Goal: Use online tool/utility: Utilize a website feature to perform a specific function

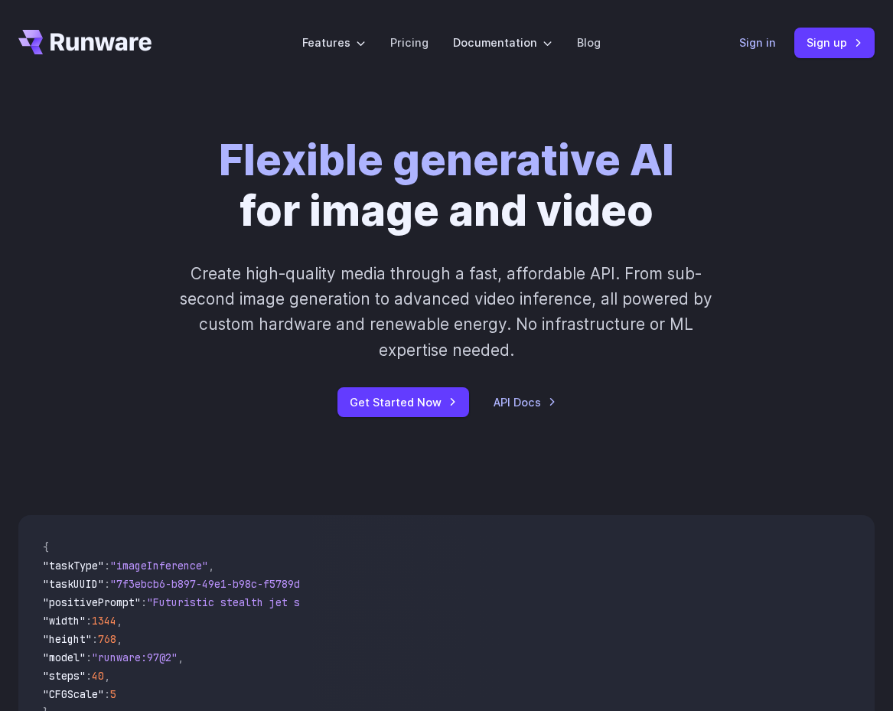
click at [750, 50] on link "Sign in" at bounding box center [757, 43] width 37 height 18
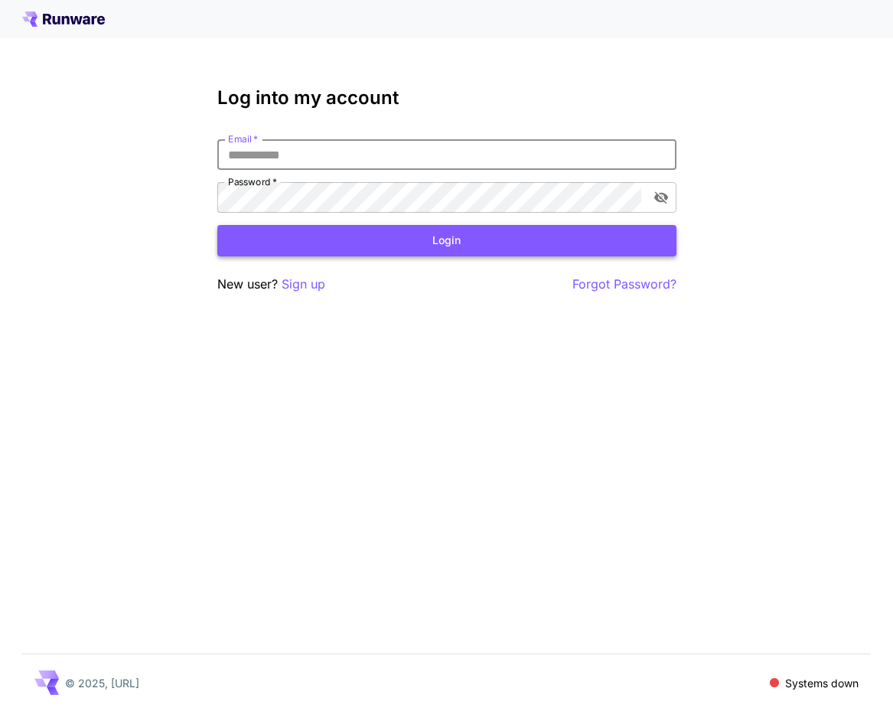
click at [509, 238] on button "Login" at bounding box center [446, 240] width 459 height 31
click at [340, 157] on input "Email   *" at bounding box center [446, 154] width 459 height 31
type input "**********"
click at [458, 243] on button "Login" at bounding box center [446, 240] width 459 height 31
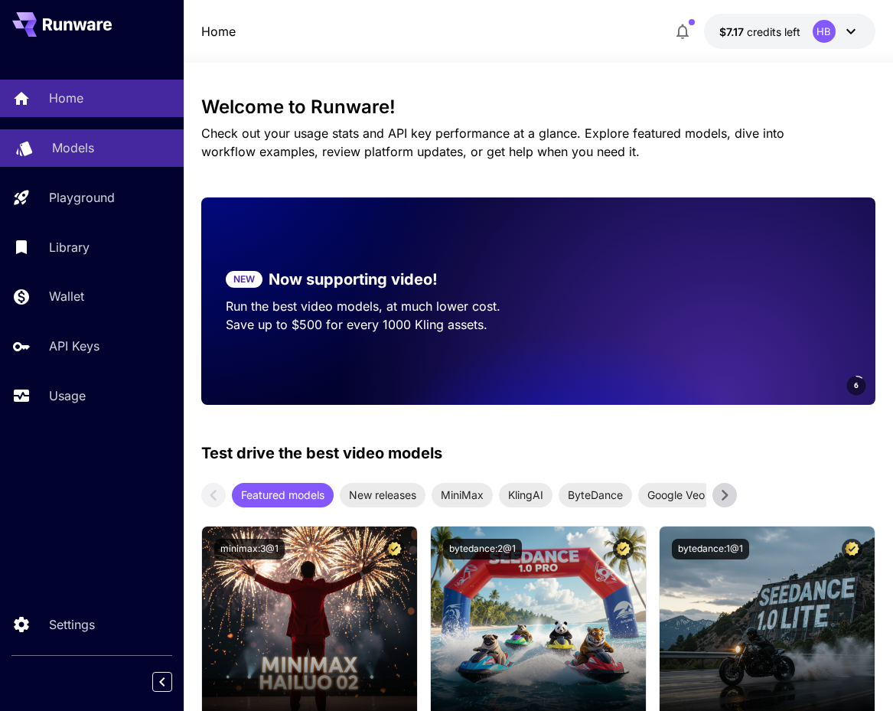
click at [91, 152] on p "Models" at bounding box center [73, 148] width 42 height 18
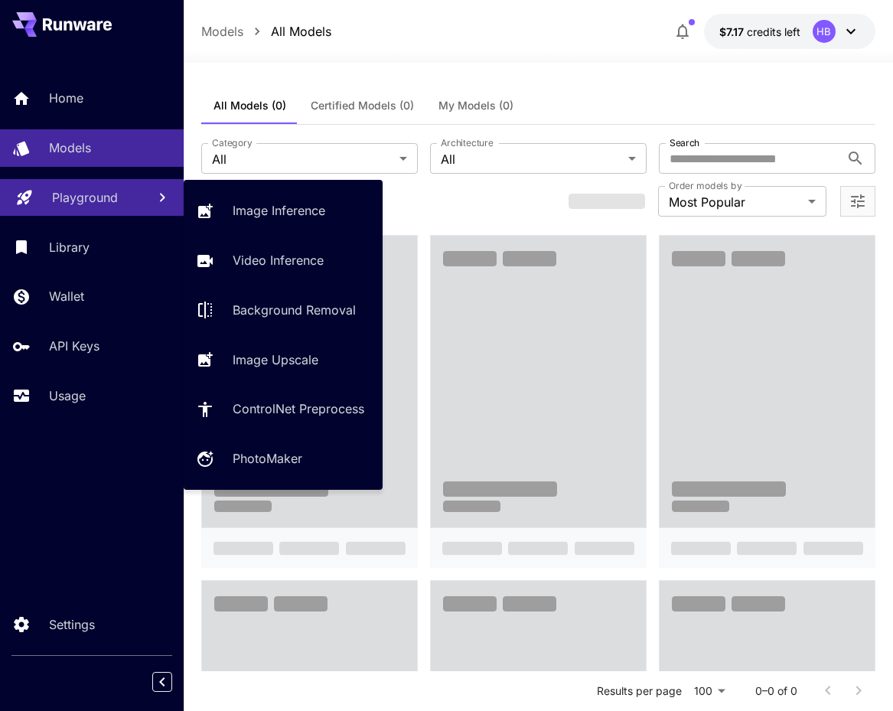
click at [106, 191] on p "Playground" at bounding box center [85, 197] width 66 height 18
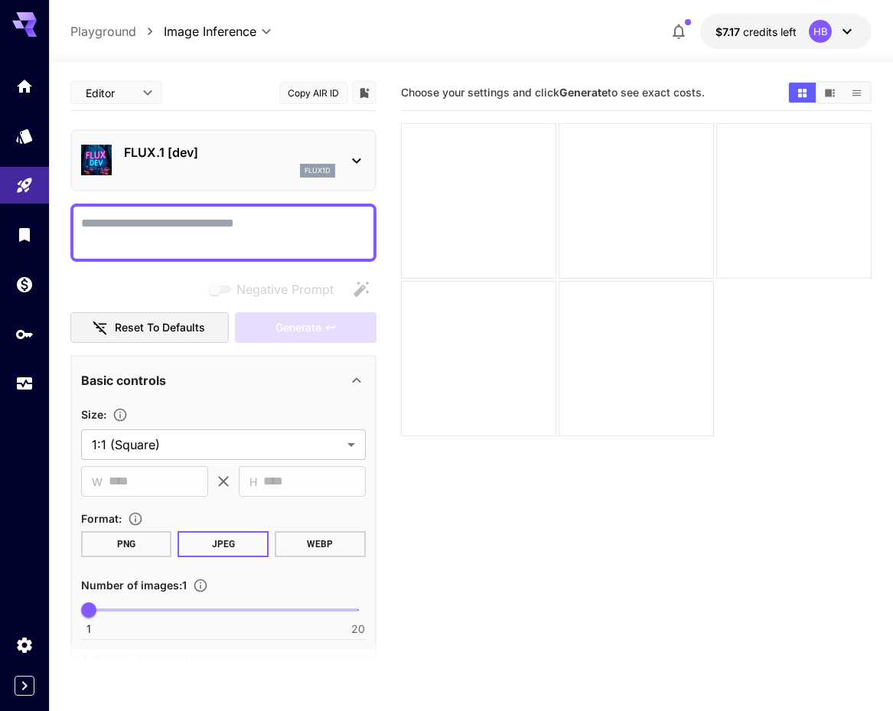
click at [267, 232] on textarea "Negative Prompt" at bounding box center [223, 232] width 285 height 37
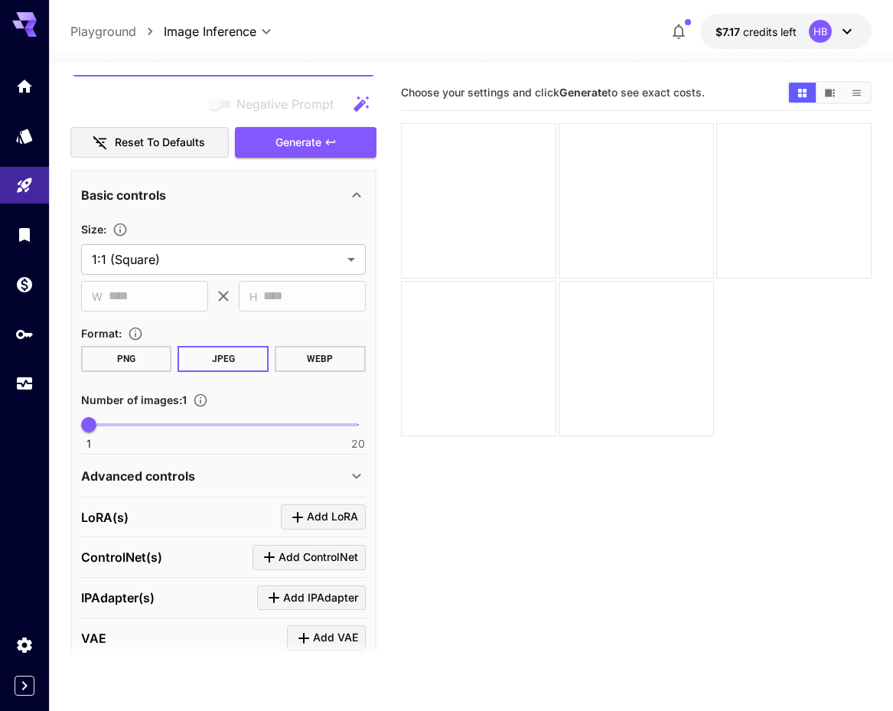
scroll to position [269, 0]
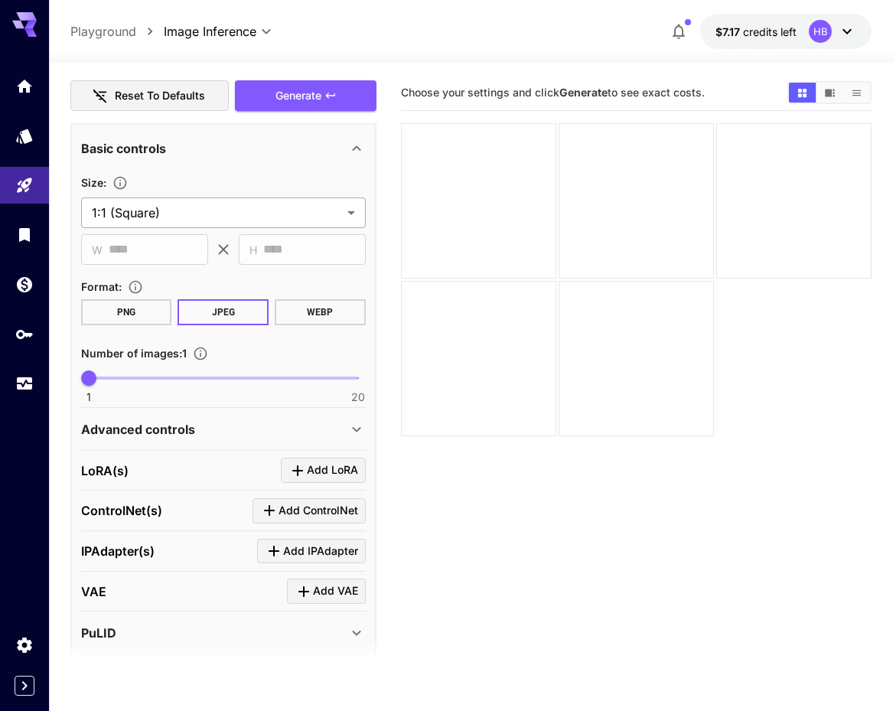
type textarea "**********"
click at [218, 207] on body "**********" at bounding box center [446, 416] width 893 height 832
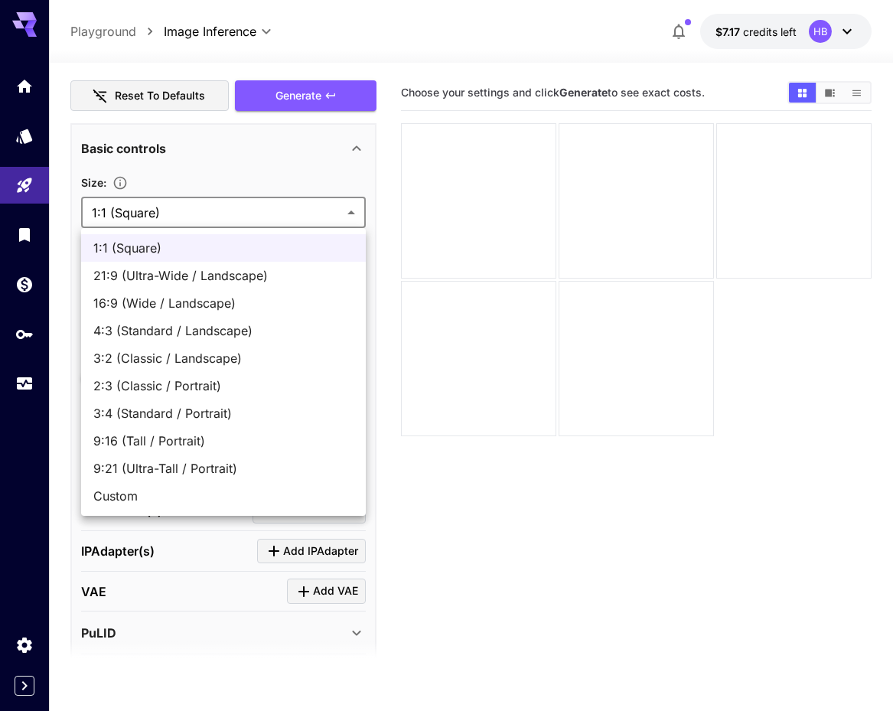
click at [136, 493] on span "Custom" at bounding box center [223, 496] width 260 height 18
type input "******"
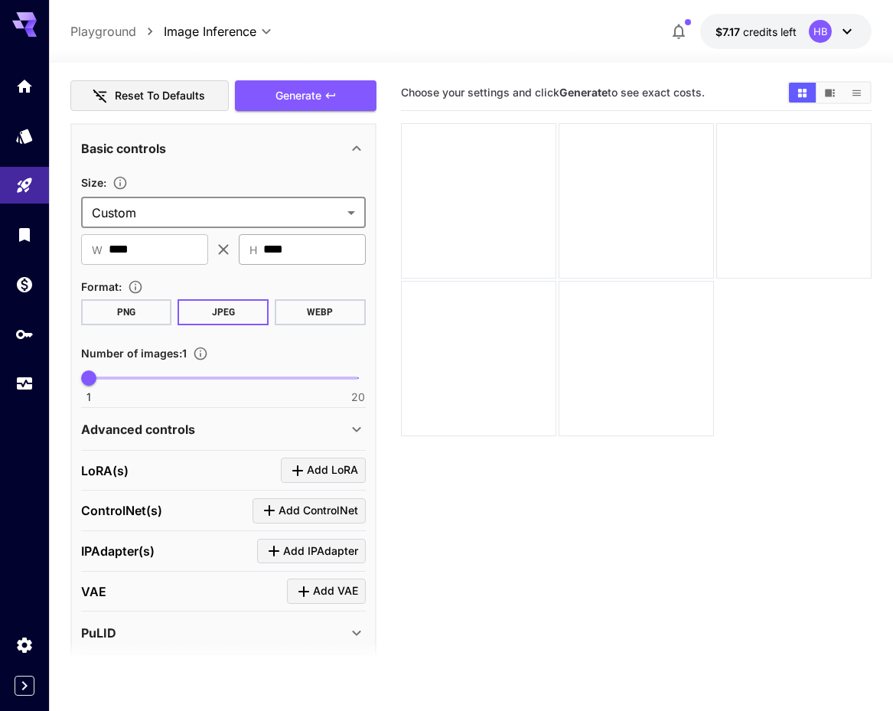
click at [286, 248] on input "****" at bounding box center [314, 249] width 103 height 31
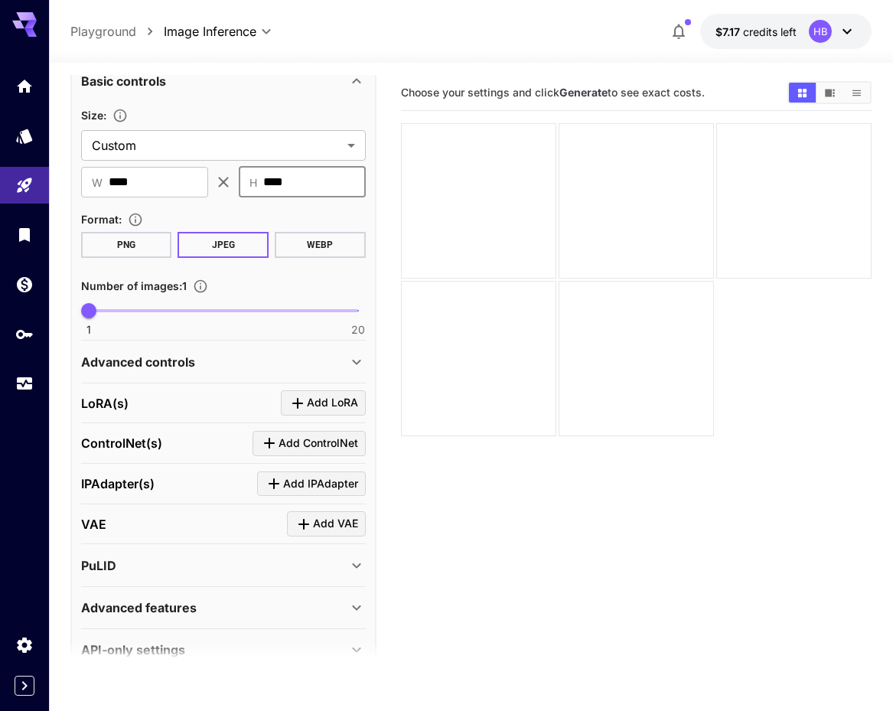
scroll to position [367, 0]
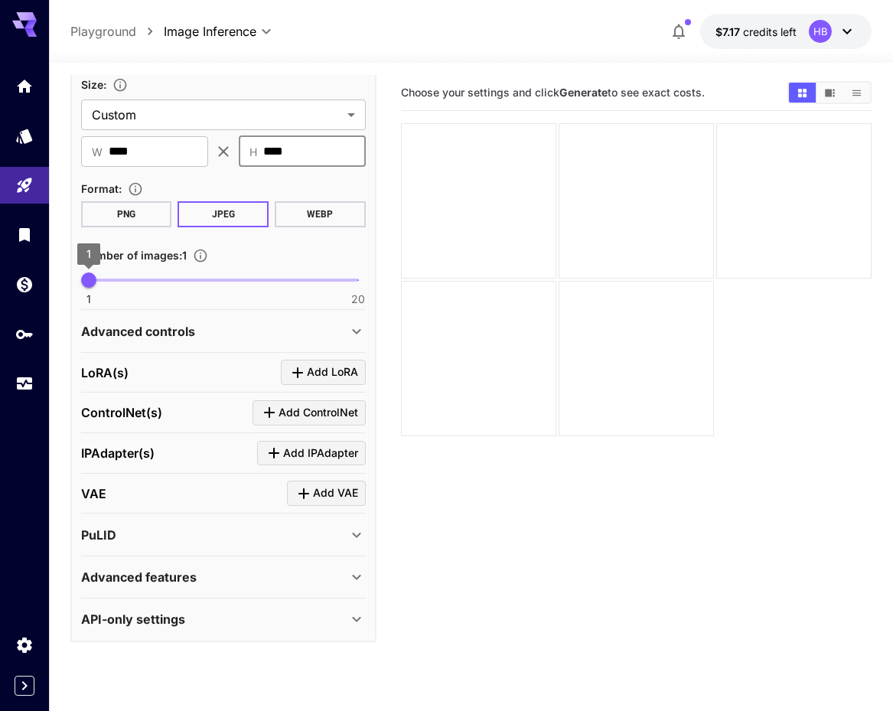
type input "****"
type input "*"
drag, startPoint x: 90, startPoint y: 279, endPoint x: 131, endPoint y: 276, distance: 40.6
click at [131, 276] on span "4" at bounding box center [130, 280] width 15 height 15
click at [187, 334] on p "Advanced controls" at bounding box center [138, 331] width 114 height 18
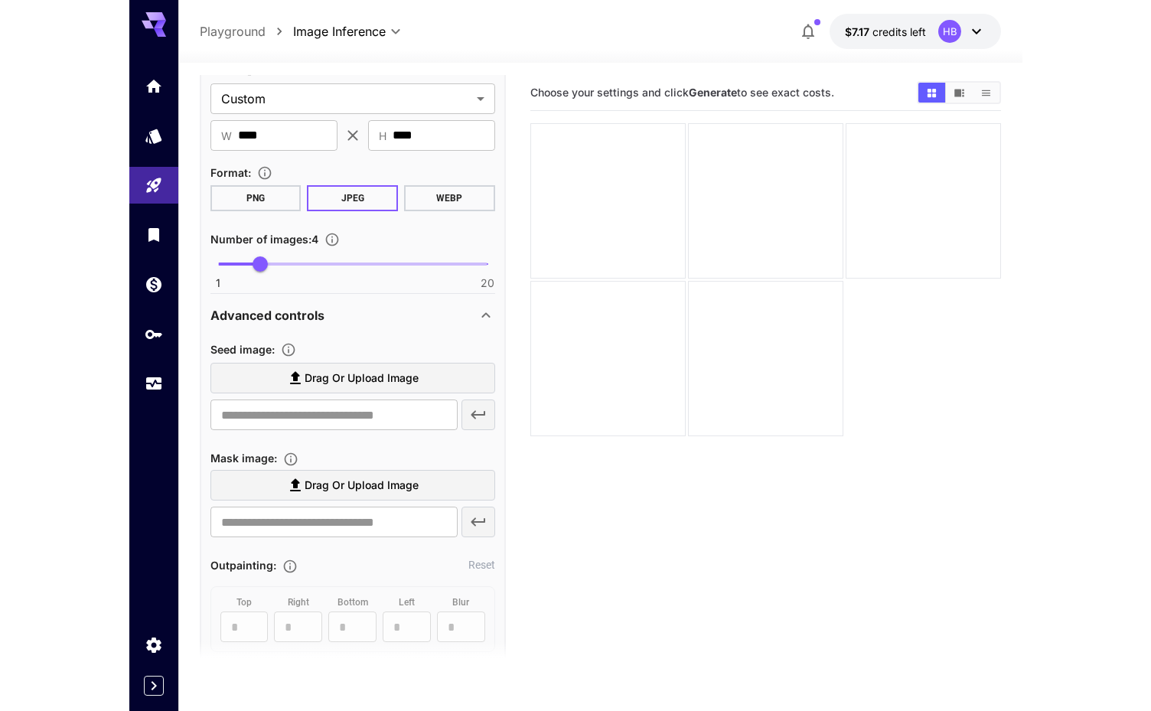
scroll to position [0, 0]
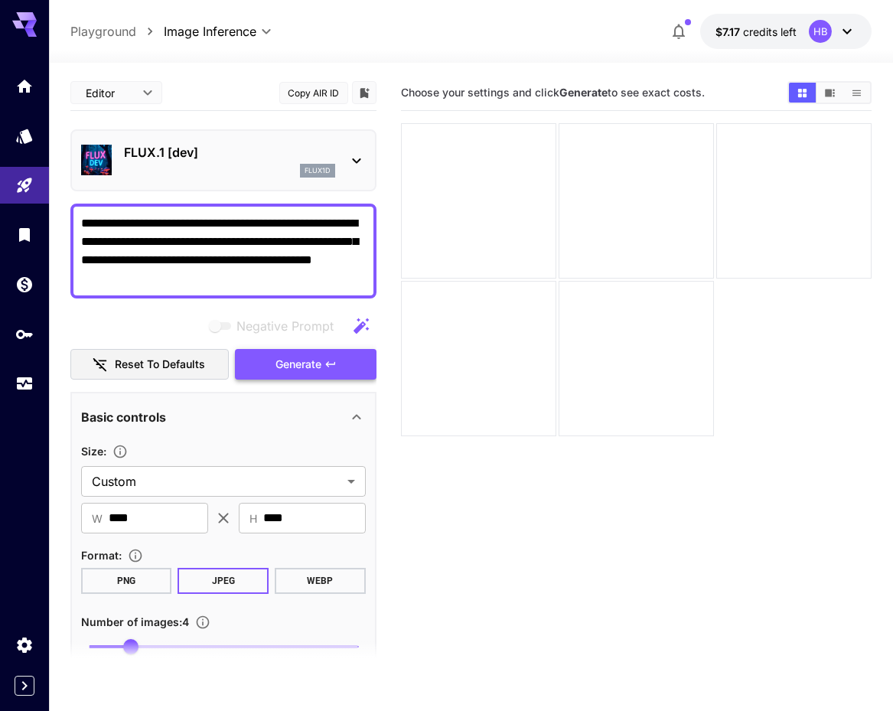
click at [307, 364] on span "Generate" at bounding box center [299, 364] width 46 height 19
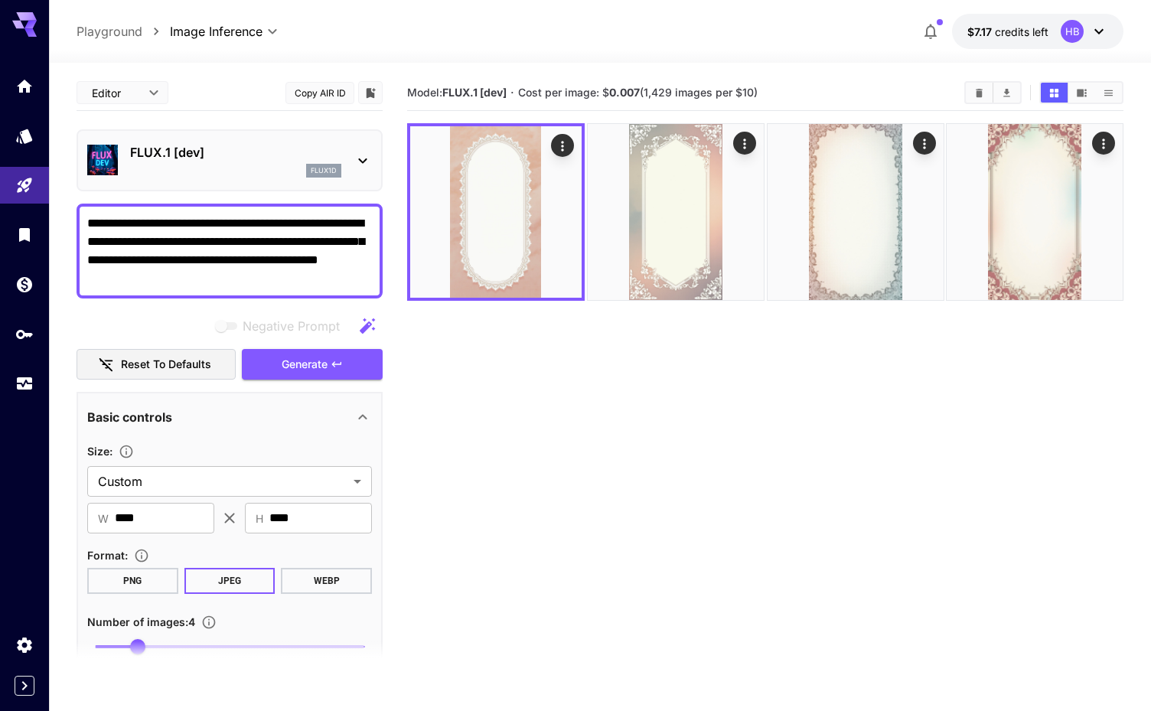
click at [276, 279] on textarea "**********" at bounding box center [229, 250] width 285 height 73
click at [484, 259] on img at bounding box center [495, 211] width 171 height 171
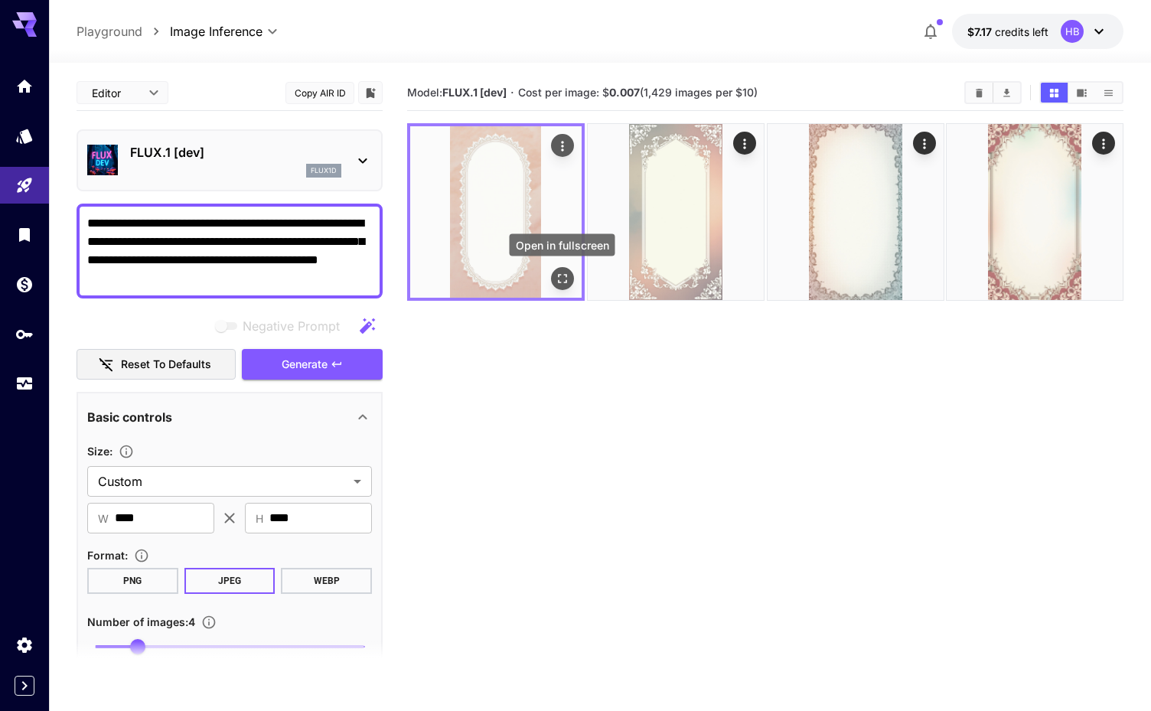
click at [563, 279] on icon "Open in fullscreen" at bounding box center [562, 278] width 15 height 15
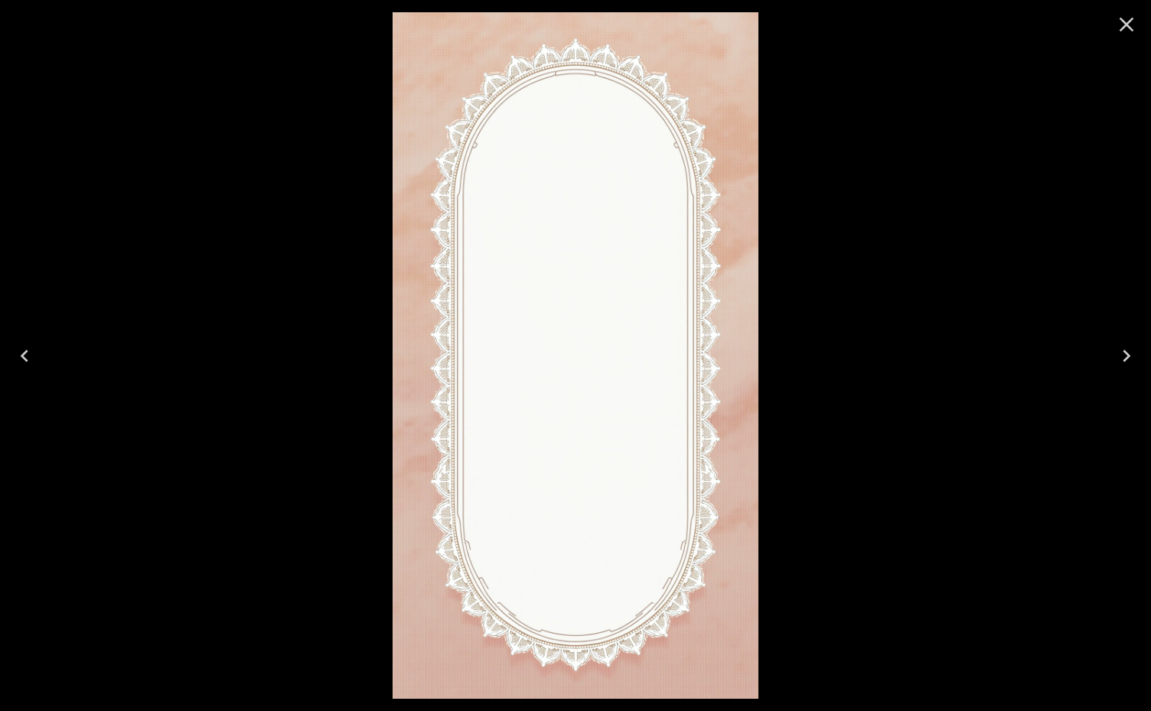
click at [893, 375] on div at bounding box center [575, 355] width 1151 height 711
click at [893, 28] on icon "Close" at bounding box center [1127, 24] width 24 height 24
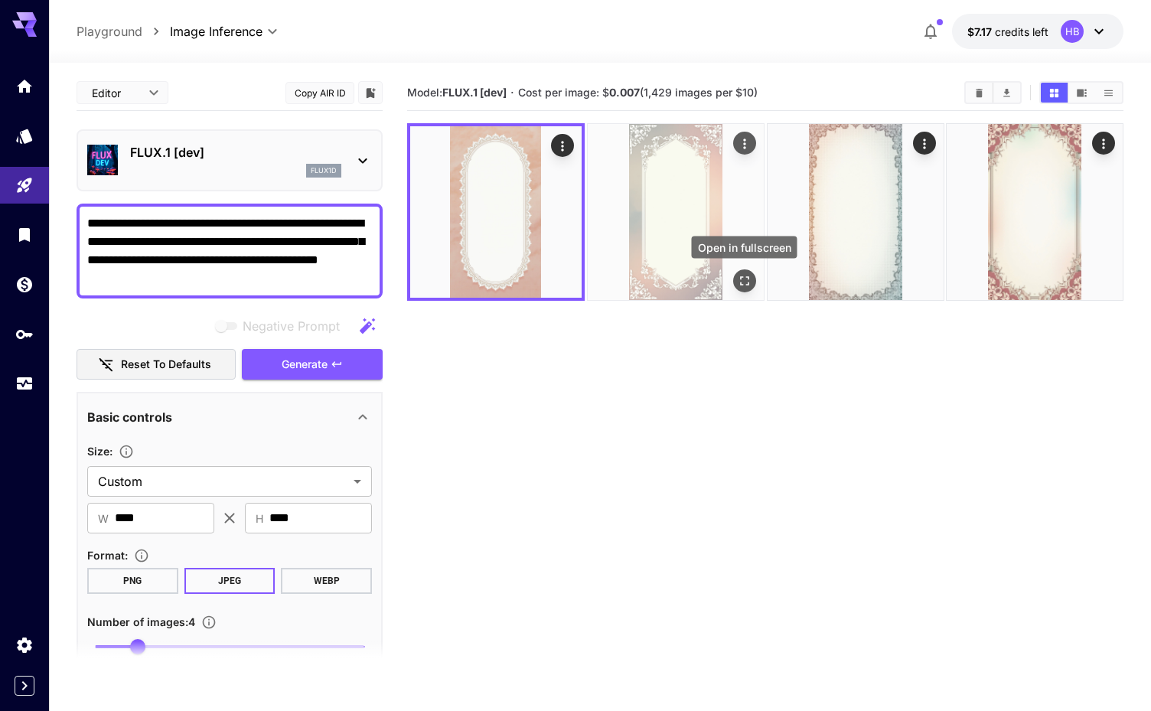
click at [743, 276] on icon "Open in fullscreen" at bounding box center [744, 280] width 9 height 9
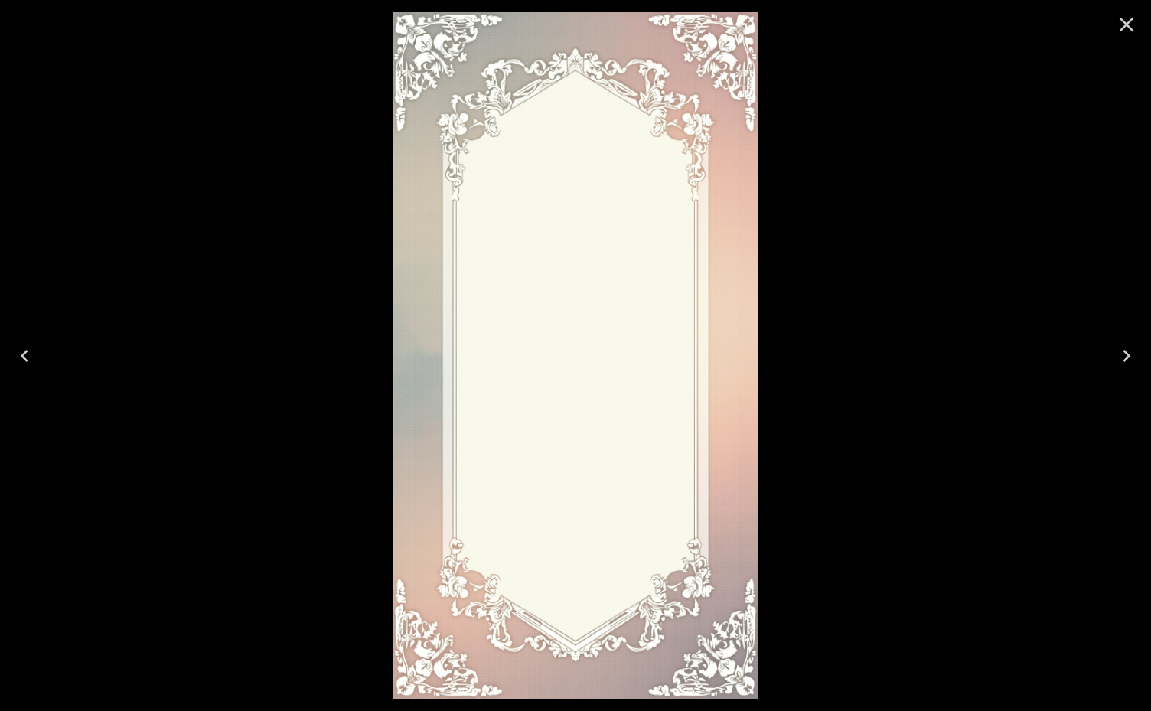
click at [880, 479] on div at bounding box center [575, 355] width 1151 height 711
click at [893, 18] on icon "Close" at bounding box center [1127, 24] width 24 height 24
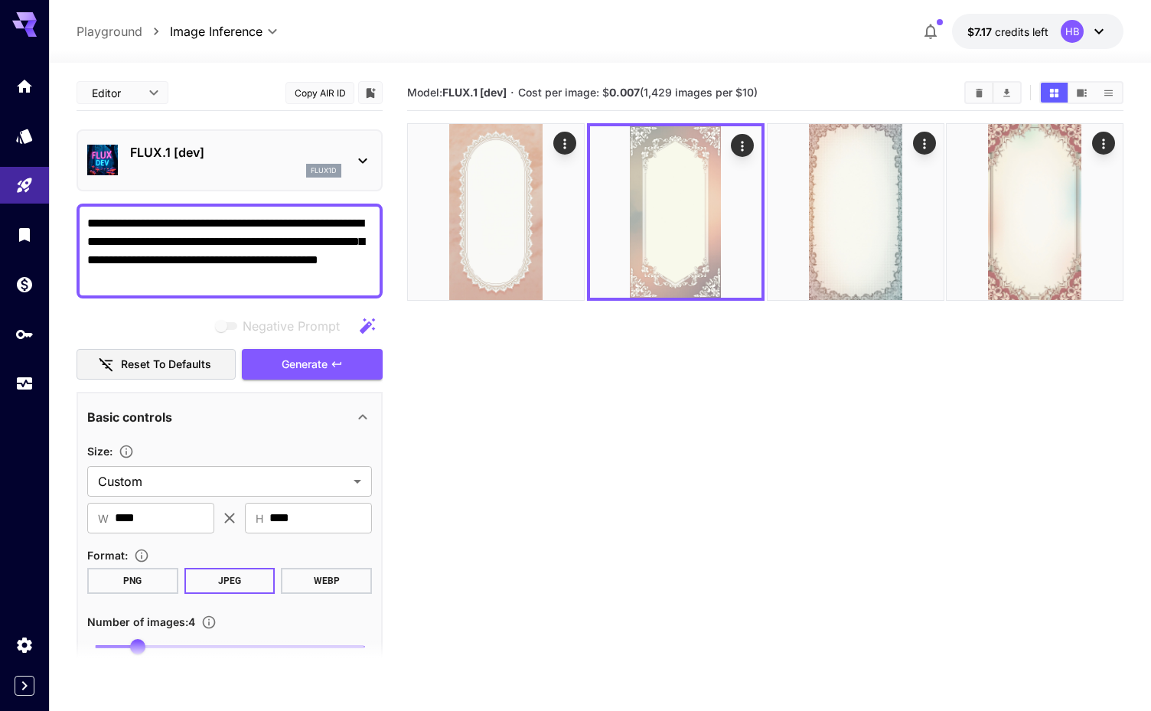
click at [243, 259] on textarea "**********" at bounding box center [229, 250] width 285 height 73
click at [243, 260] on textarea "**********" at bounding box center [229, 250] width 285 height 73
paste textarea "**********"
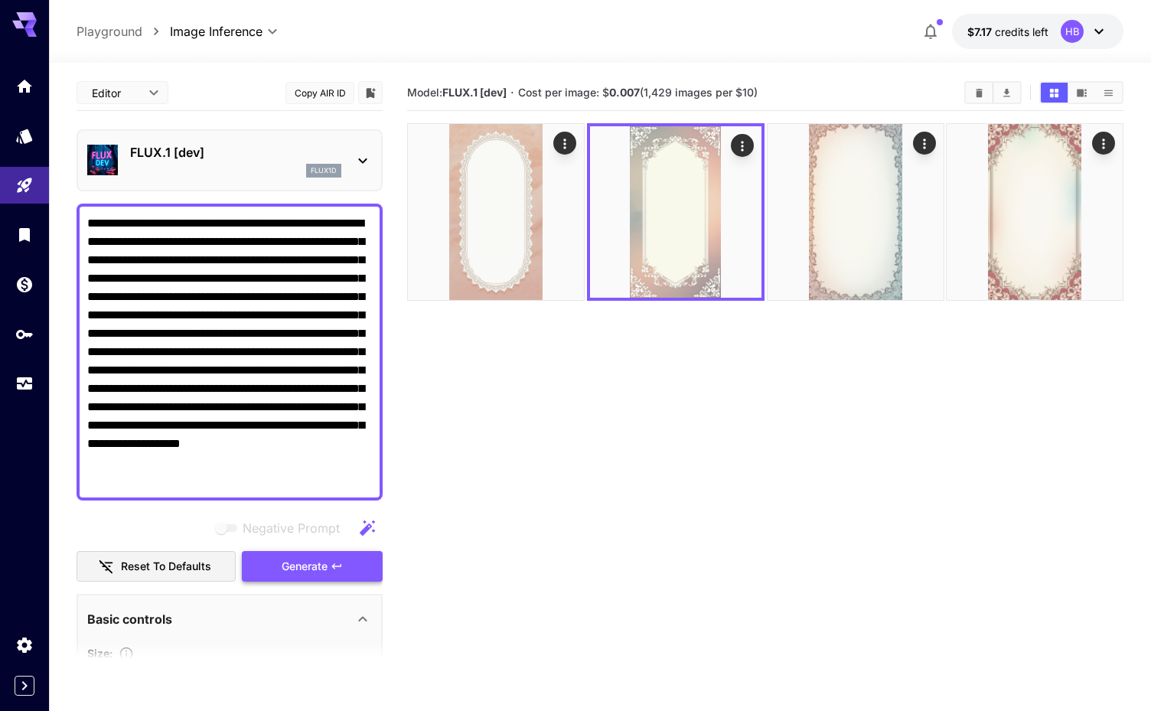
click at [289, 572] on span "Generate" at bounding box center [305, 566] width 46 height 19
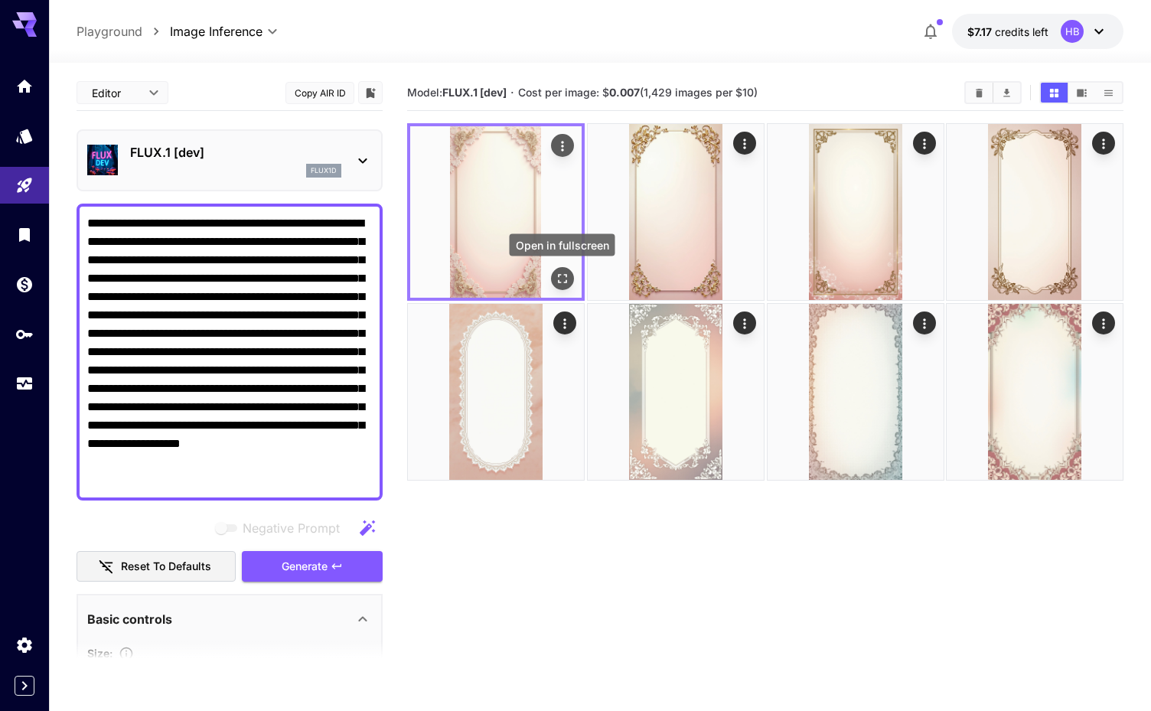
click at [564, 271] on icon "Open in fullscreen" at bounding box center [562, 278] width 15 height 15
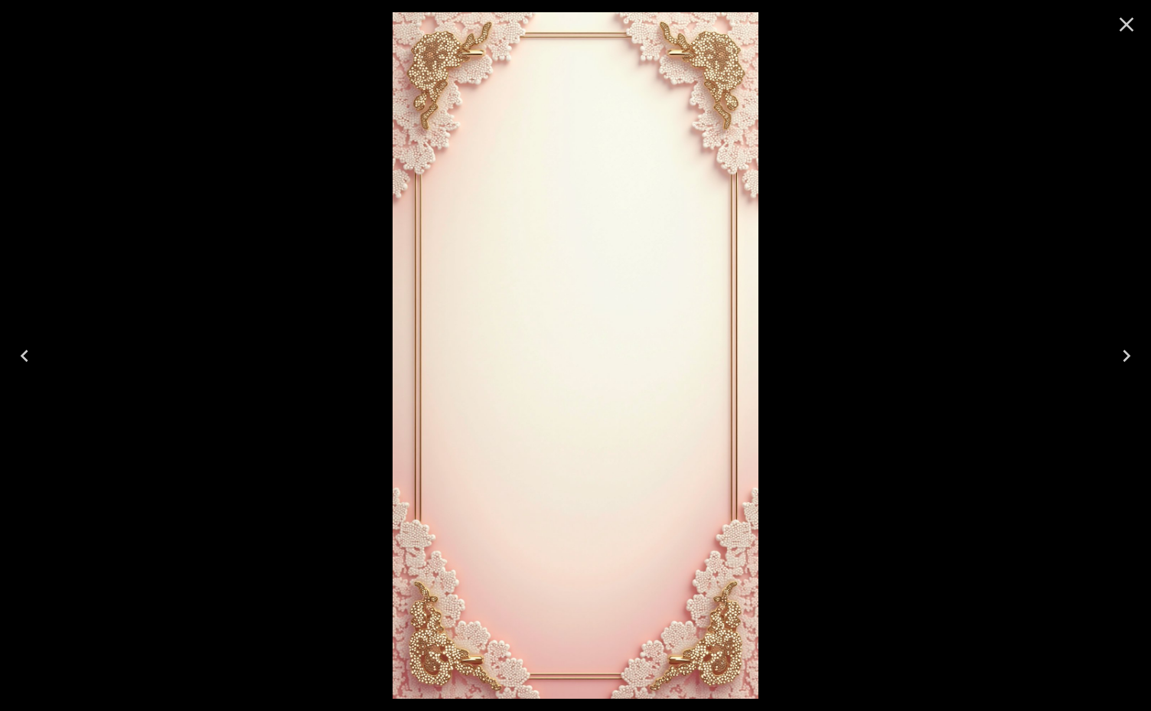
click at [893, 357] on icon "Next" at bounding box center [1127, 356] width 24 height 24
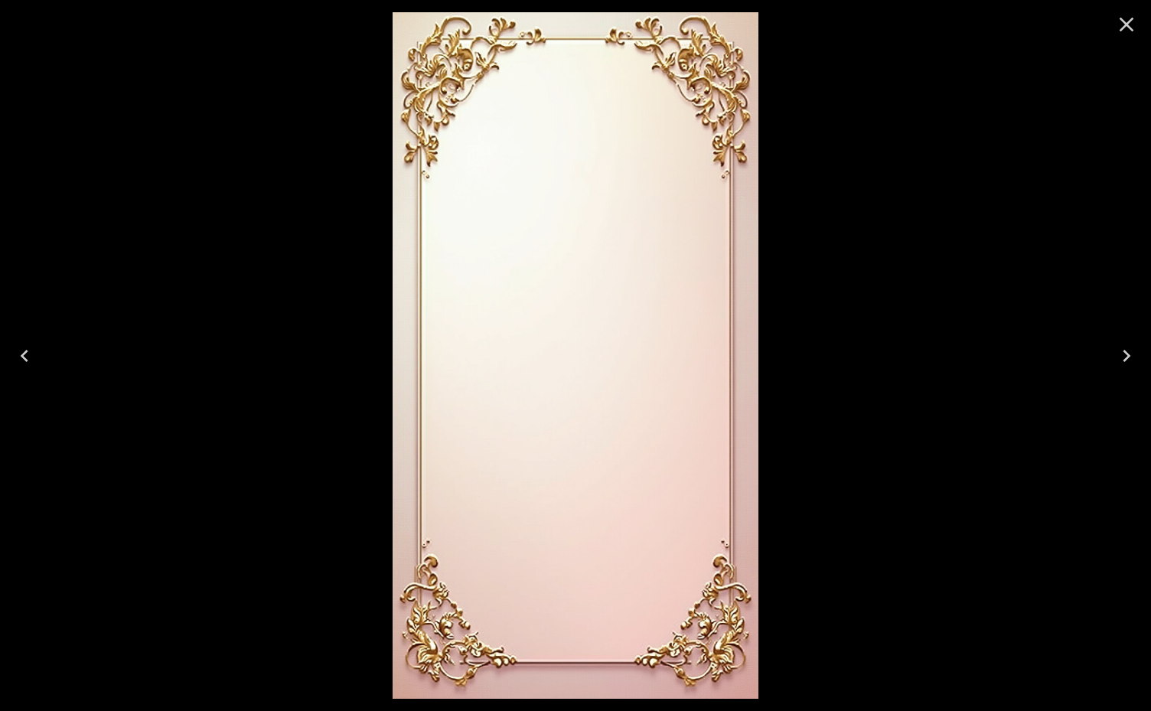
click at [893, 357] on icon "Next" at bounding box center [1127, 356] width 24 height 24
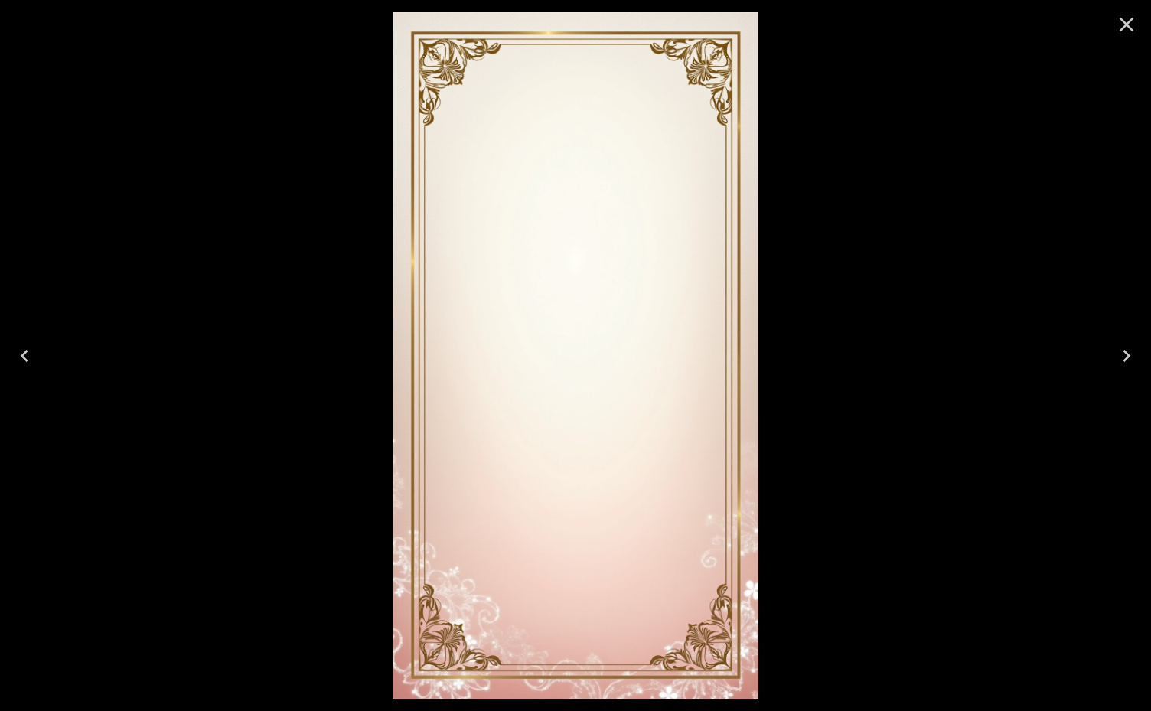
click at [893, 357] on icon "Next" at bounding box center [1127, 356] width 24 height 24
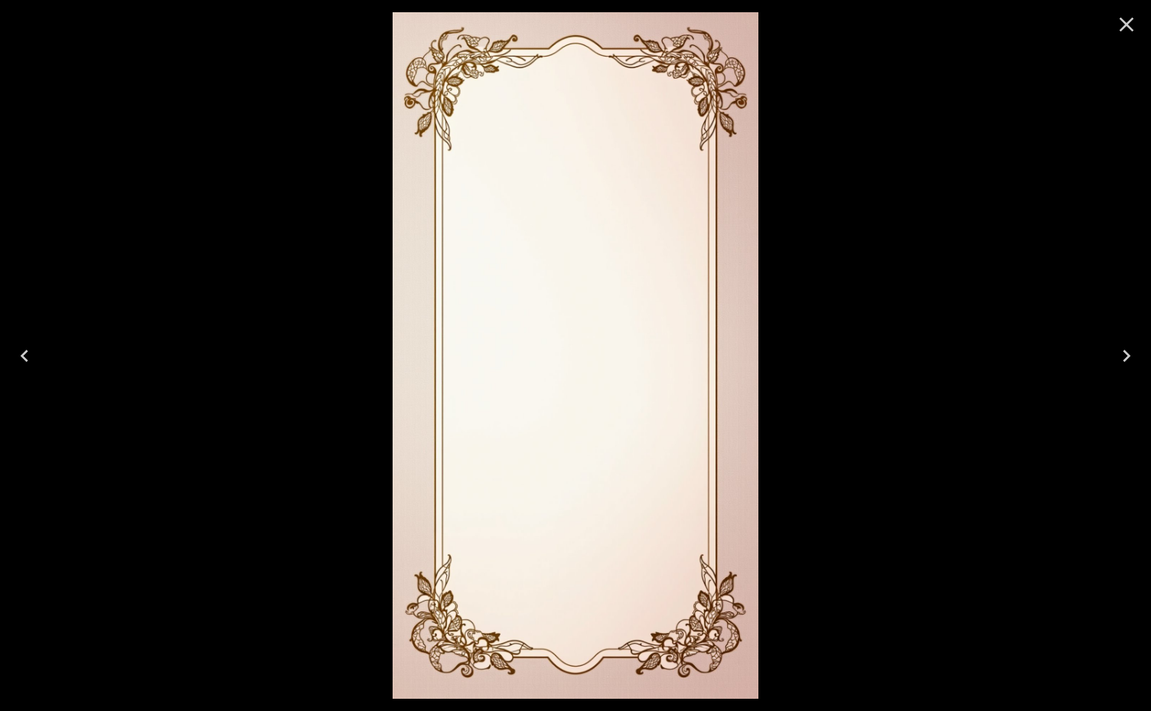
click at [893, 357] on icon "Next" at bounding box center [1127, 356] width 24 height 24
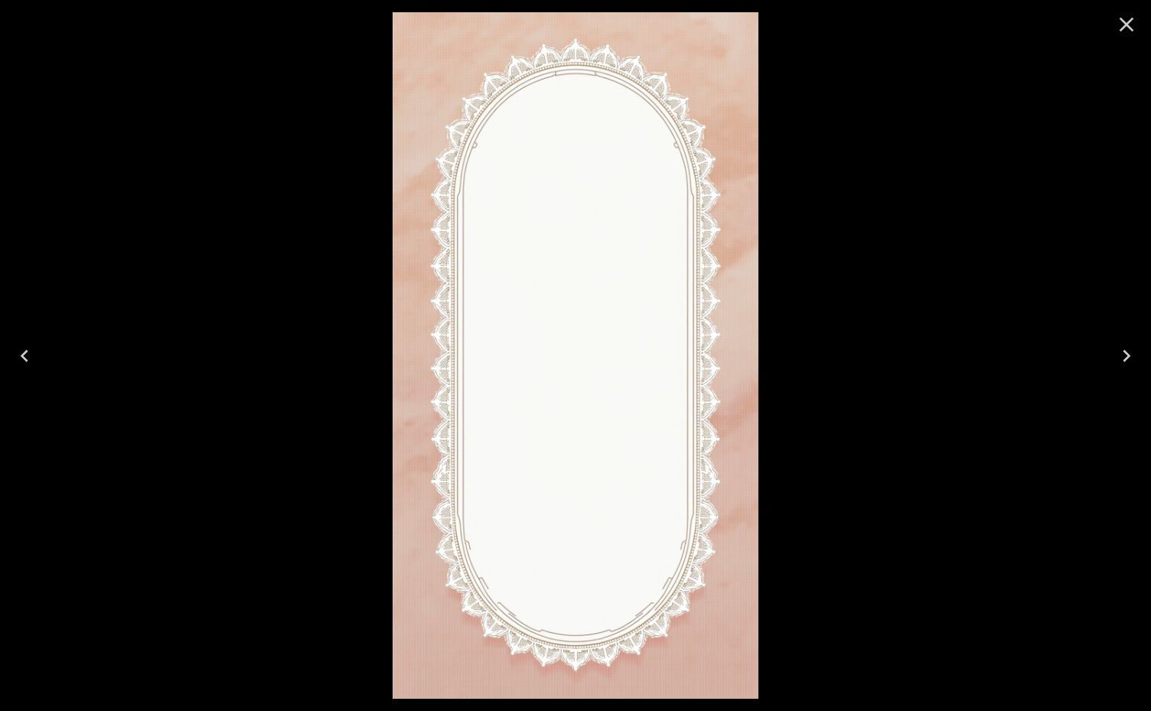
click at [893, 24] on icon "Close" at bounding box center [1127, 25] width 15 height 15
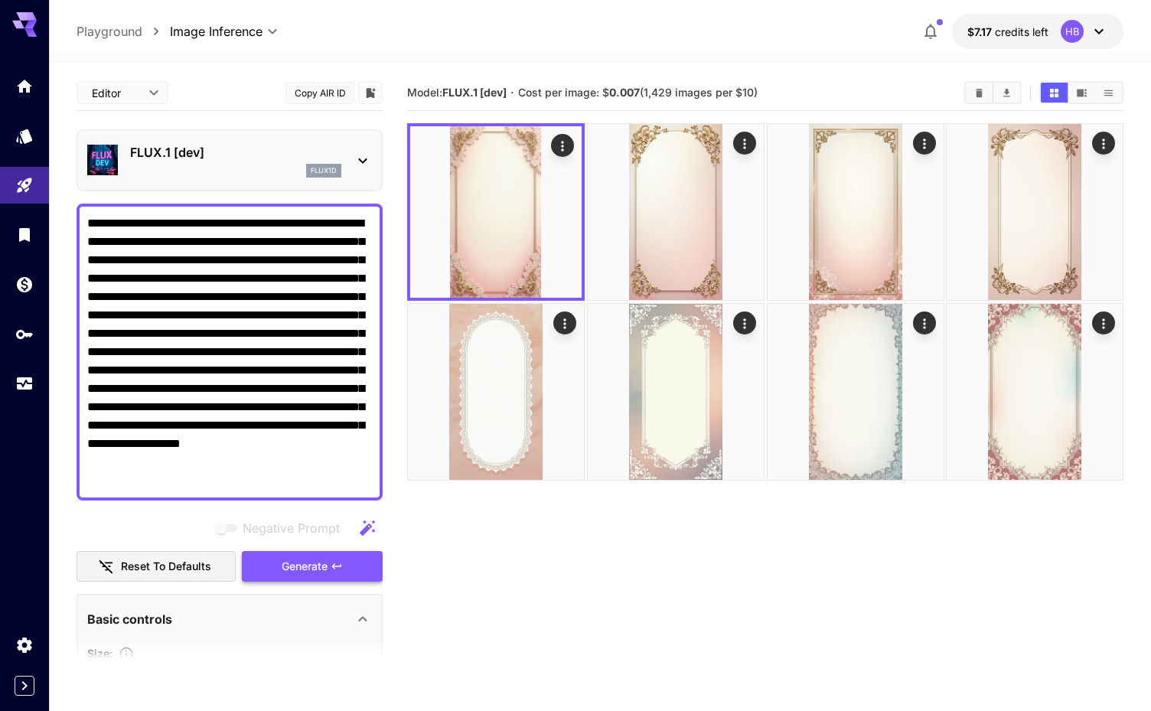
click at [277, 572] on button "Generate" at bounding box center [312, 566] width 141 height 31
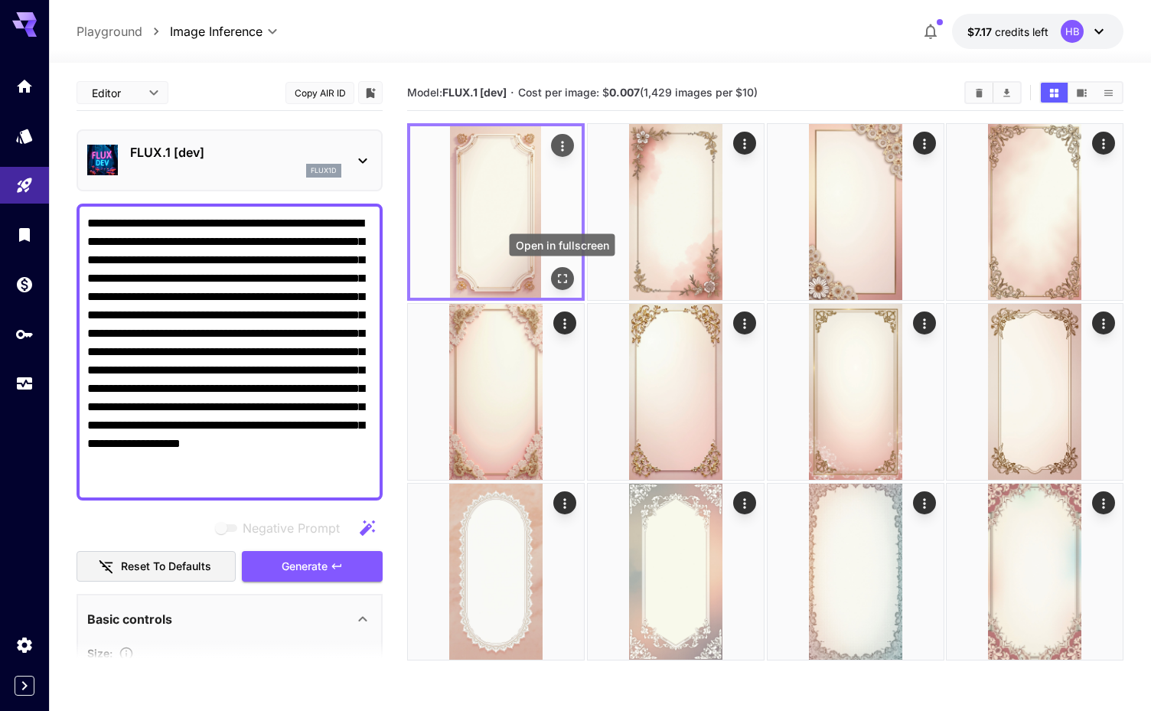
click at [563, 272] on icon "Open in fullscreen" at bounding box center [562, 278] width 15 height 15
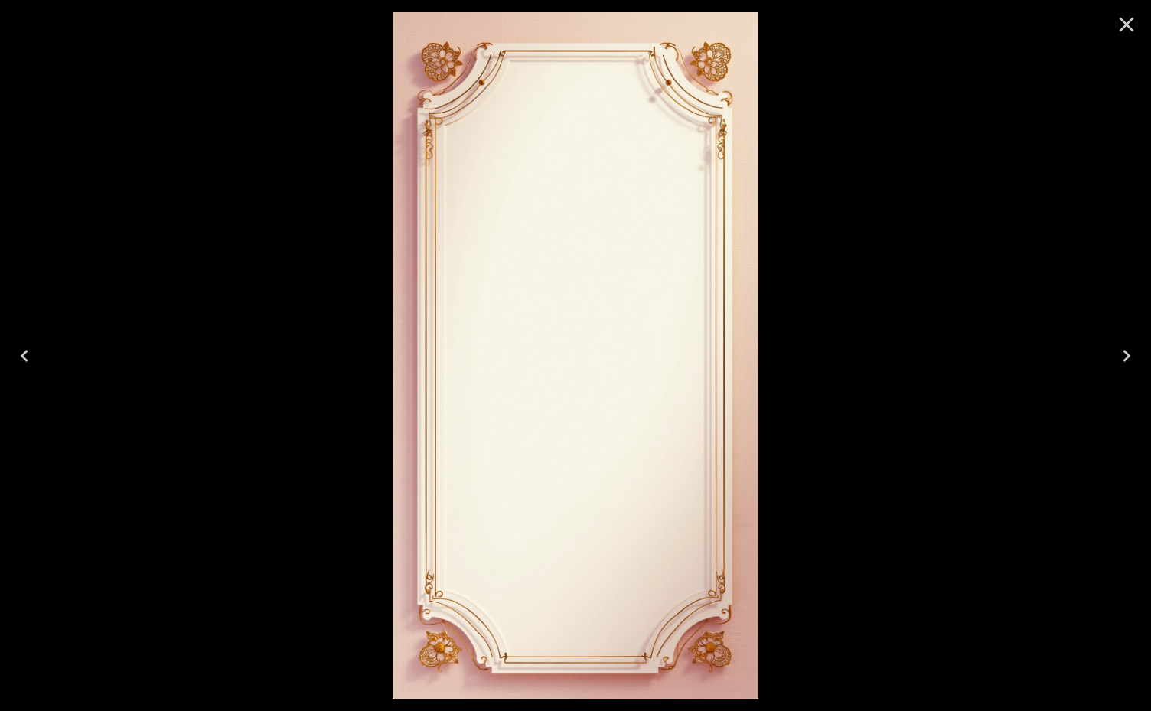
click at [893, 350] on icon "Next" at bounding box center [1127, 356] width 24 height 24
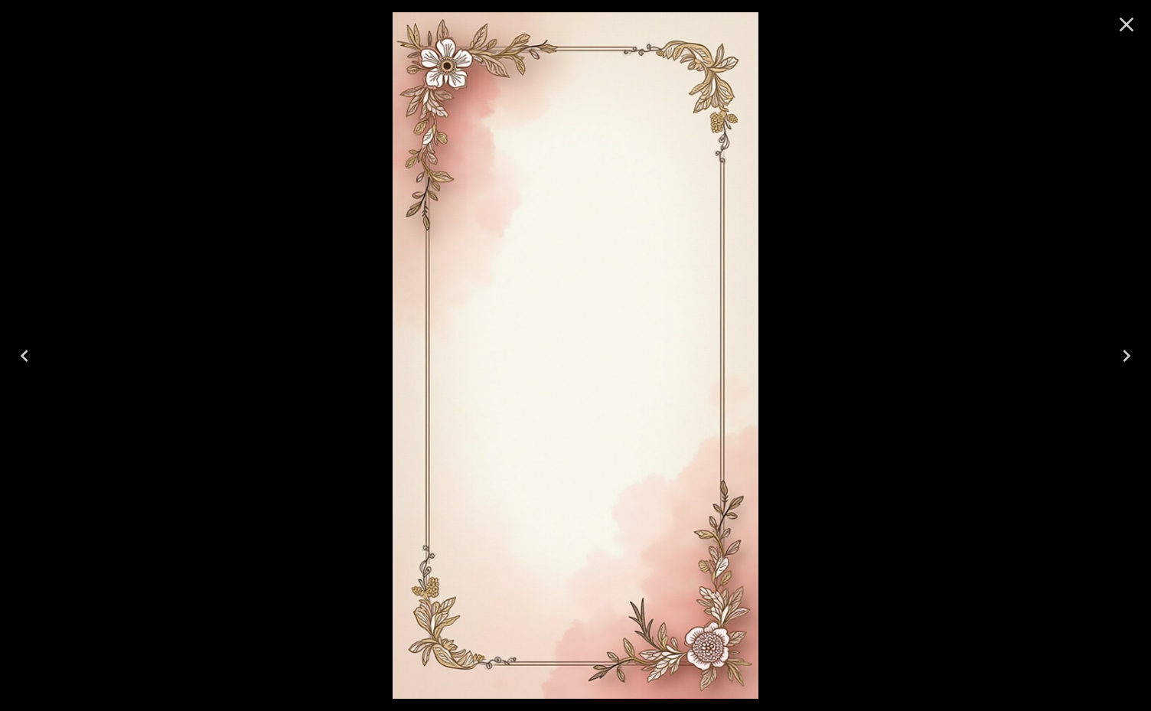
click at [893, 350] on icon "Next" at bounding box center [1127, 356] width 24 height 24
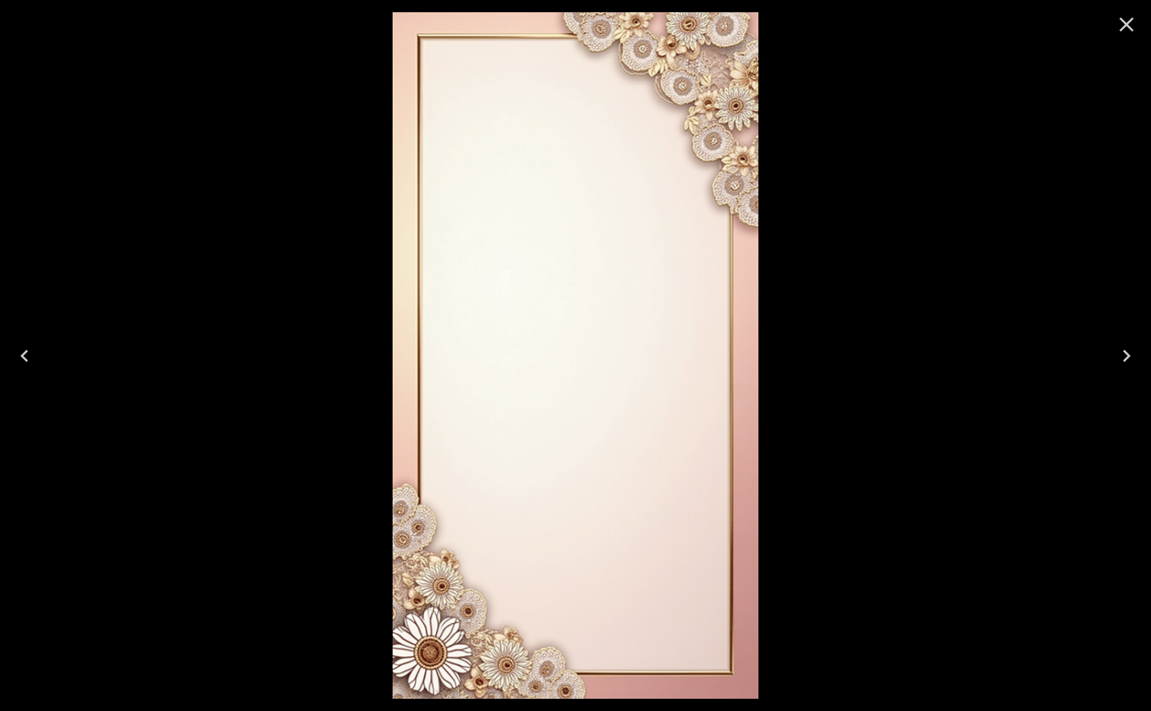
click at [893, 350] on icon "Next" at bounding box center [1127, 356] width 24 height 24
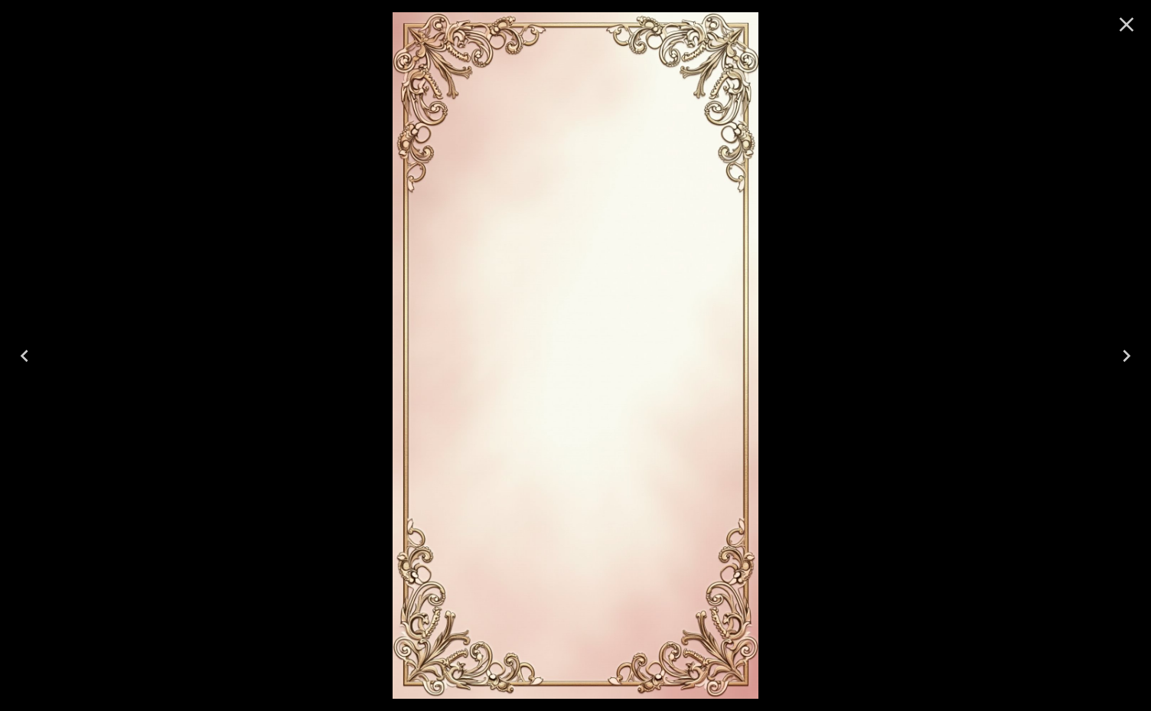
click at [893, 28] on icon "Close" at bounding box center [1127, 24] width 24 height 24
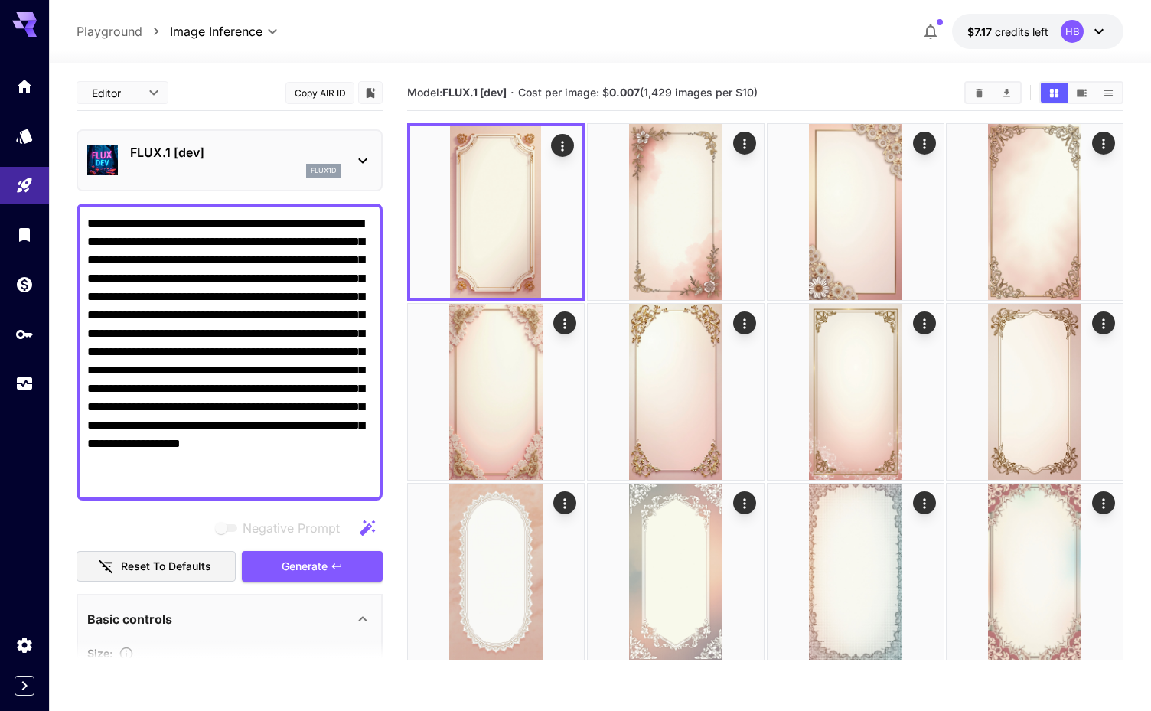
click at [248, 261] on textarea "**********" at bounding box center [229, 352] width 285 height 276
paste textarea "*"
click at [290, 559] on span "Generate" at bounding box center [305, 566] width 46 height 19
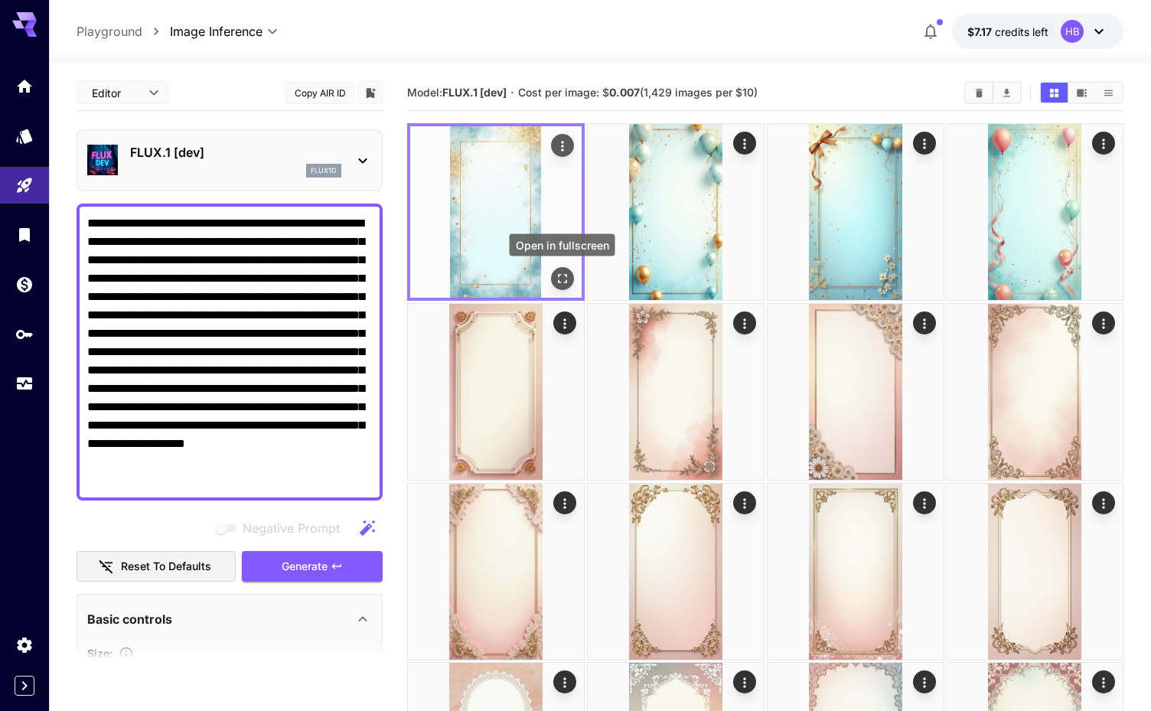
click at [561, 273] on icon "Open in fullscreen" at bounding box center [562, 278] width 15 height 15
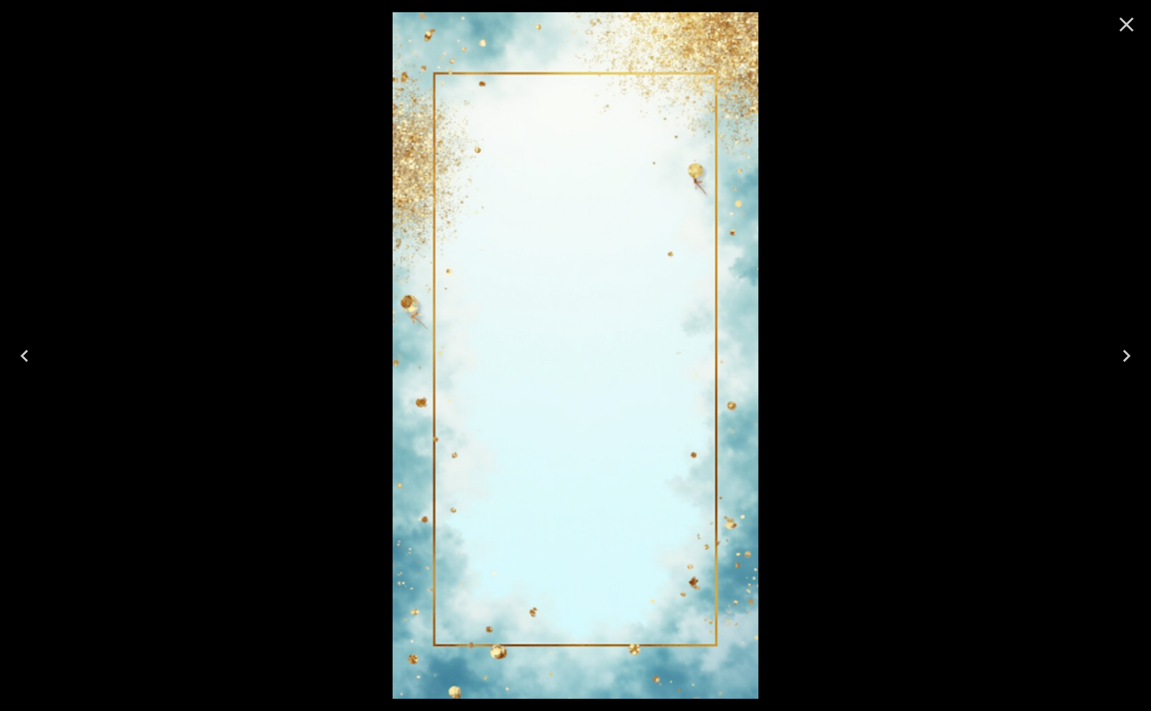
click at [893, 357] on icon "Next" at bounding box center [1127, 356] width 24 height 24
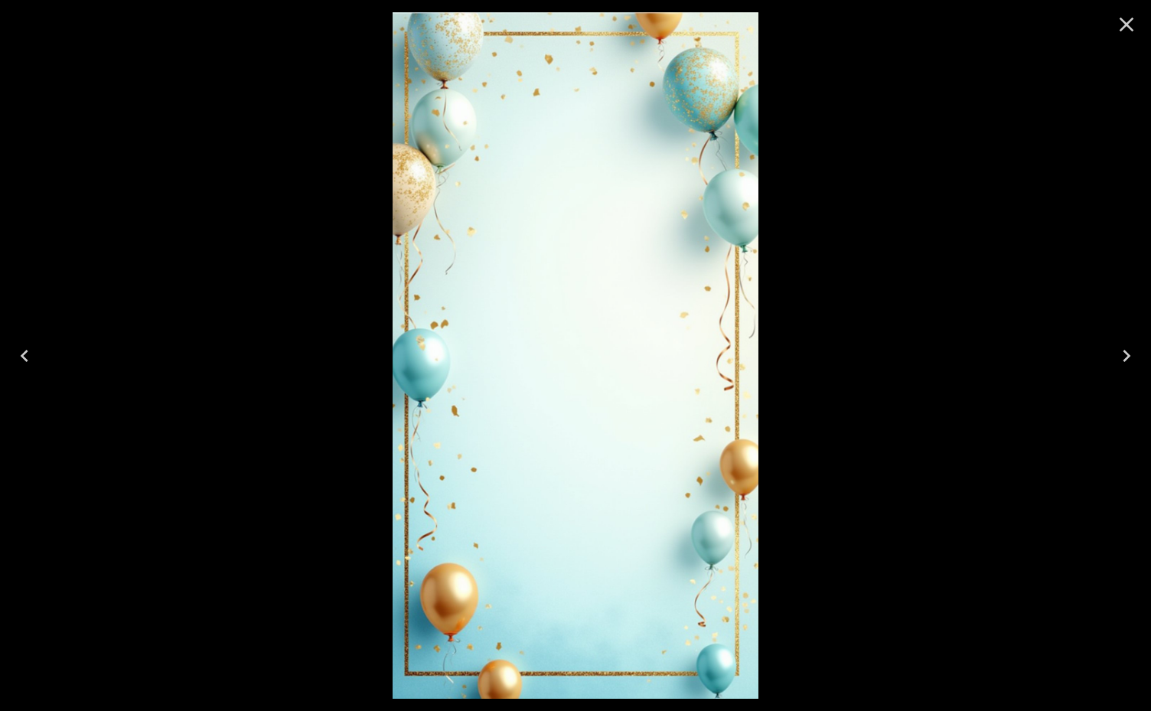
click at [893, 357] on icon "Next" at bounding box center [1127, 356] width 24 height 24
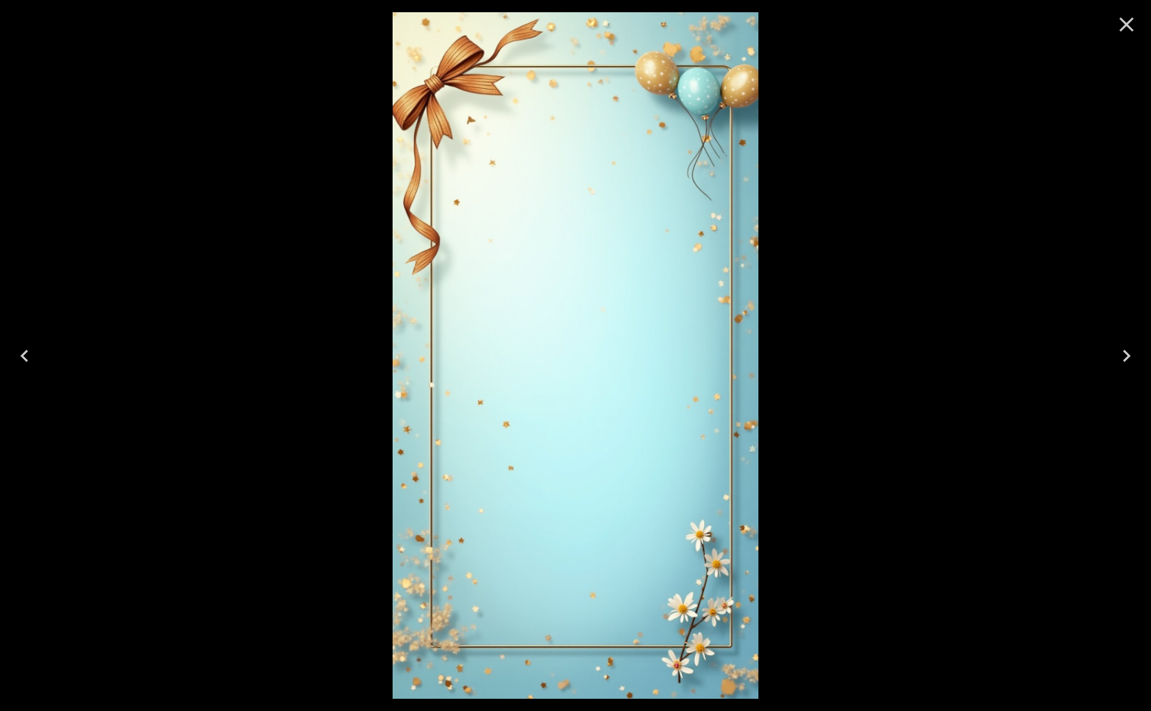
click at [893, 357] on icon "Next" at bounding box center [1127, 356] width 24 height 24
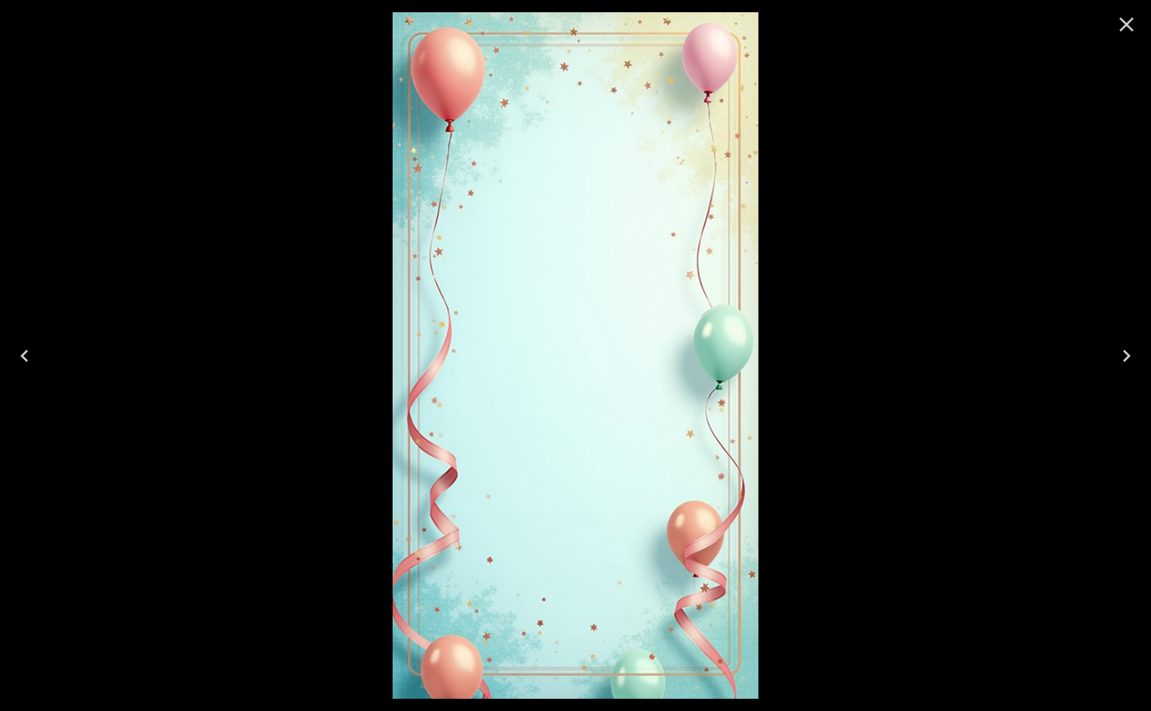
click at [893, 357] on icon "Next" at bounding box center [1127, 356] width 24 height 24
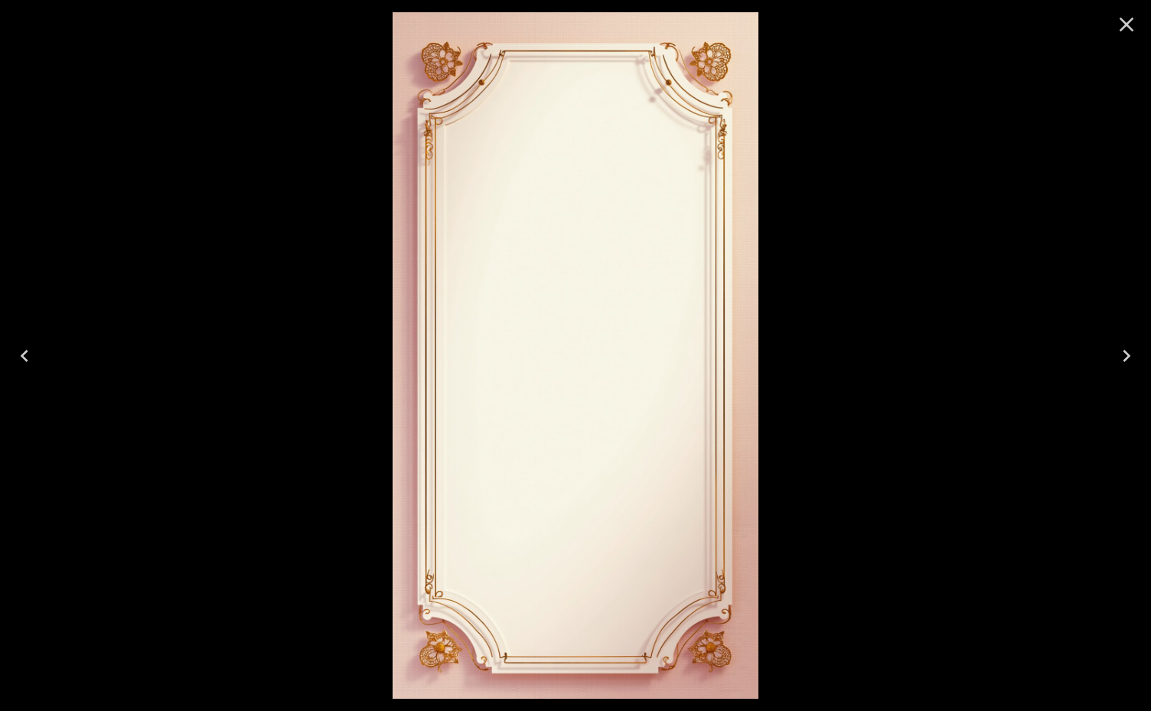
click at [893, 20] on icon "Close" at bounding box center [1127, 24] width 24 height 24
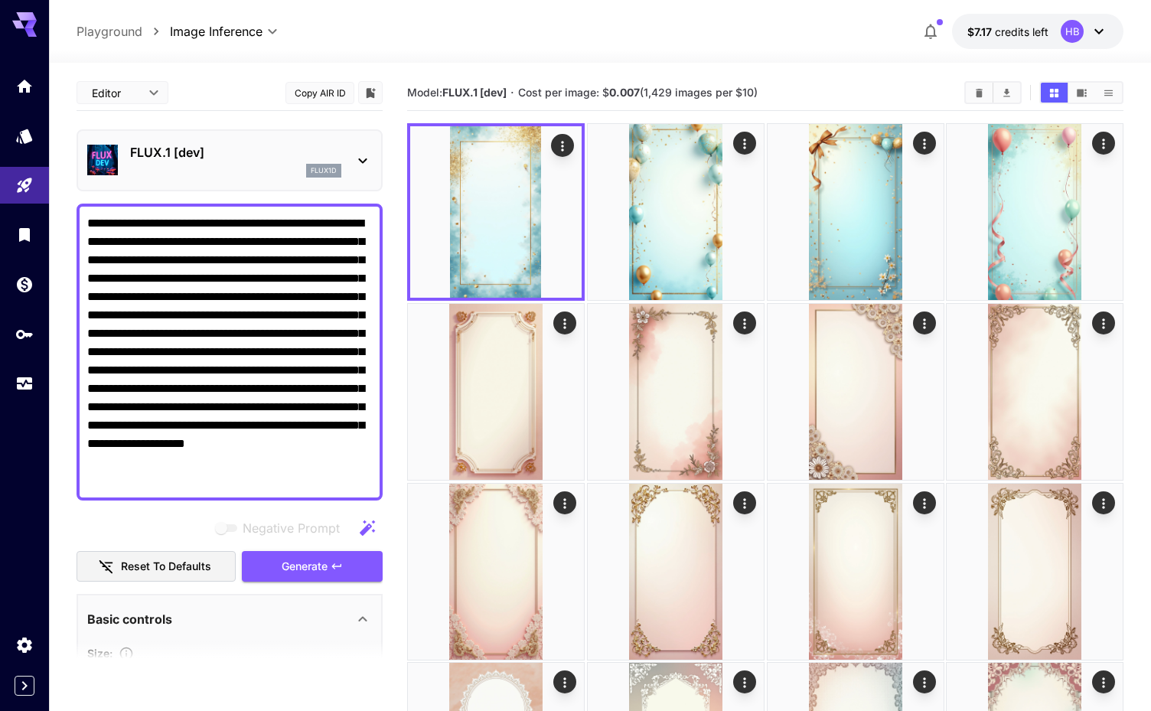
click at [237, 256] on textarea "**********" at bounding box center [229, 352] width 285 height 276
paste textarea "***"
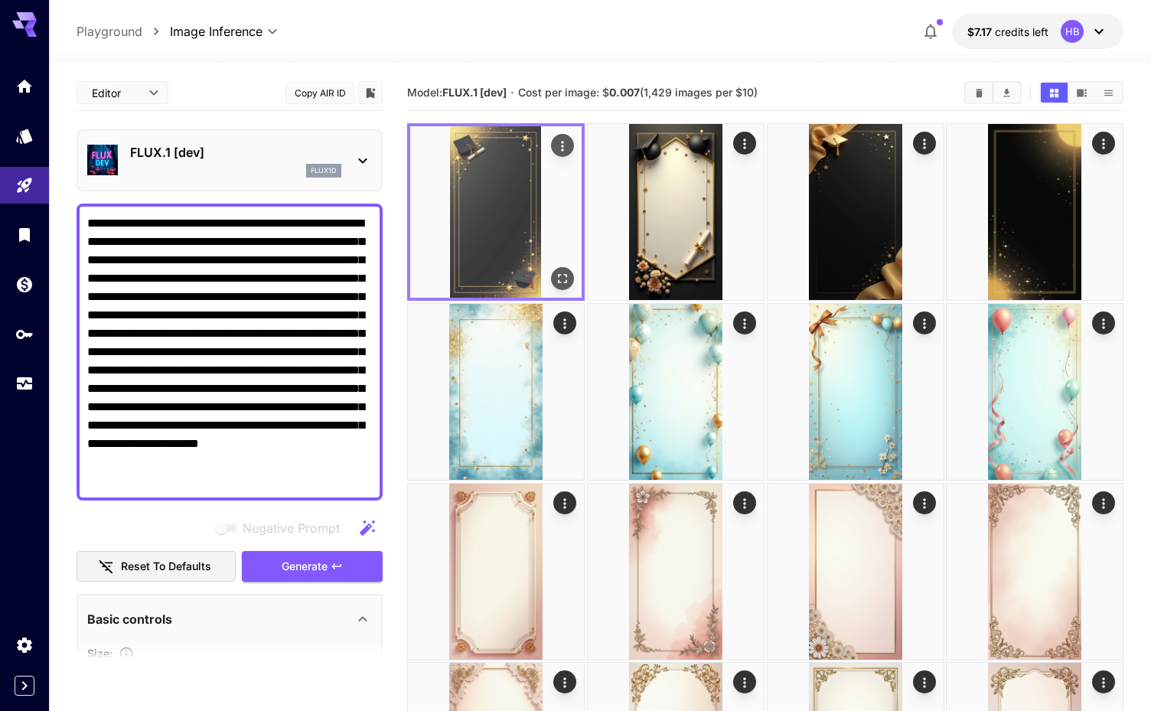
type textarea "**********"
click at [566, 276] on icon "Open in fullscreen" at bounding box center [562, 278] width 9 height 9
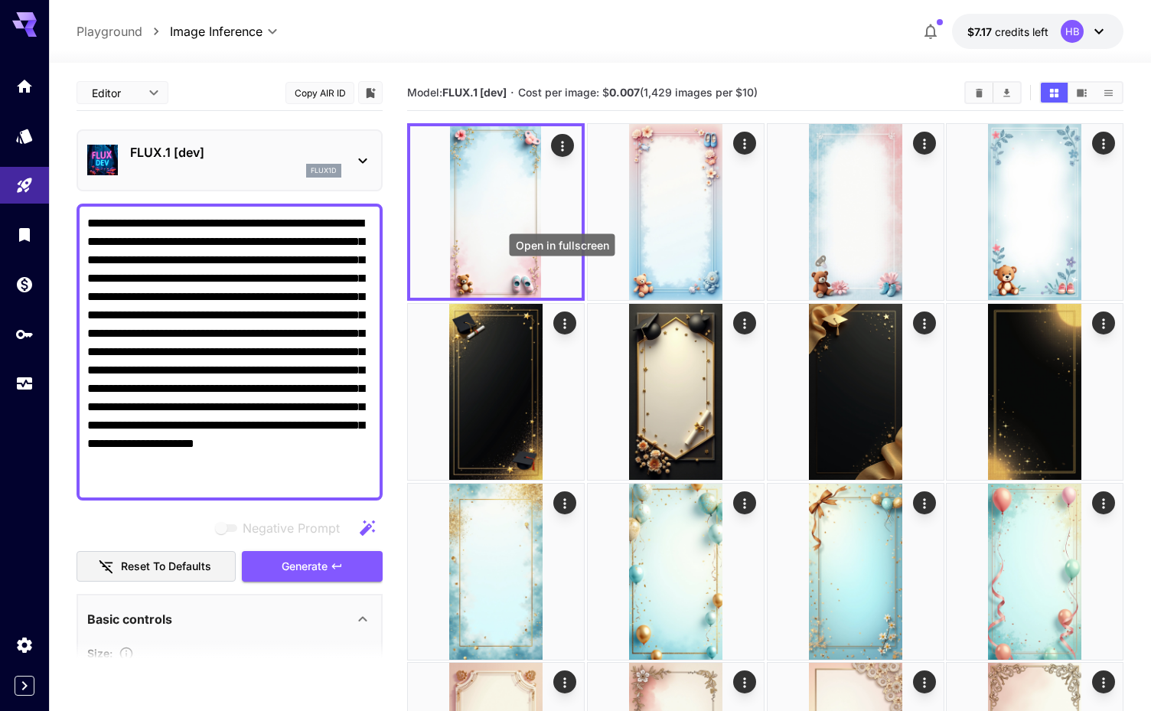
click at [0, 0] on icon "Open in fullscreen" at bounding box center [0, 0] width 0 height 0
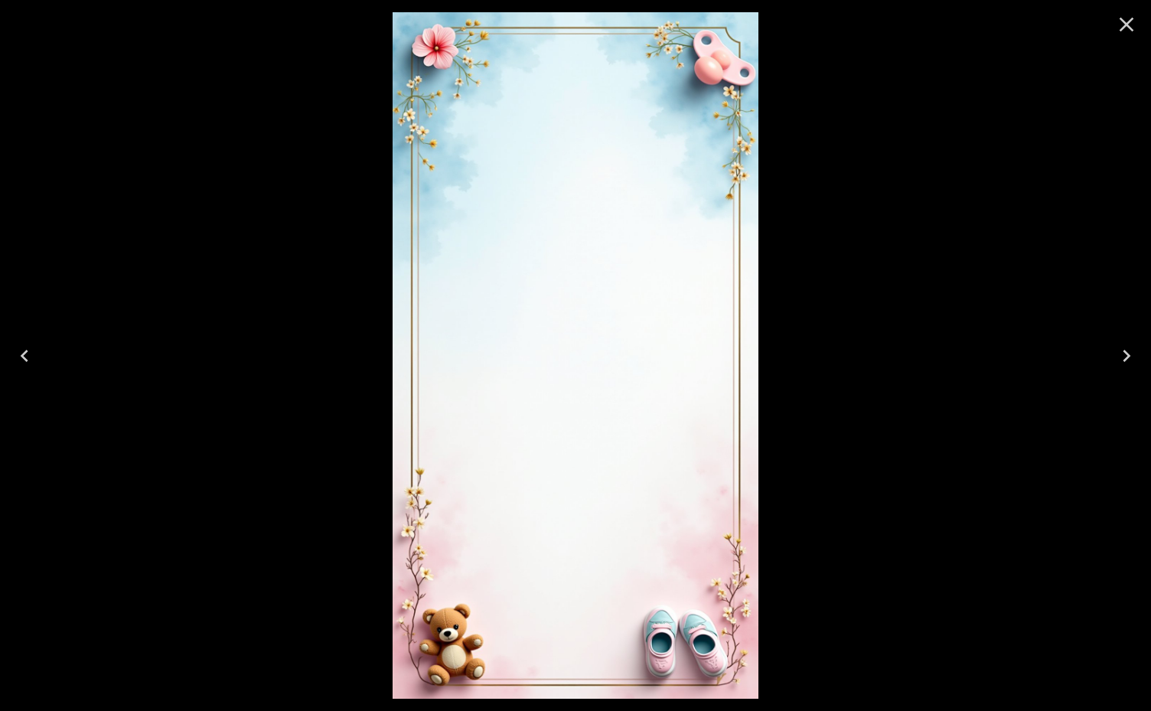
click at [1124, 354] on icon "Next" at bounding box center [1127, 356] width 24 height 24
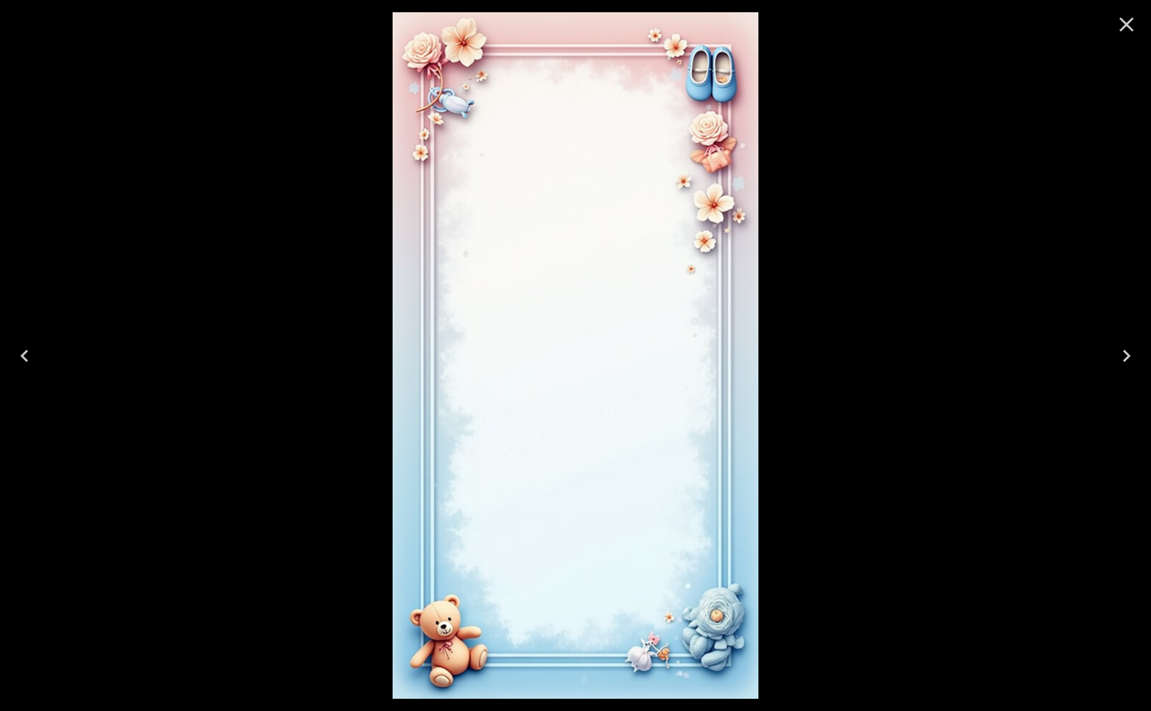
click at [1124, 354] on icon "Next" at bounding box center [1127, 356] width 24 height 24
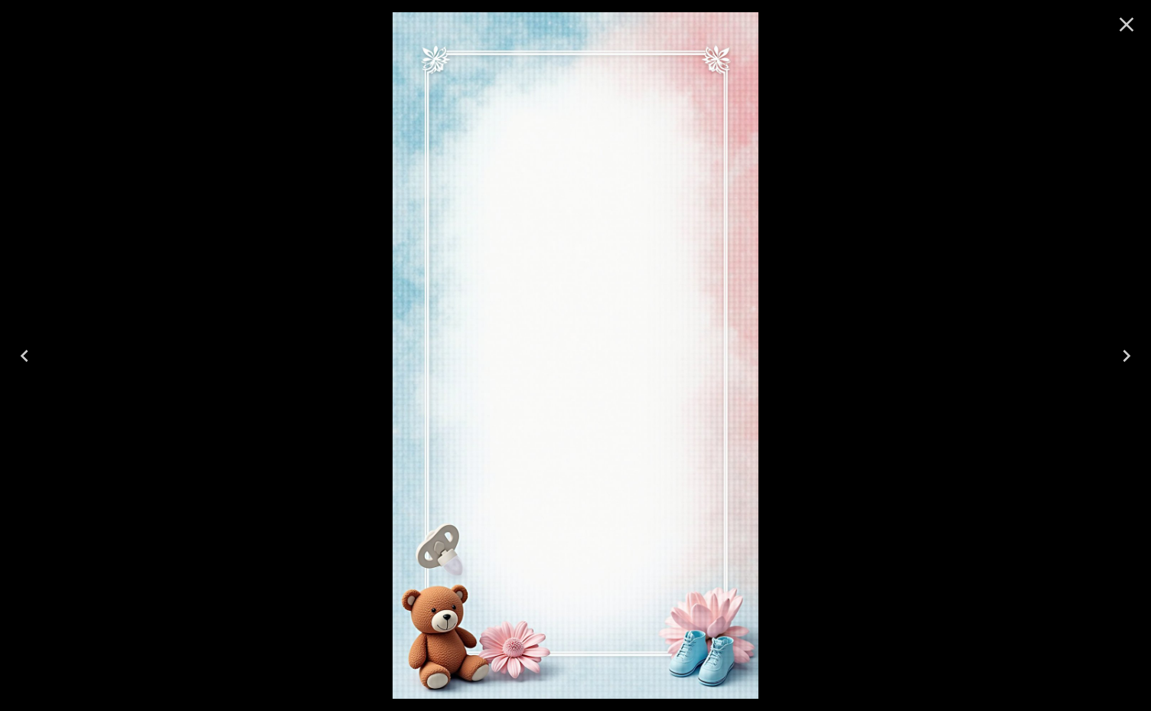
click at [1124, 354] on icon "Next" at bounding box center [1127, 356] width 24 height 24
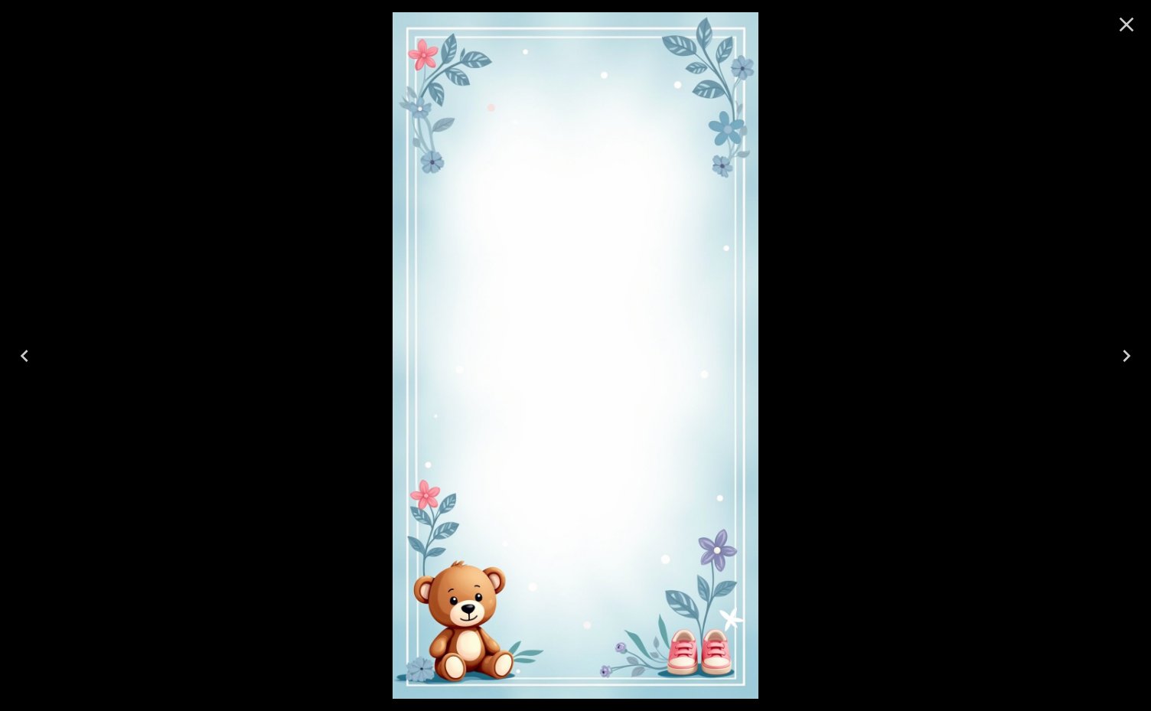
click at [1124, 354] on icon "Next" at bounding box center [1127, 356] width 24 height 24
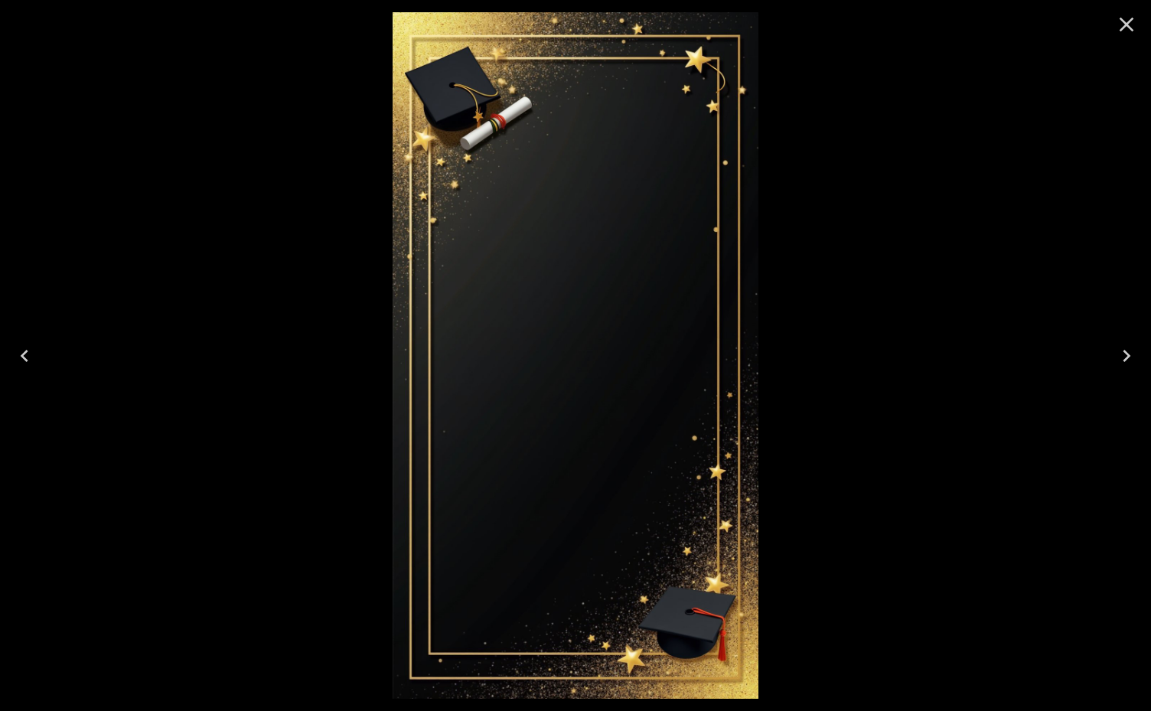
click at [1121, 22] on icon "Close" at bounding box center [1127, 24] width 24 height 24
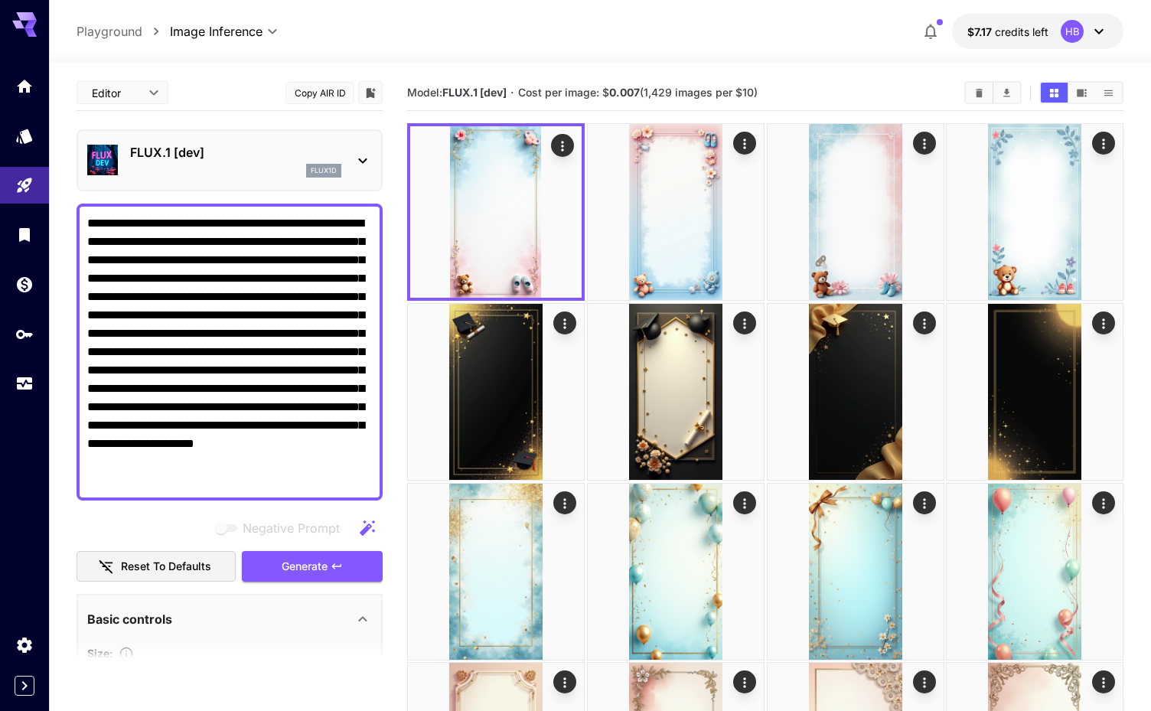
click at [274, 253] on textarea "**********" at bounding box center [229, 352] width 285 height 276
paste textarea
click at [285, 567] on span "Generate" at bounding box center [305, 566] width 46 height 19
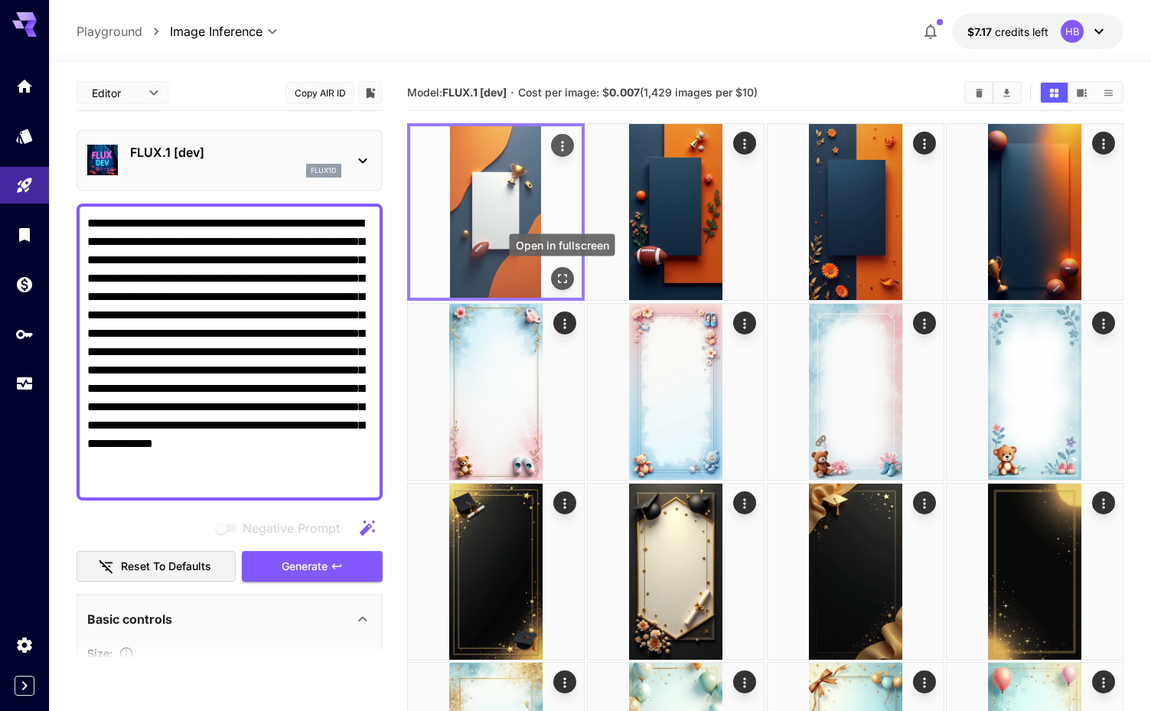
click at [563, 272] on icon "Open in fullscreen" at bounding box center [562, 278] width 15 height 15
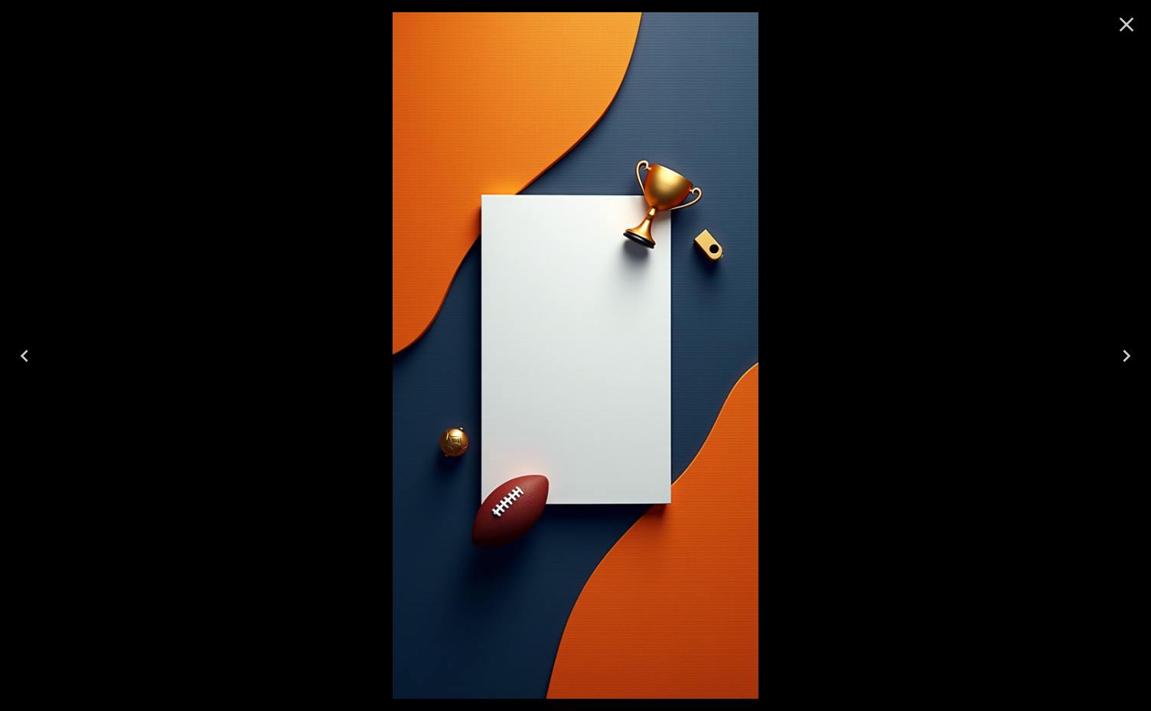
click at [1128, 353] on icon "Next" at bounding box center [1127, 356] width 8 height 12
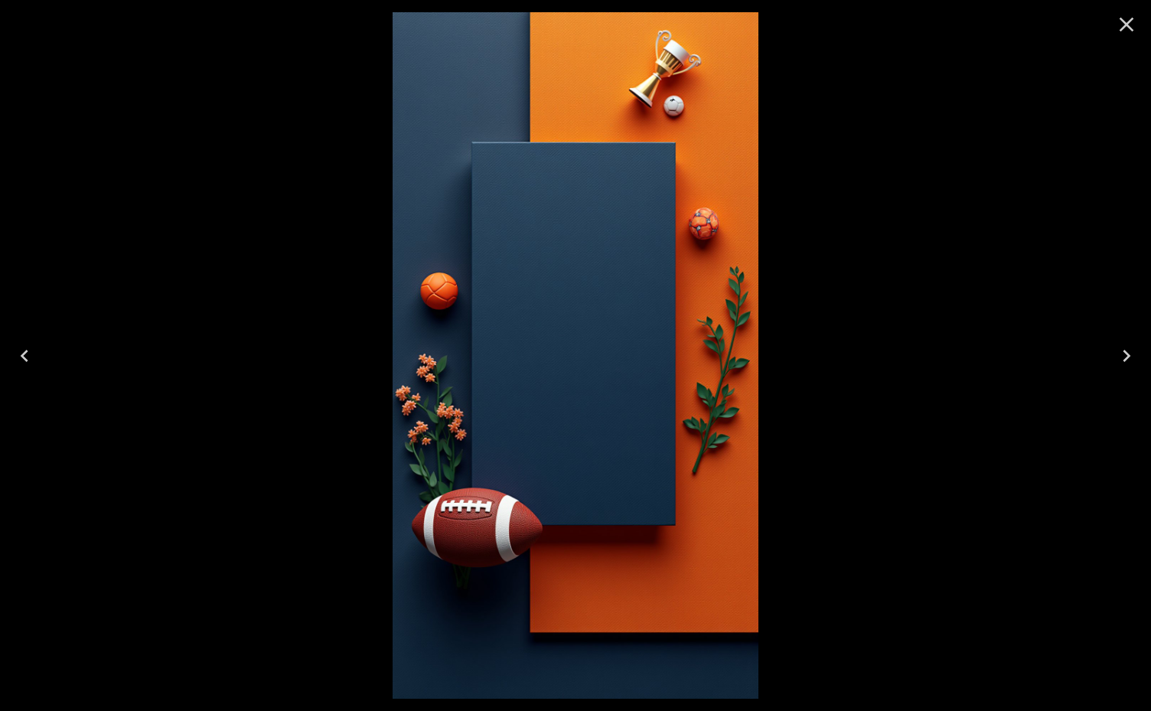
click at [1128, 353] on icon "Next" at bounding box center [1127, 356] width 8 height 12
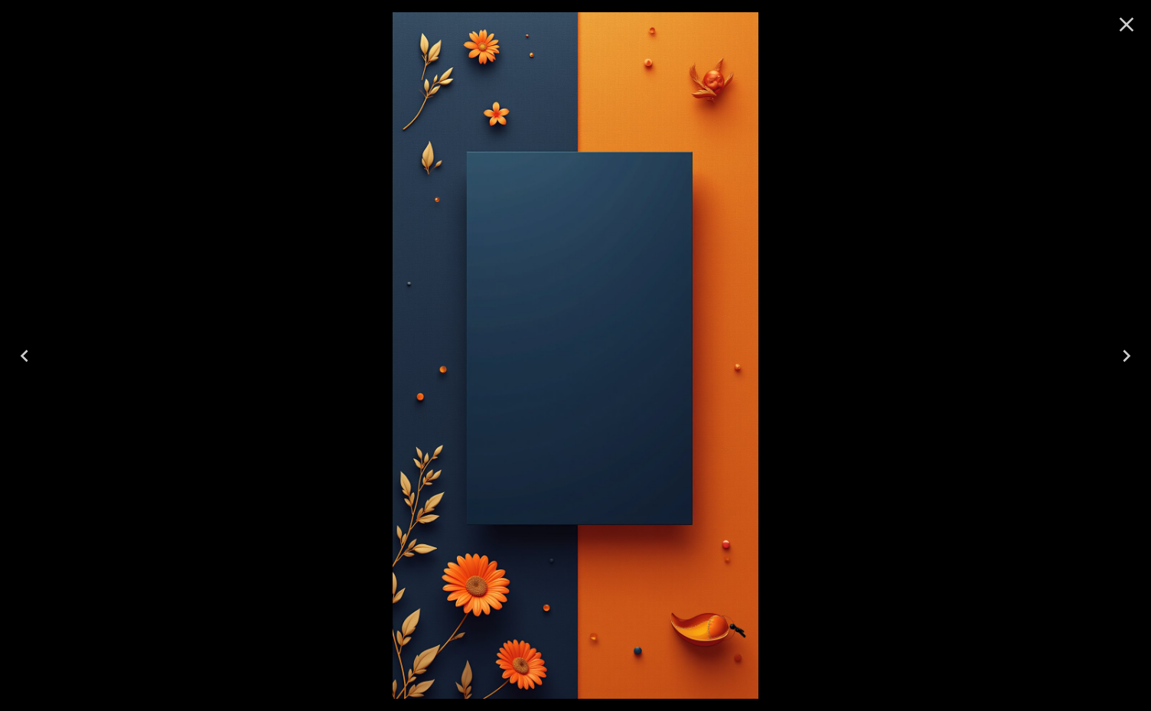
click at [1128, 353] on icon "Next" at bounding box center [1127, 356] width 8 height 12
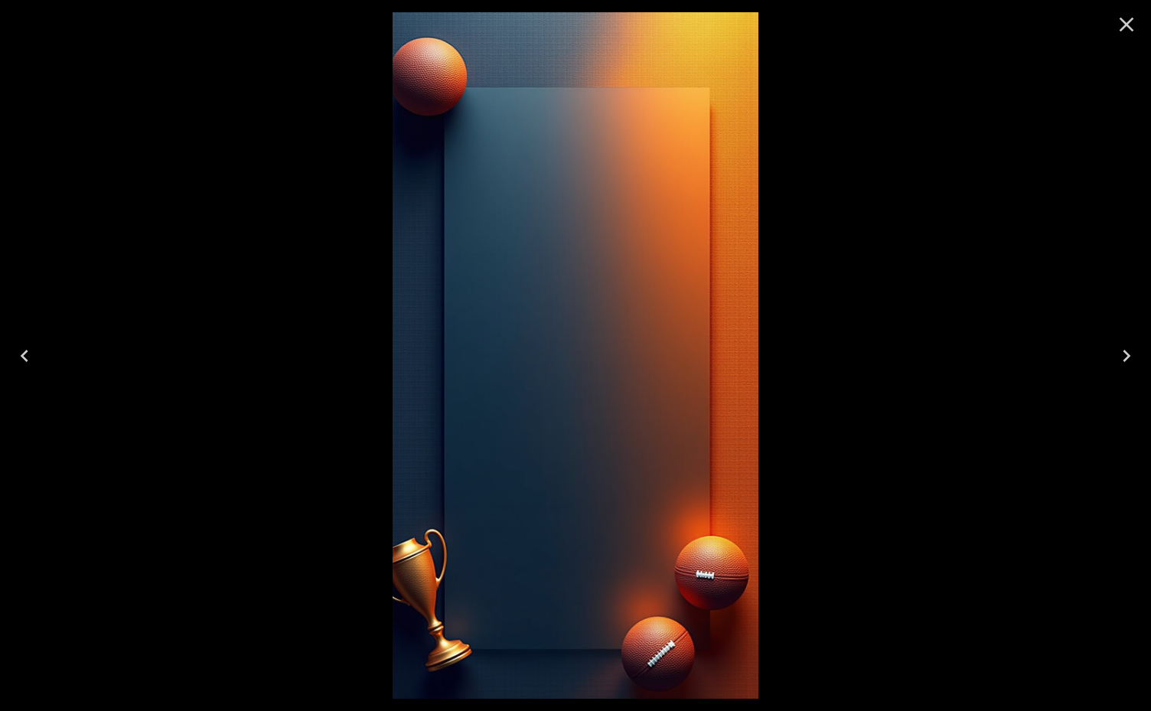
click at [1130, 30] on icon "Close" at bounding box center [1127, 24] width 24 height 24
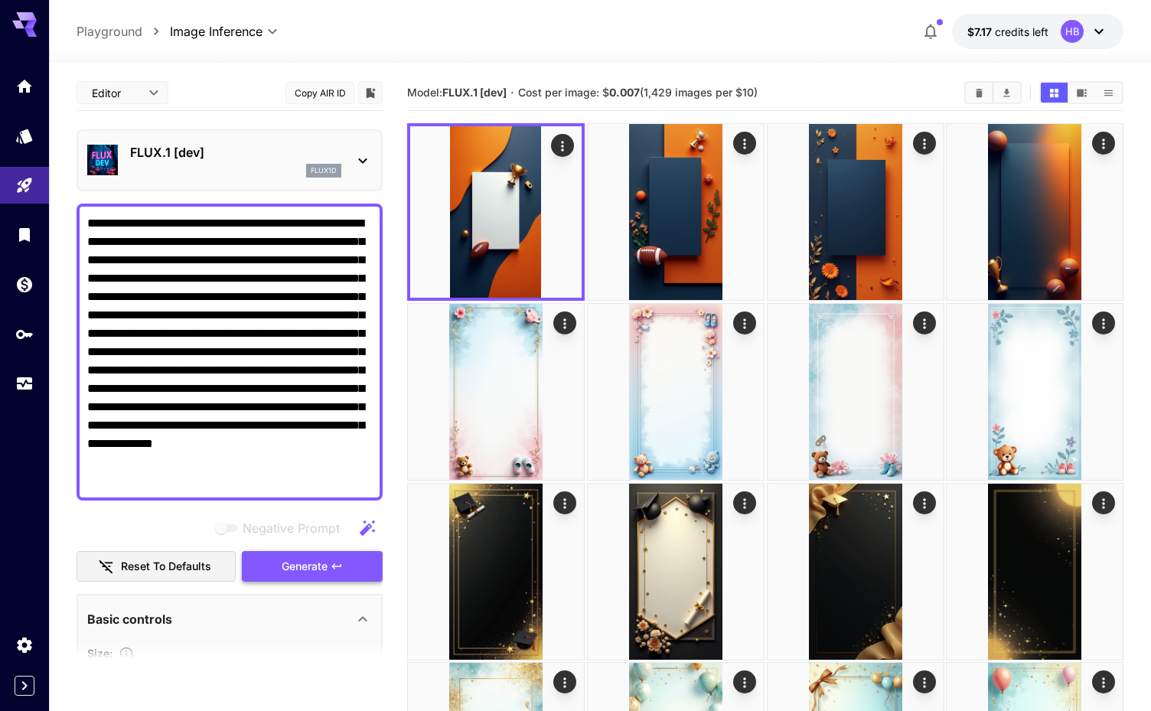
click at [344, 573] on button "Generate" at bounding box center [312, 566] width 141 height 31
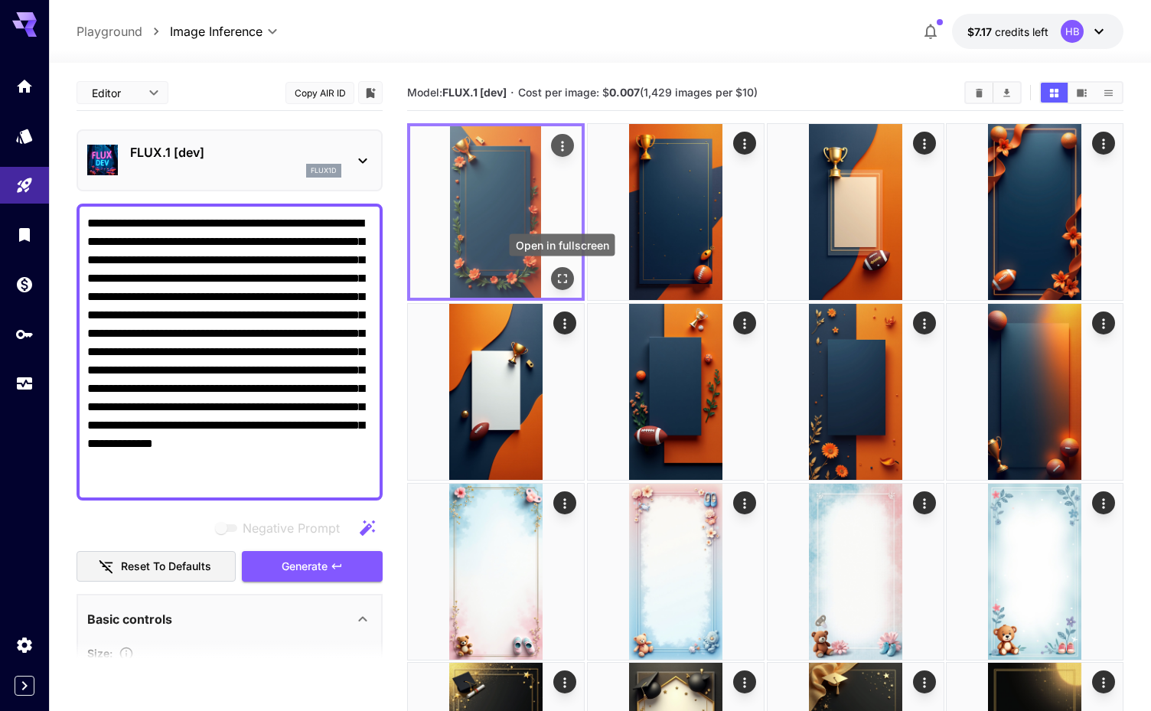
click at [565, 279] on icon "Open in fullscreen" at bounding box center [562, 278] width 15 height 15
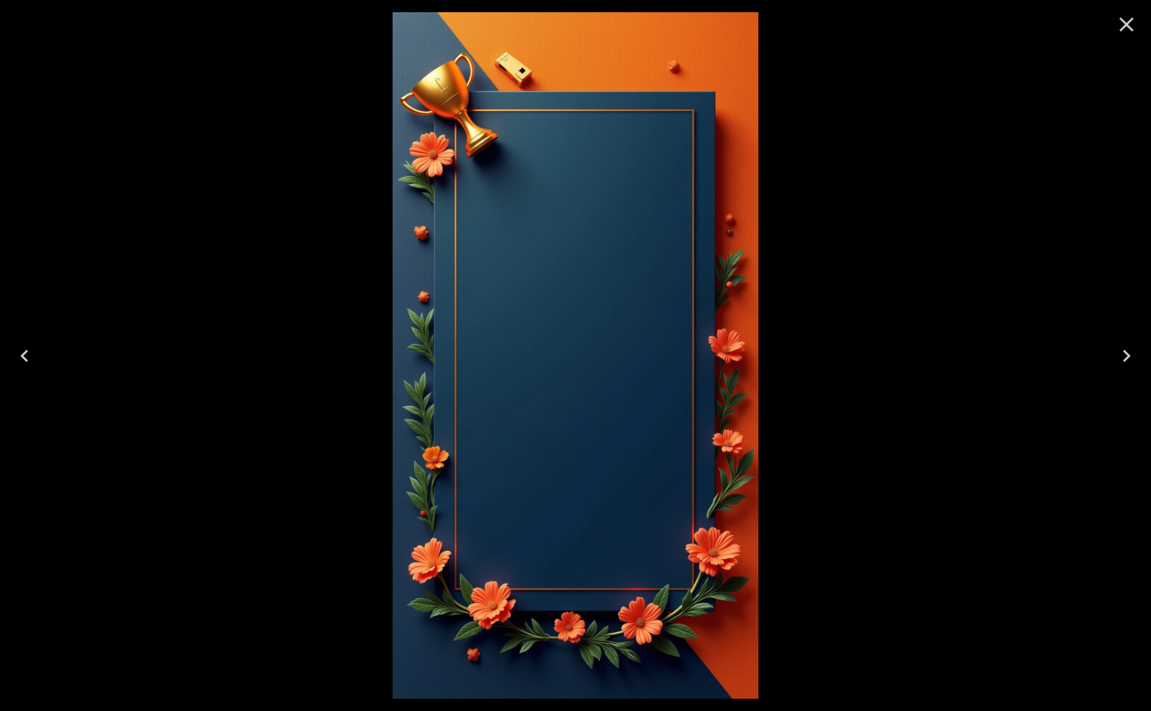
click at [1129, 364] on icon "Next" at bounding box center [1127, 356] width 24 height 24
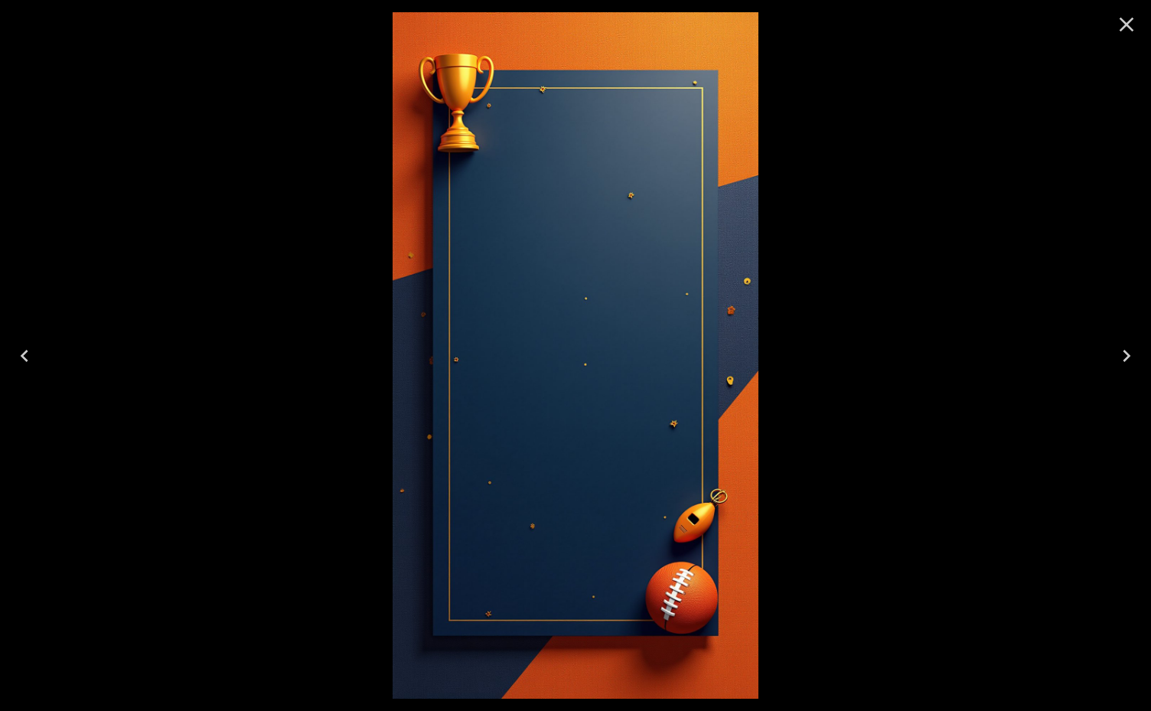
click at [1129, 364] on icon "Next" at bounding box center [1127, 356] width 24 height 24
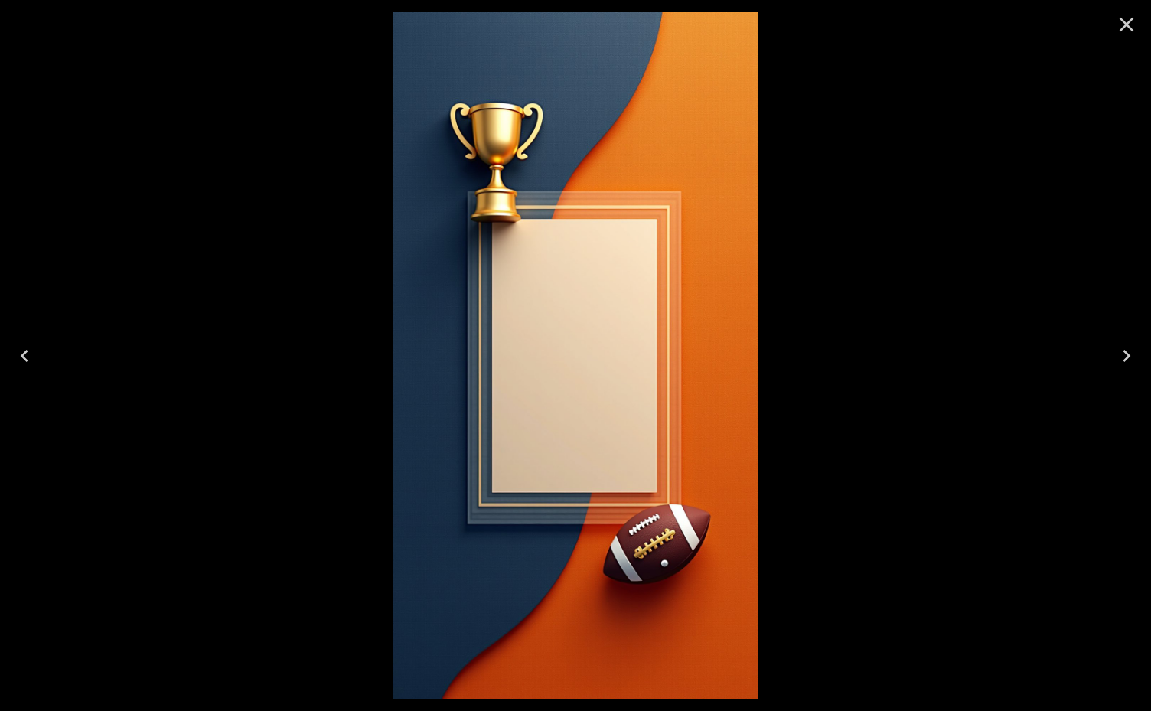
click at [1129, 364] on icon "Next" at bounding box center [1127, 356] width 24 height 24
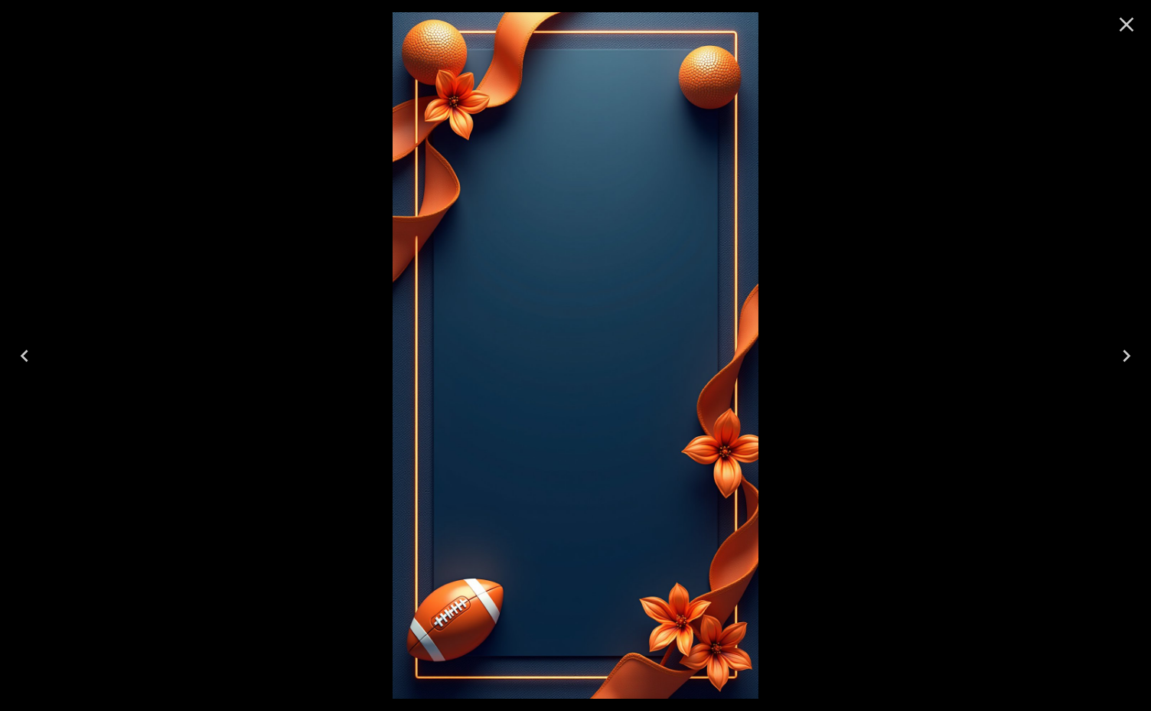
click at [1128, 40] on button "Close" at bounding box center [1126, 24] width 37 height 37
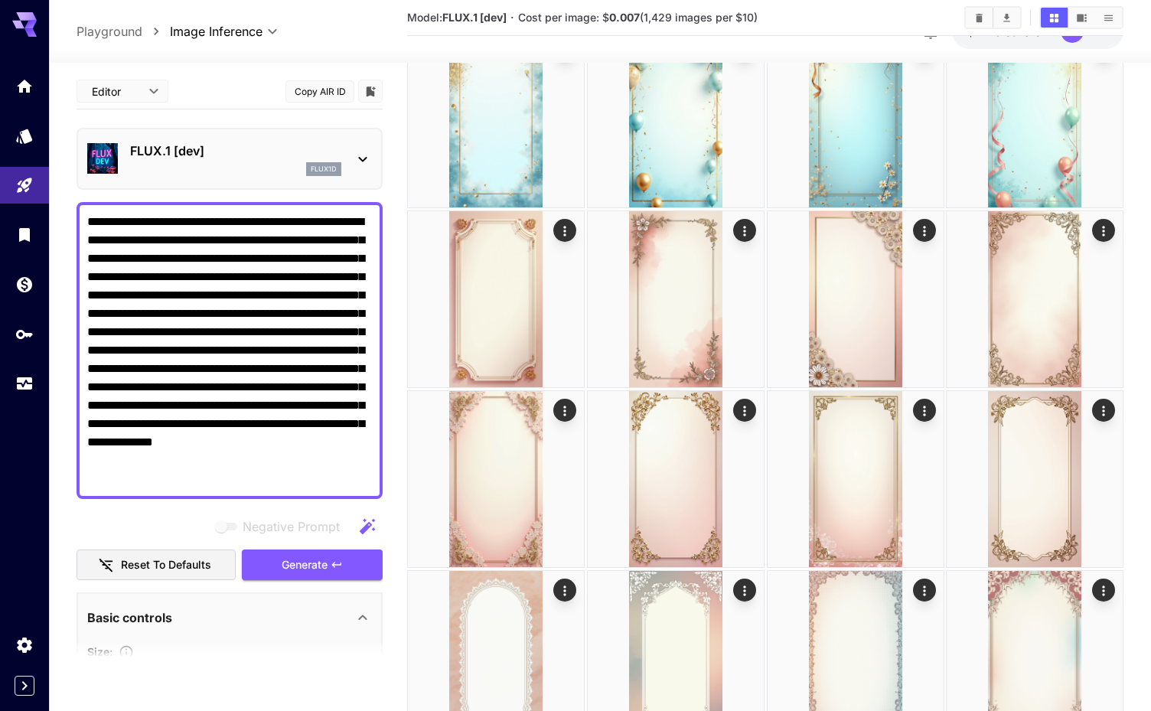
scroll to position [893, 0]
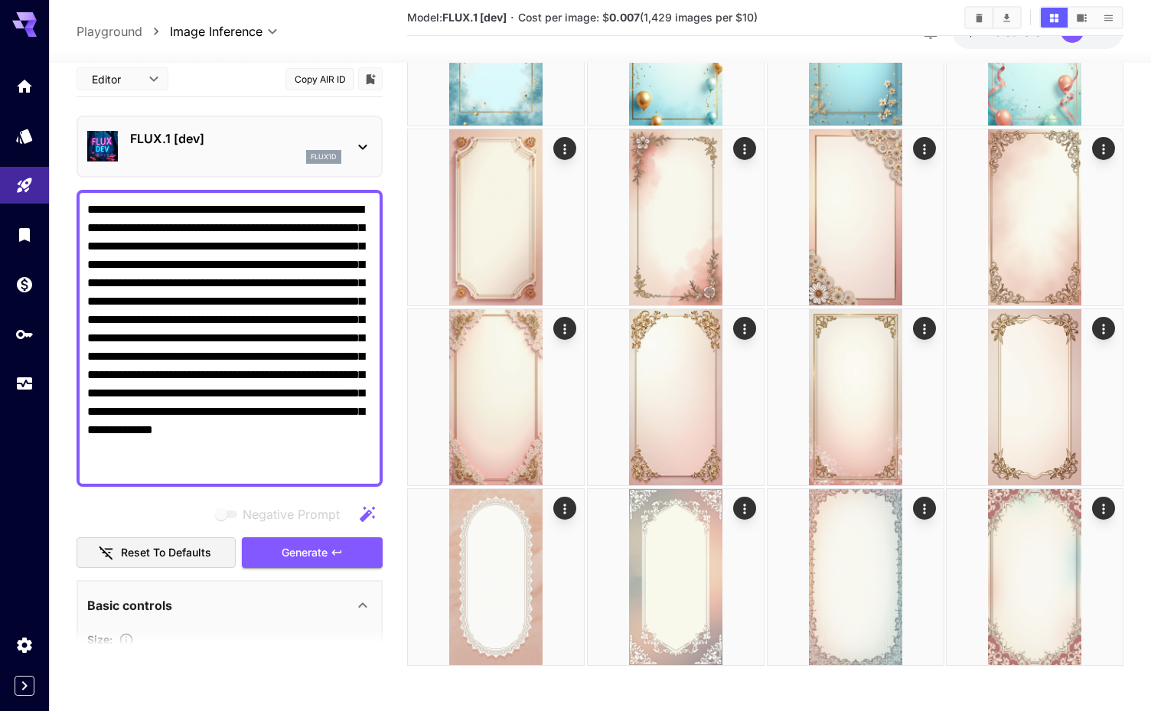
click at [227, 263] on textarea "**********" at bounding box center [229, 338] width 285 height 276
paste textarea "**********"
click at [327, 547] on div "Negative Prompt Reset to defaults Generate" at bounding box center [230, 533] width 306 height 70
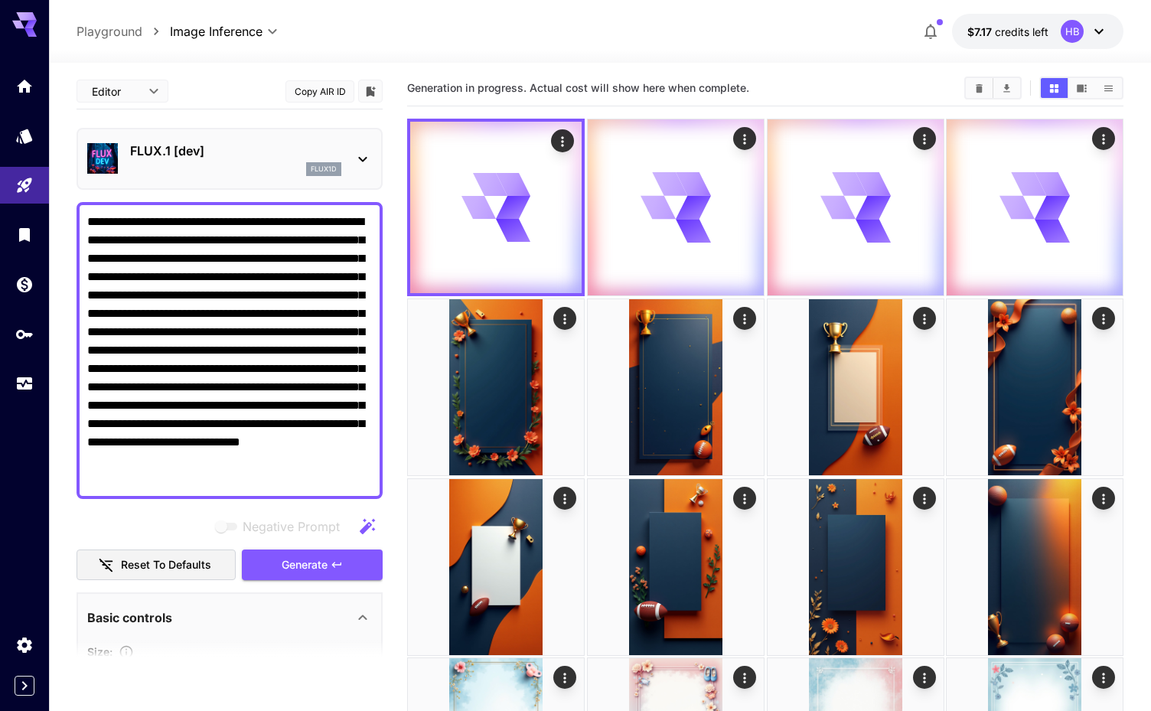
scroll to position [0, 0]
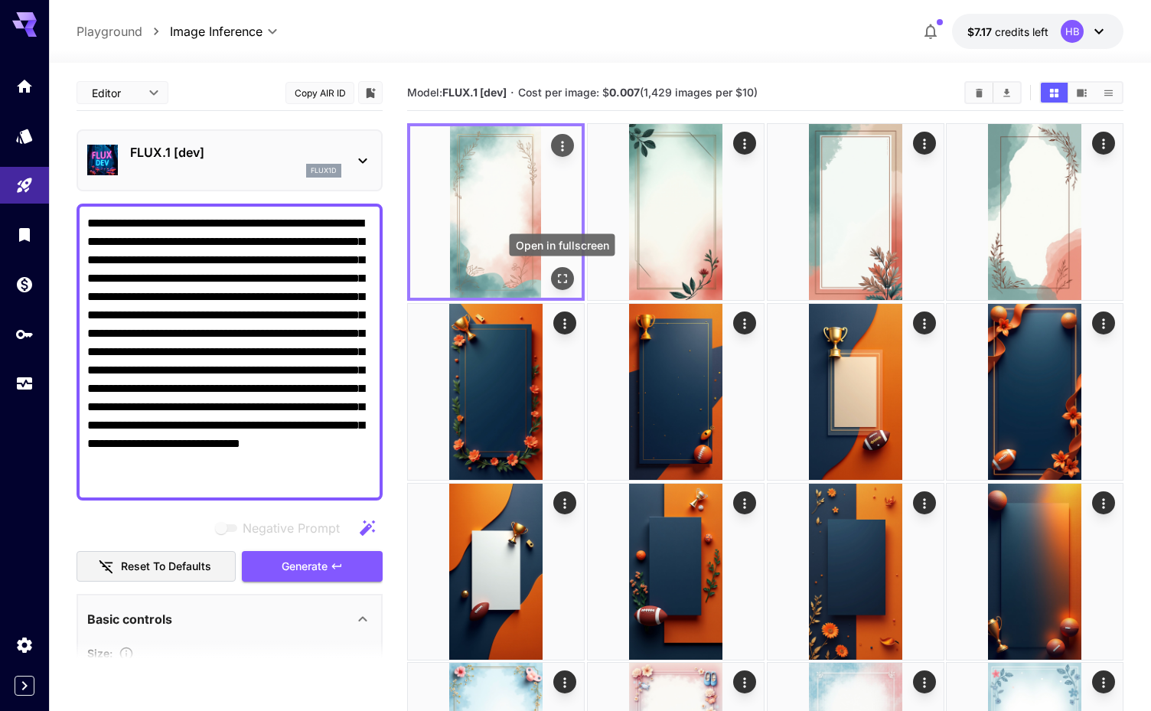
click at [572, 279] on button "Open in fullscreen" at bounding box center [562, 278] width 23 height 23
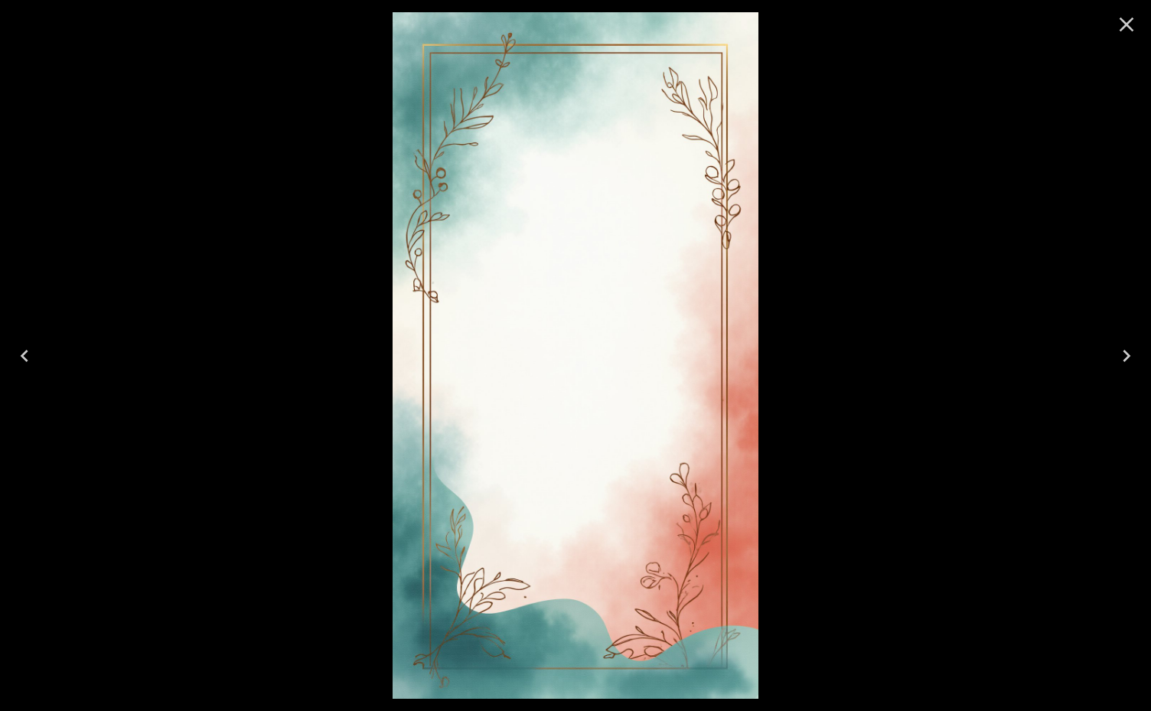
click at [1129, 351] on icon "Next" at bounding box center [1127, 356] width 24 height 24
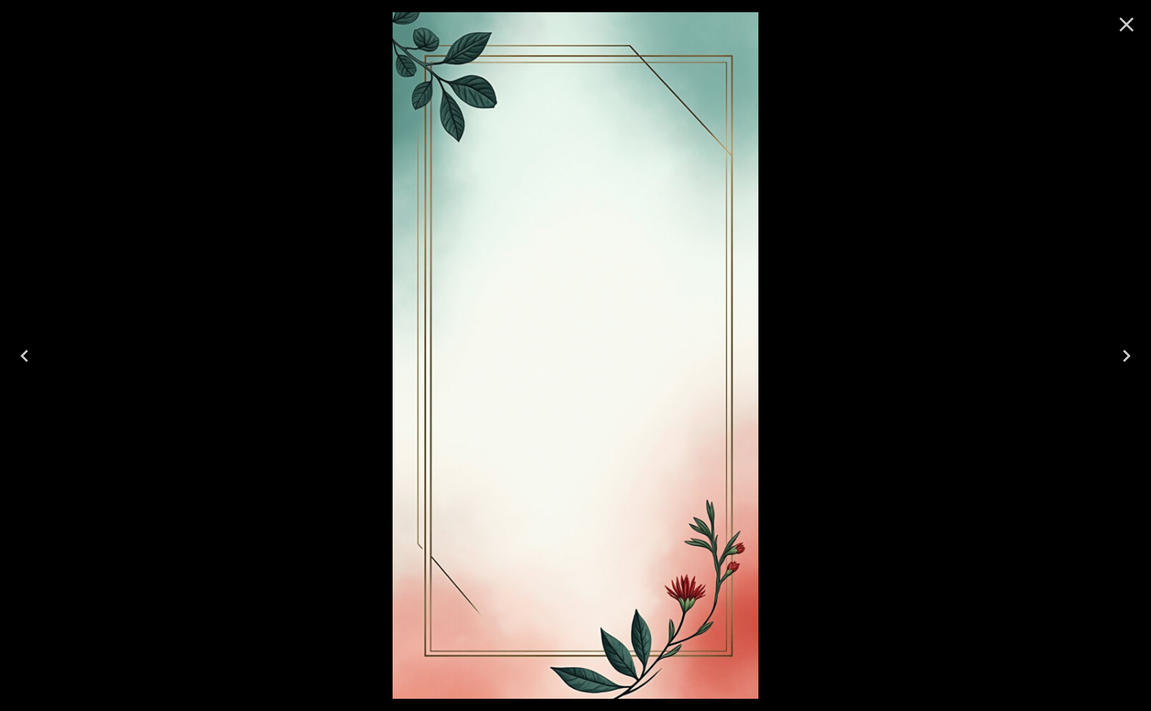
click at [1129, 351] on icon "Next" at bounding box center [1127, 356] width 24 height 24
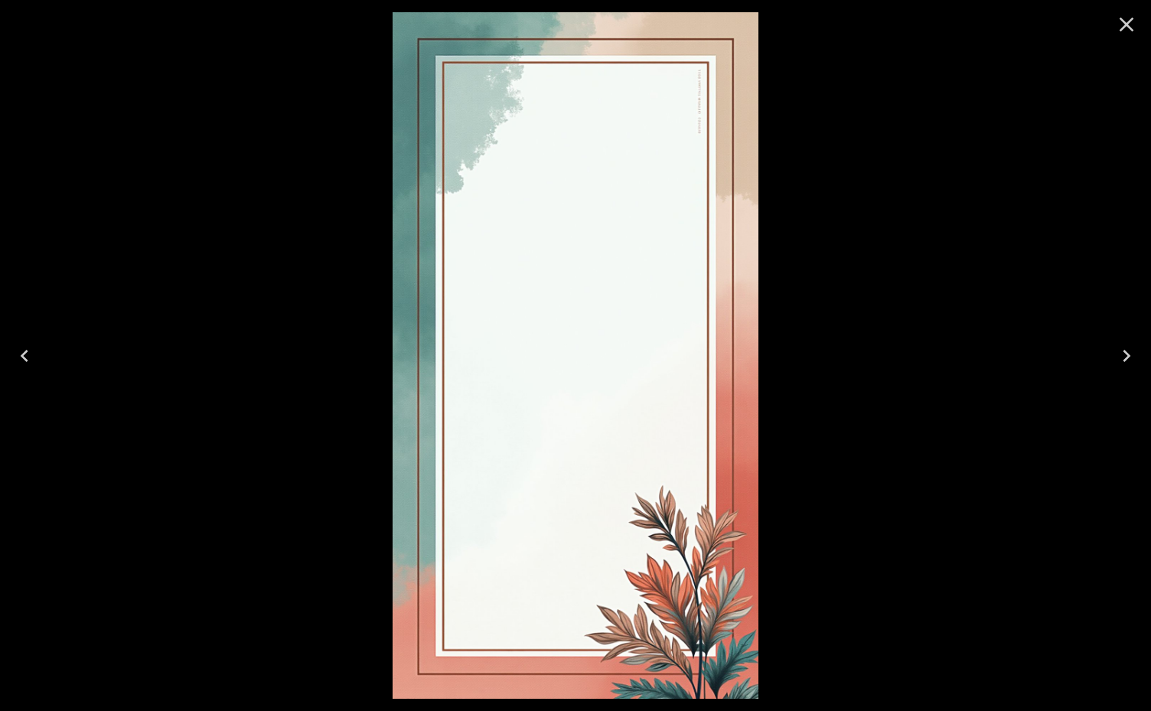
click at [1129, 351] on icon "Next" at bounding box center [1127, 356] width 24 height 24
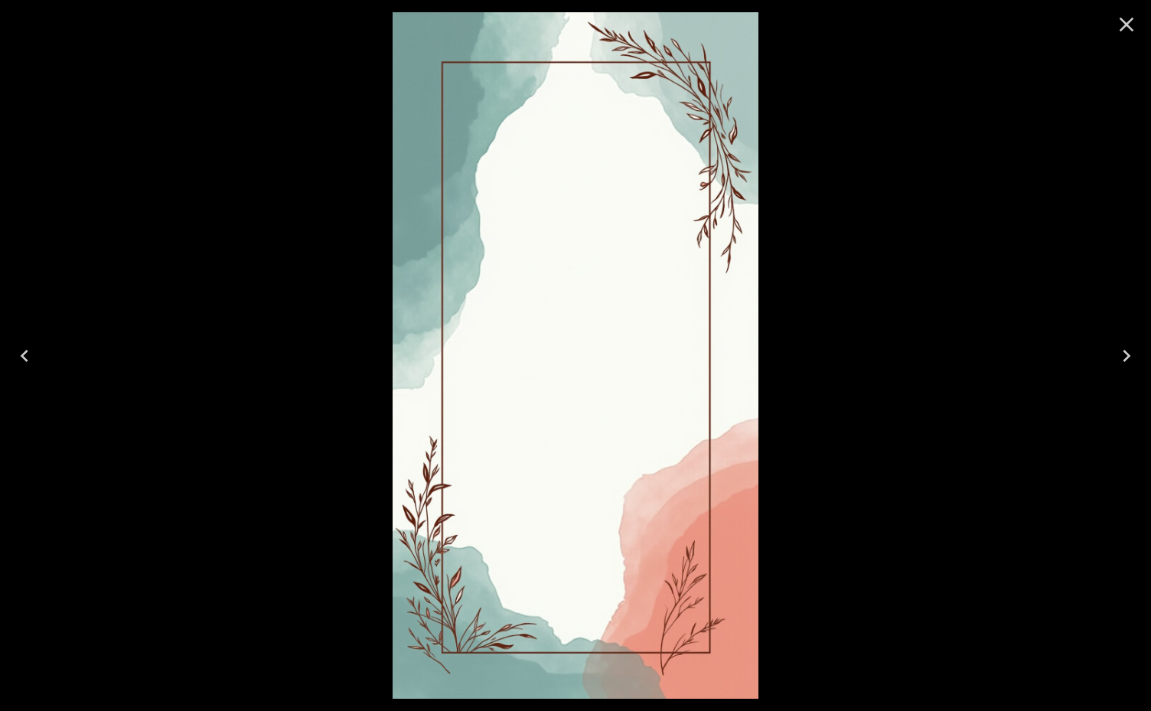
click at [1129, 351] on icon "Next" at bounding box center [1127, 356] width 24 height 24
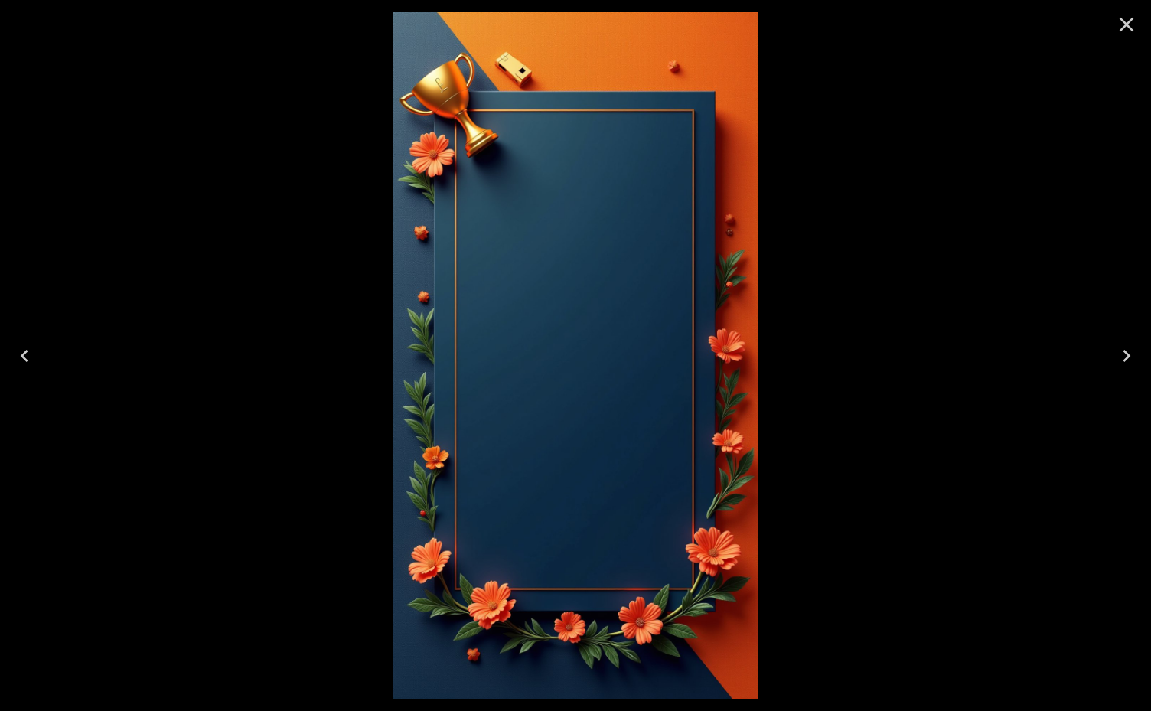
click at [1115, 25] on icon "Close" at bounding box center [1127, 24] width 24 height 24
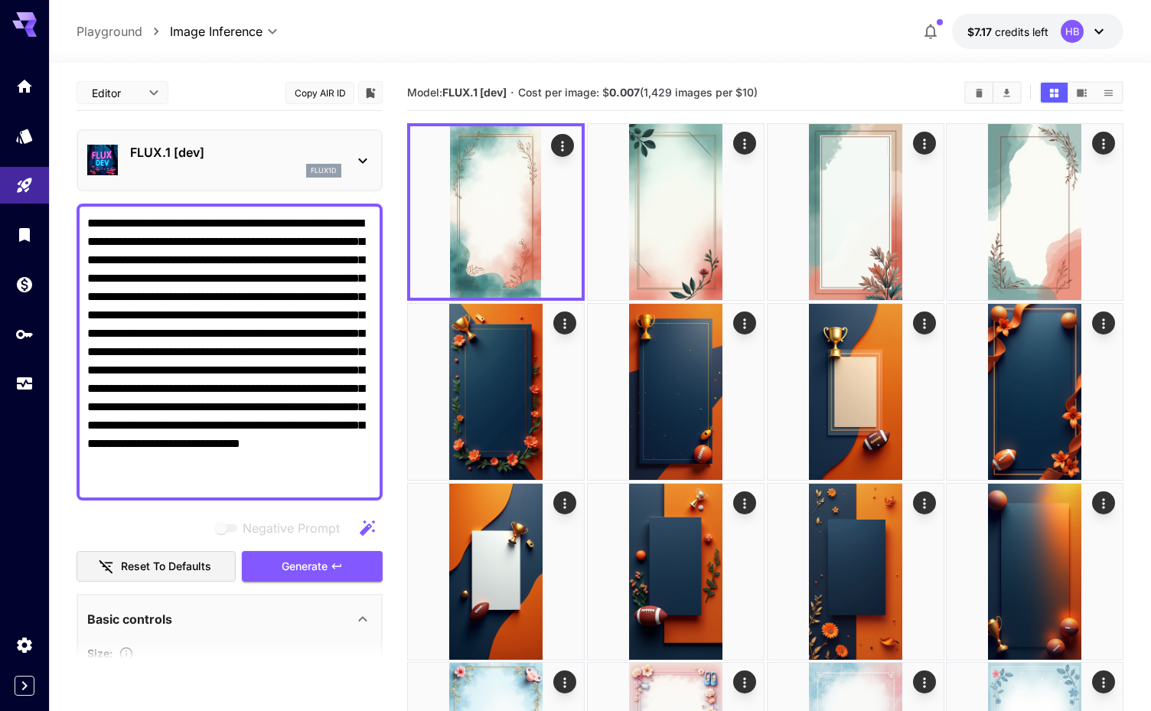
click at [311, 279] on textarea "**********" at bounding box center [229, 352] width 285 height 276
paste textarea
click at [304, 567] on span "Generate" at bounding box center [305, 566] width 46 height 19
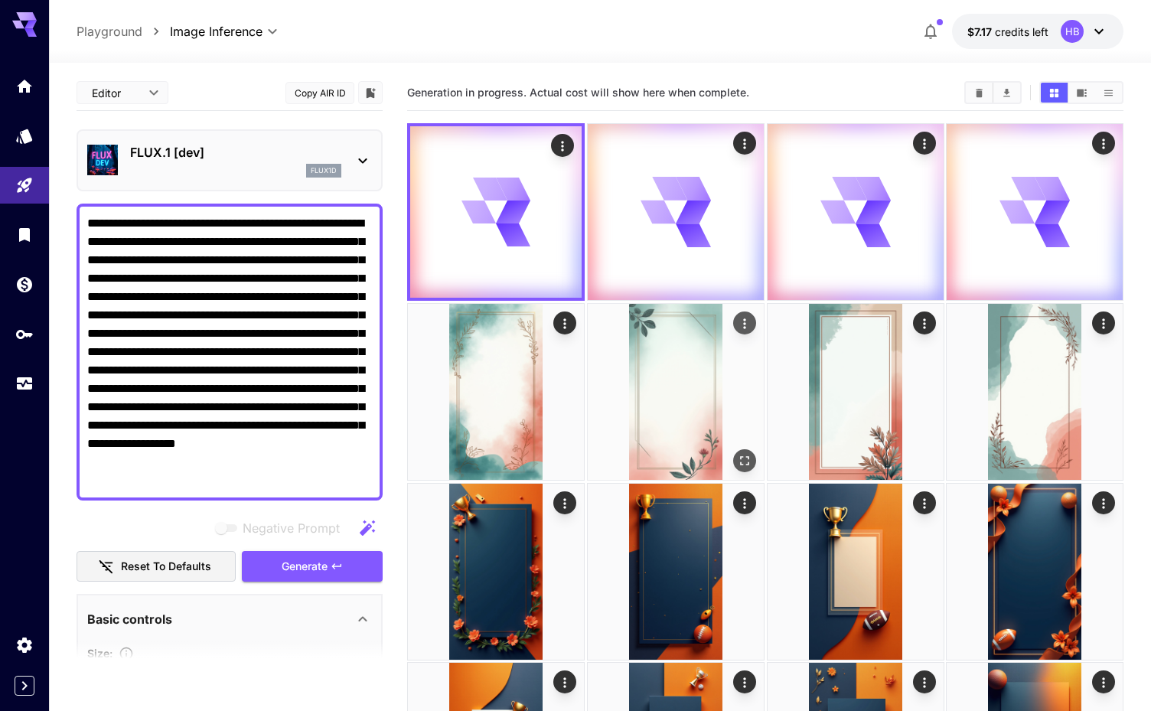
click at [703, 440] on img at bounding box center [676, 392] width 176 height 176
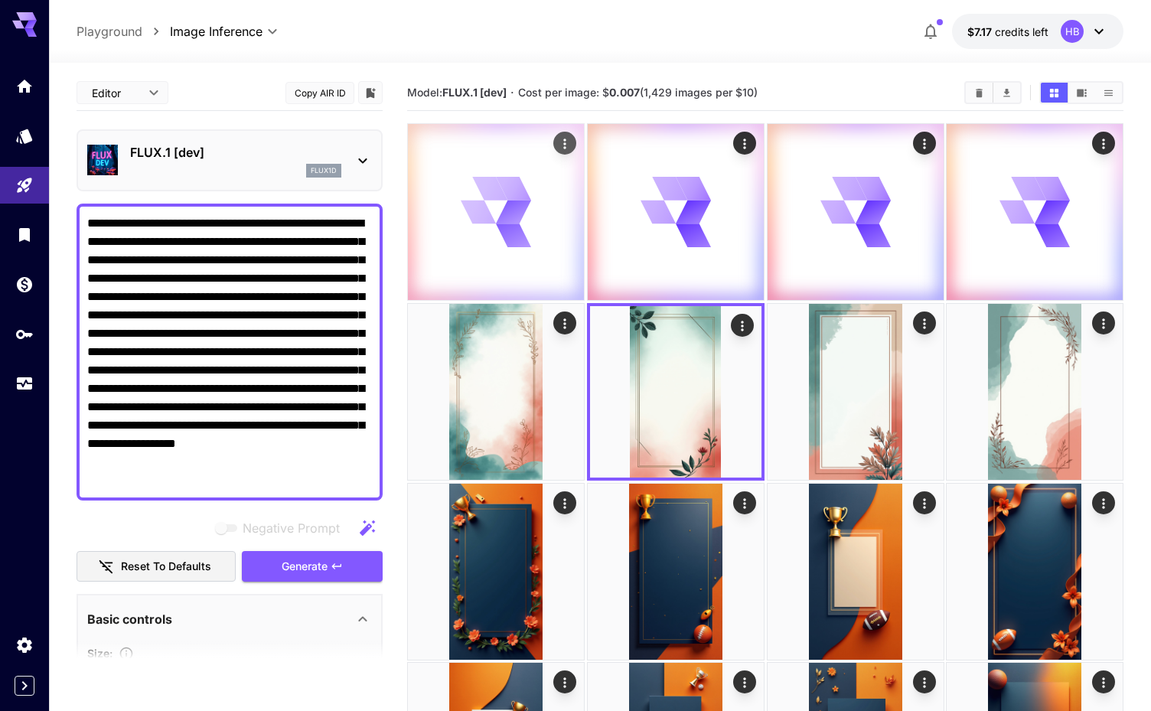
click at [435, 205] on div at bounding box center [496, 212] width 176 height 176
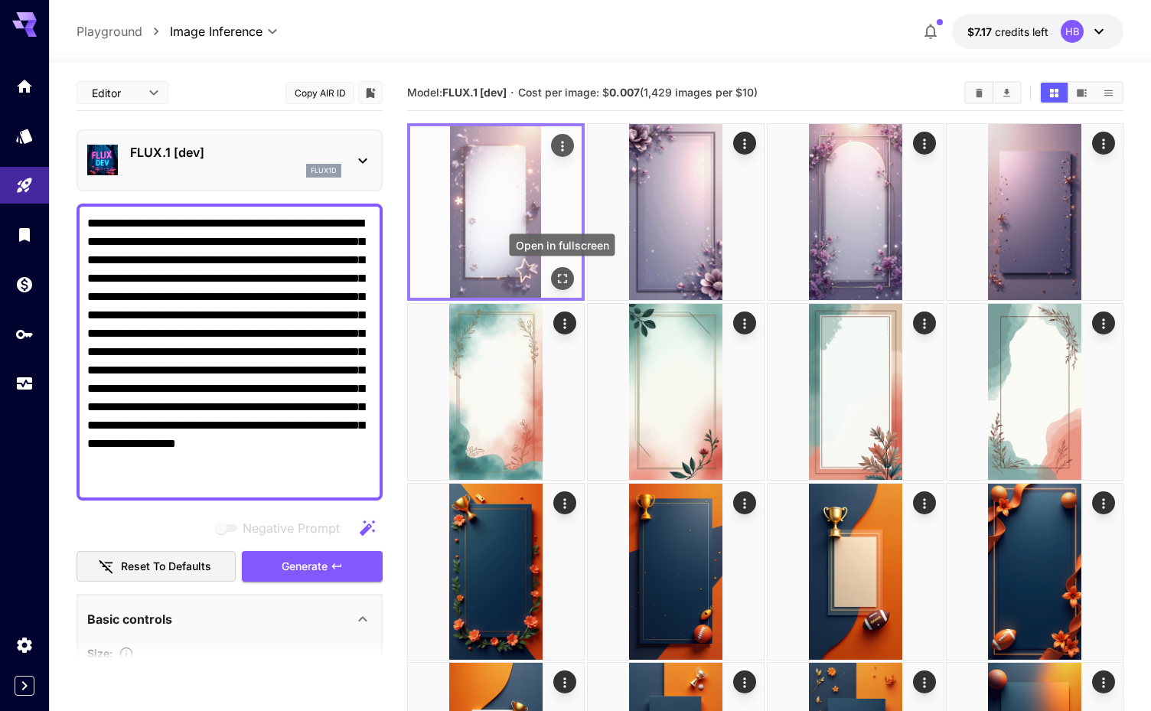
click at [567, 276] on icon "Open in fullscreen" at bounding box center [562, 278] width 15 height 15
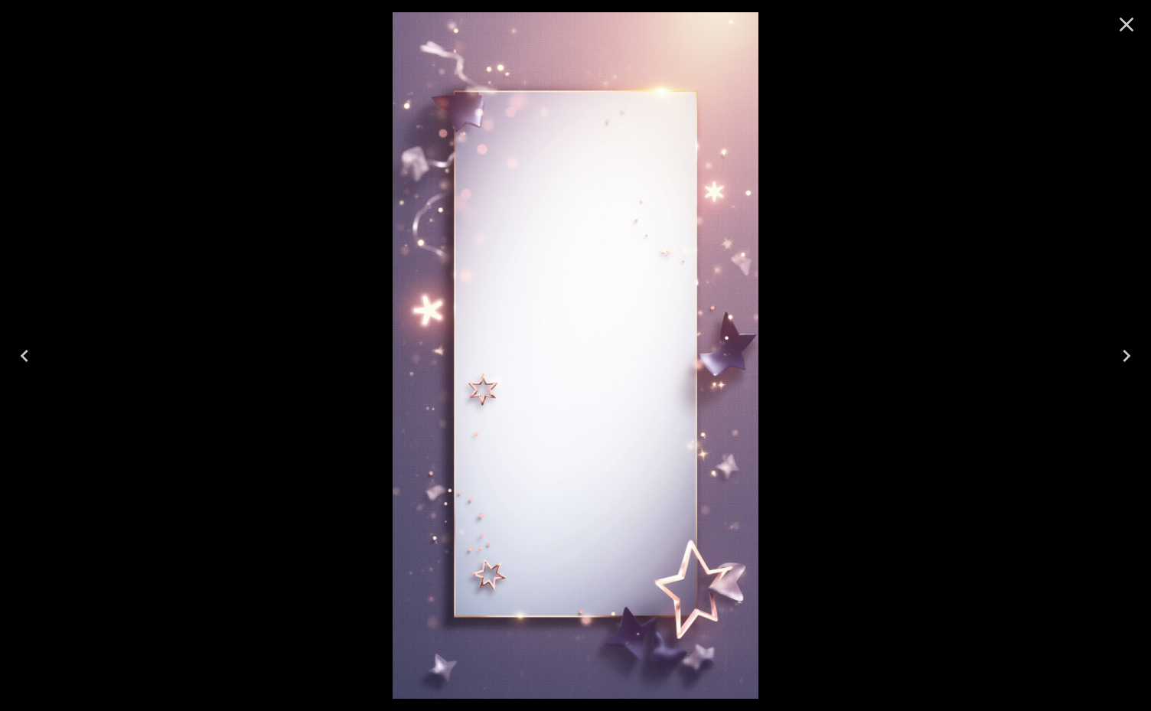
click at [1128, 357] on icon "Next" at bounding box center [1127, 356] width 8 height 12
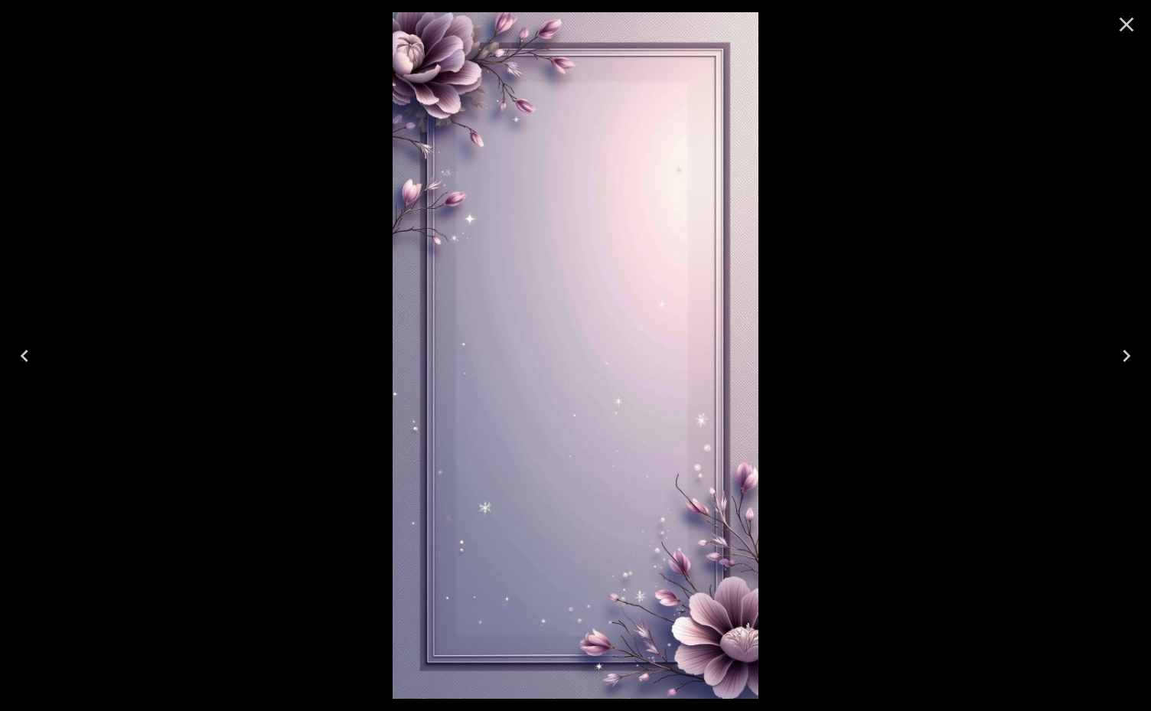
click at [1128, 357] on icon "Next" at bounding box center [1127, 356] width 8 height 12
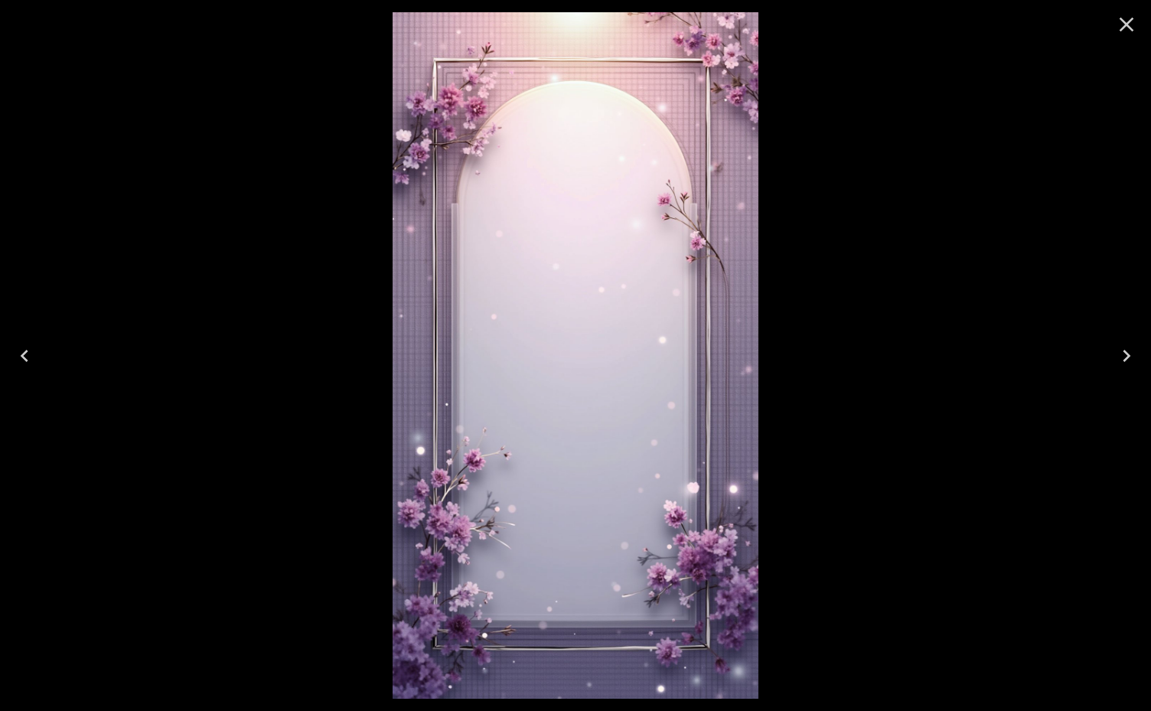
click at [1128, 357] on icon "Next" at bounding box center [1127, 356] width 8 height 12
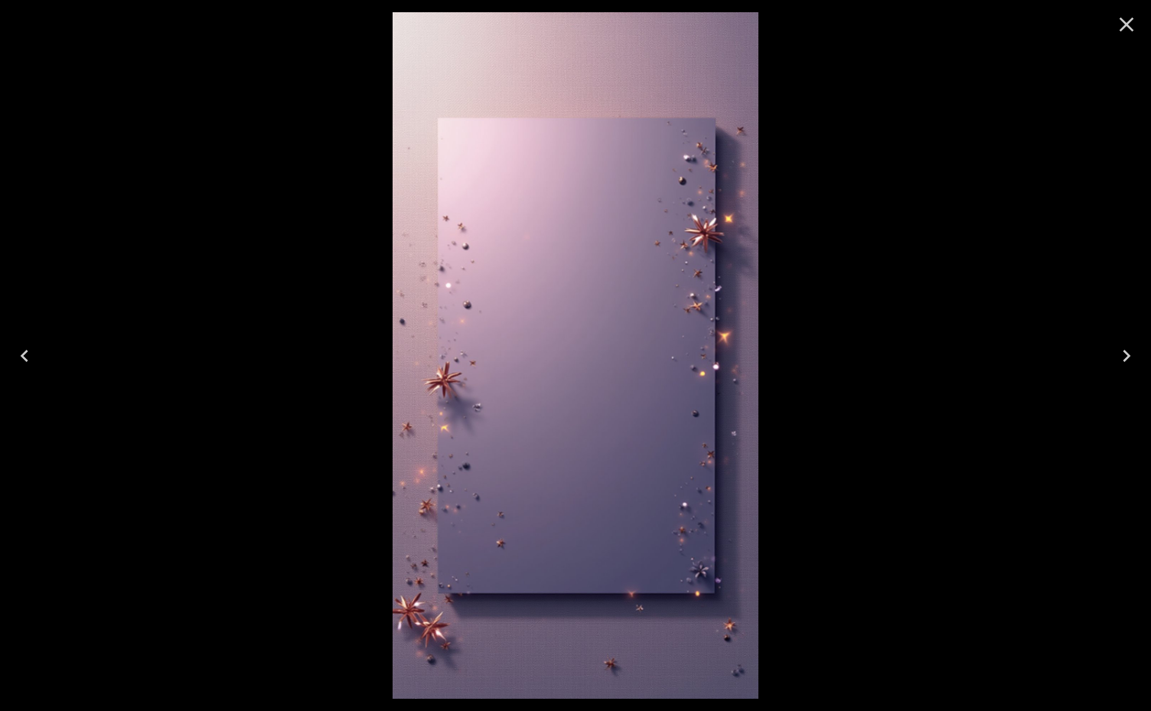
click at [1128, 357] on icon "Next" at bounding box center [1127, 356] width 8 height 12
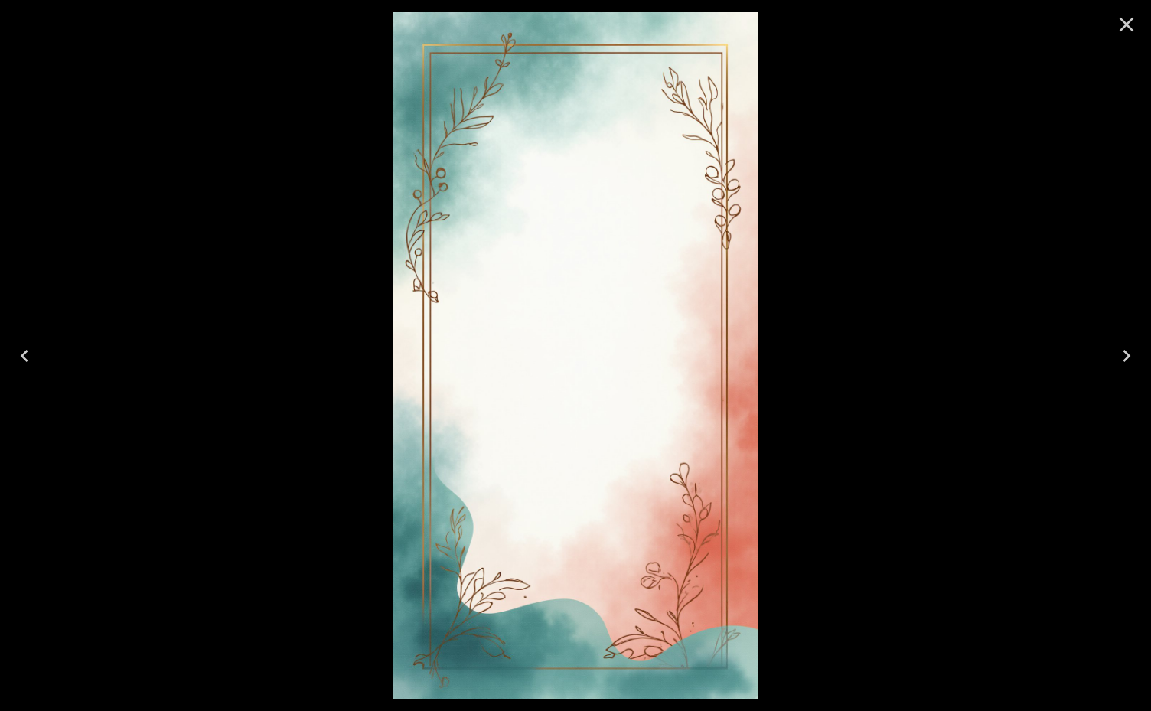
click at [1133, 26] on icon "Close" at bounding box center [1127, 24] width 24 height 24
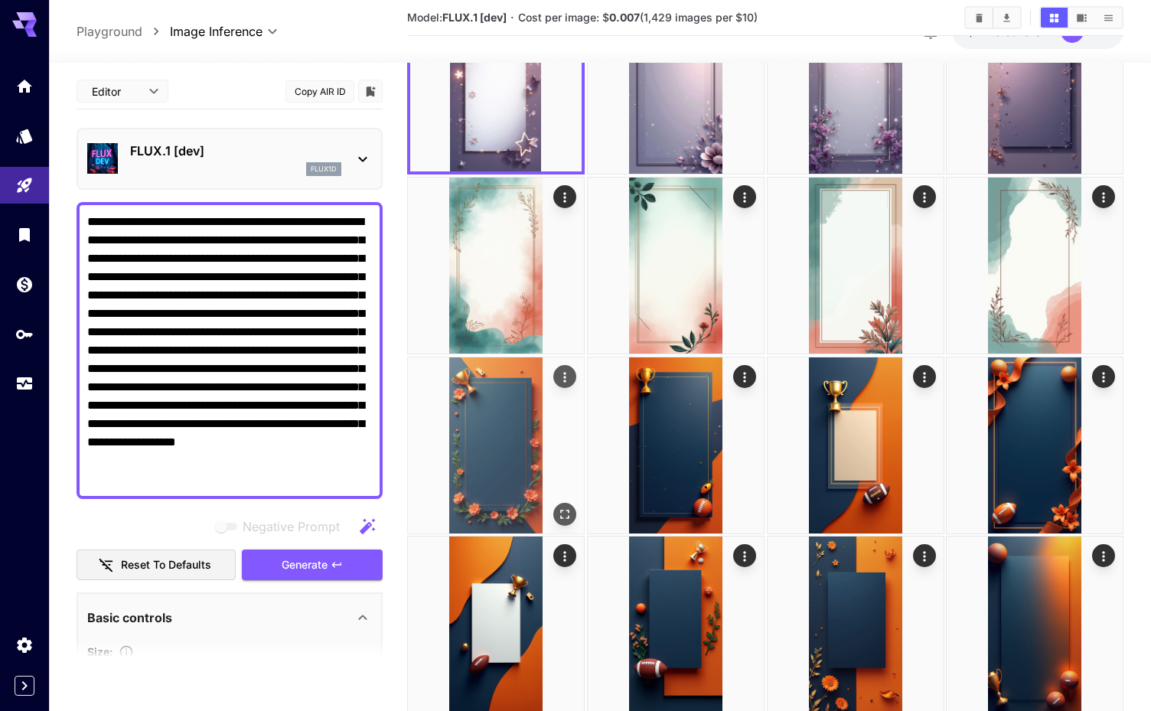
scroll to position [124, 0]
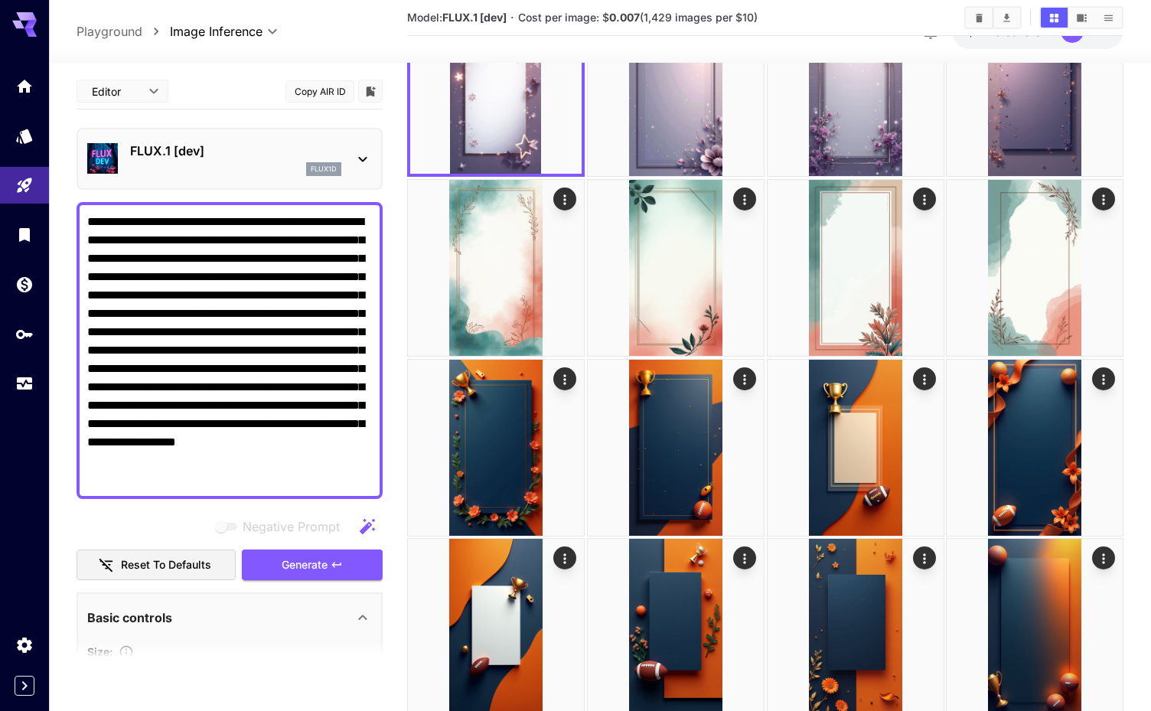
click at [265, 247] on textarea "**********" at bounding box center [229, 351] width 285 height 276
paste textarea
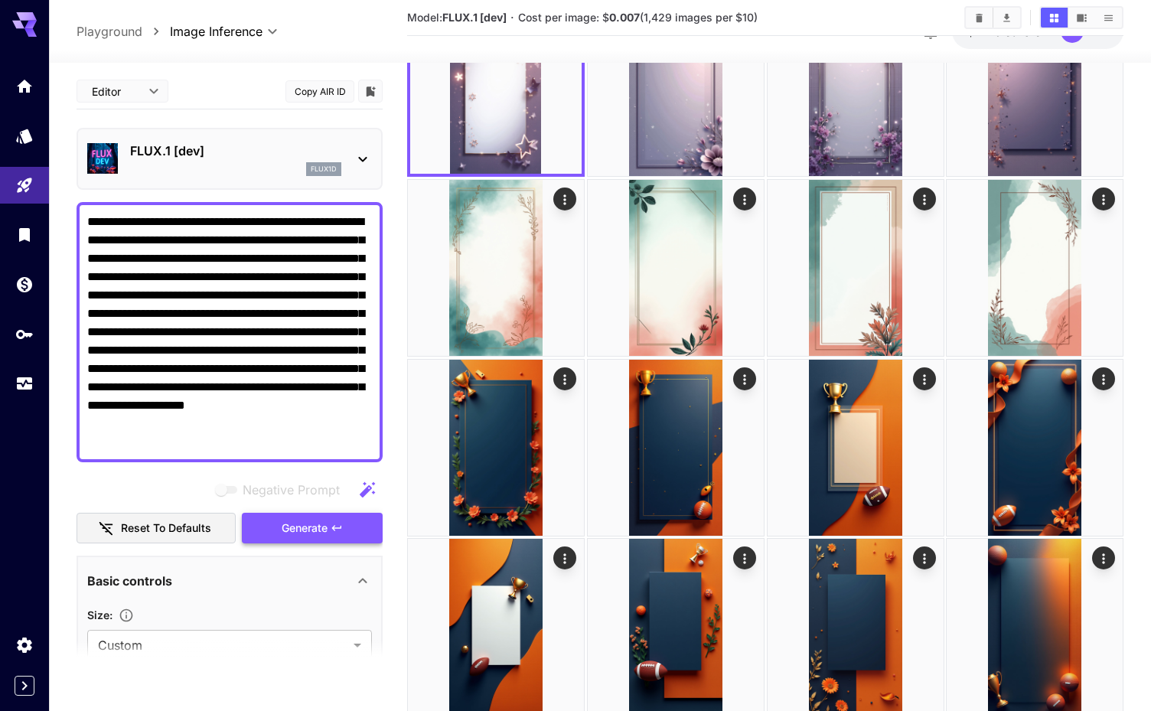
click at [331, 530] on icon "button" at bounding box center [337, 528] width 12 height 12
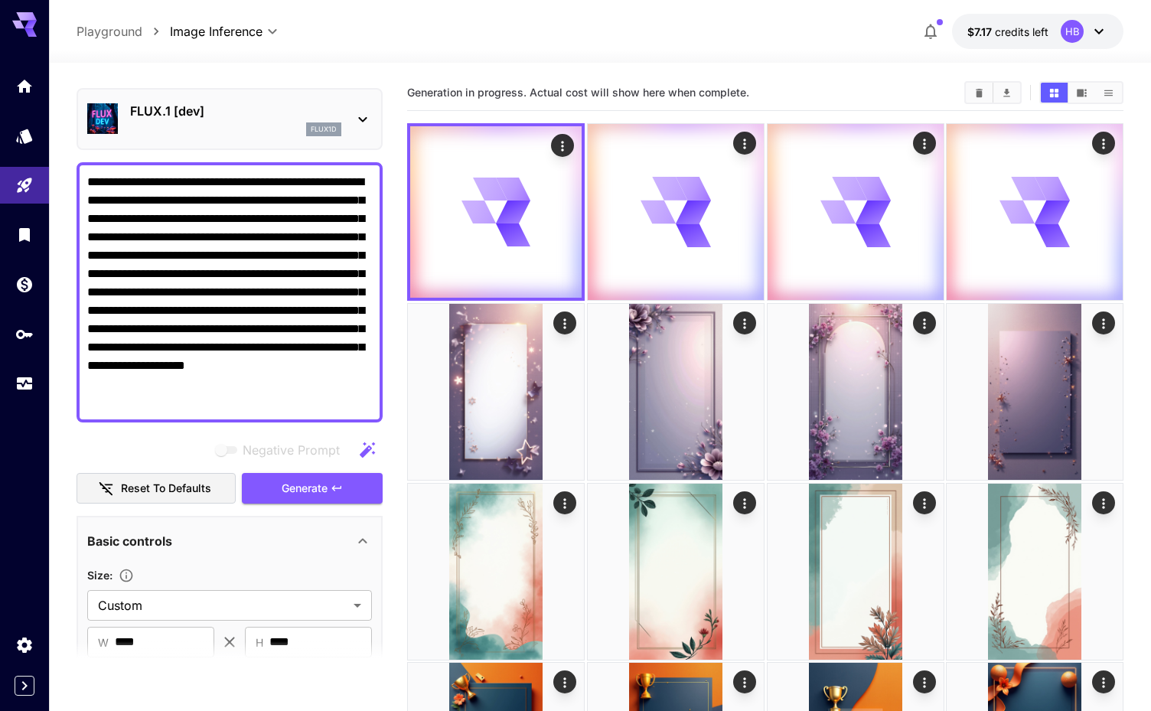
scroll to position [0, 0]
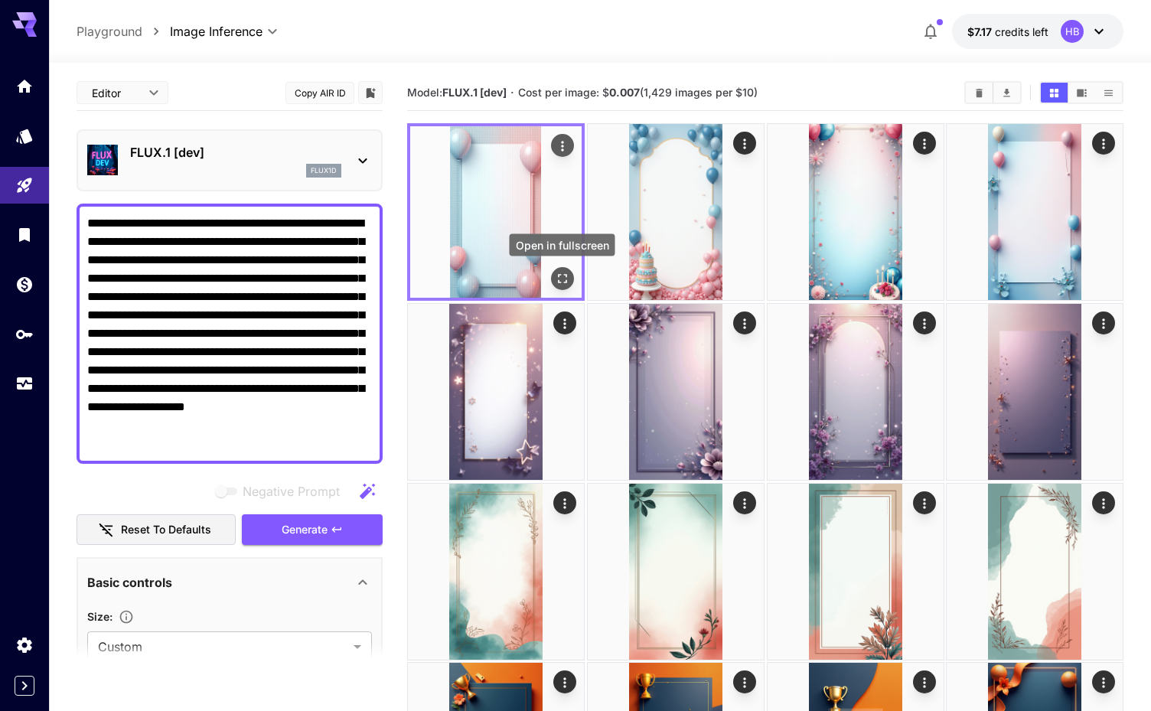
click at [566, 276] on icon "Open in fullscreen" at bounding box center [562, 278] width 15 height 15
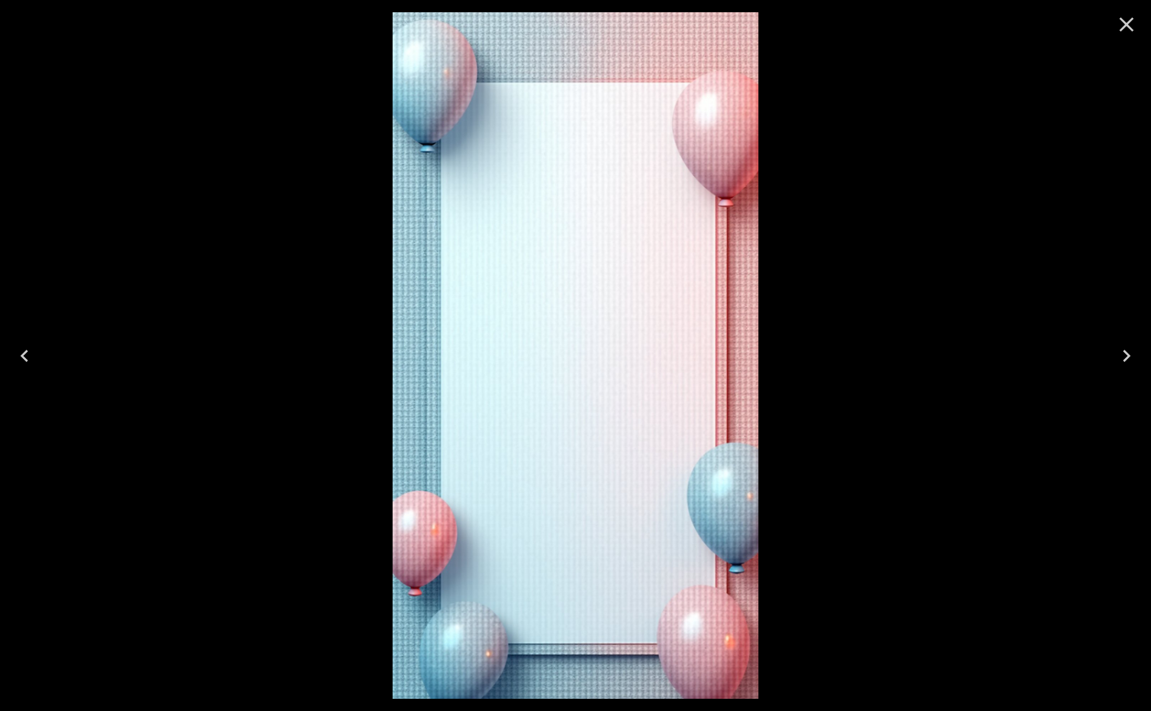
click at [1133, 351] on icon "Next" at bounding box center [1127, 356] width 24 height 24
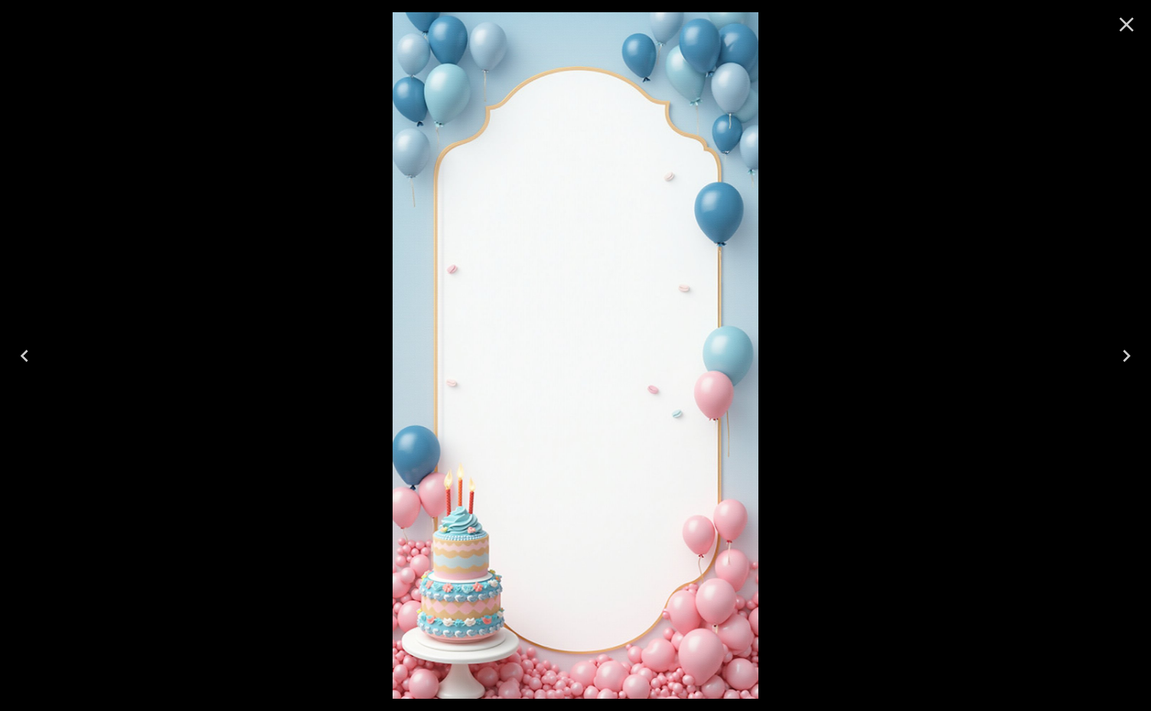
click at [1133, 351] on icon "Next" at bounding box center [1127, 356] width 24 height 24
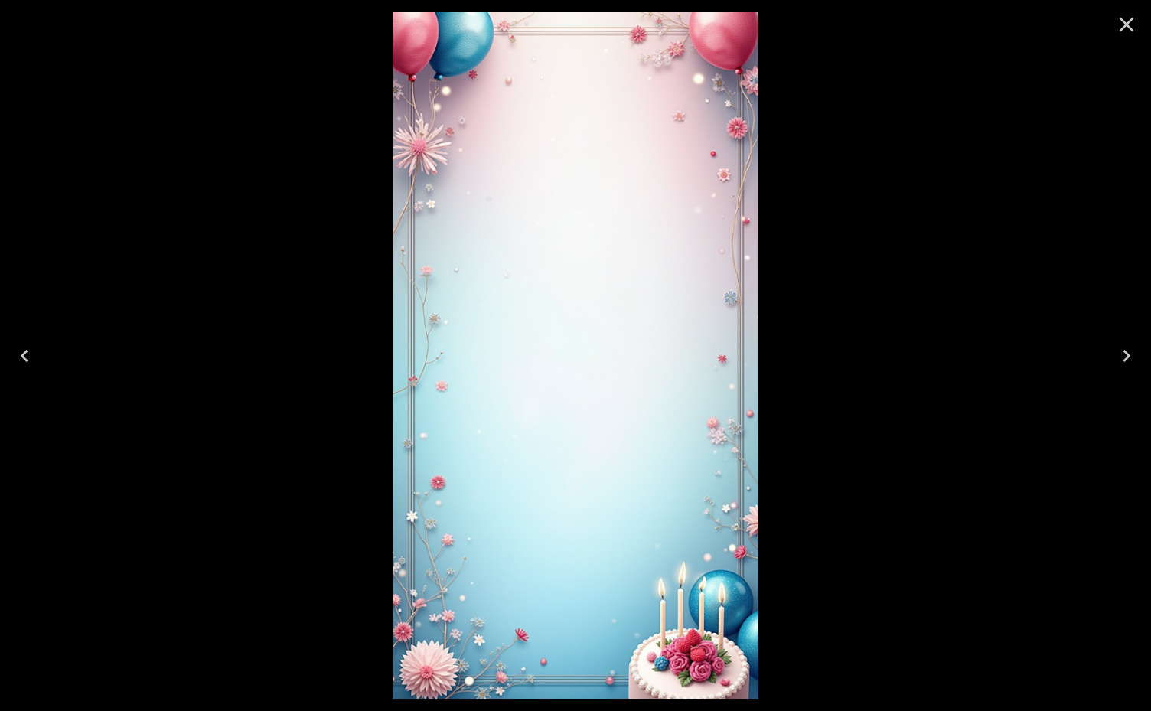
click at [1133, 351] on icon "Next" at bounding box center [1127, 356] width 24 height 24
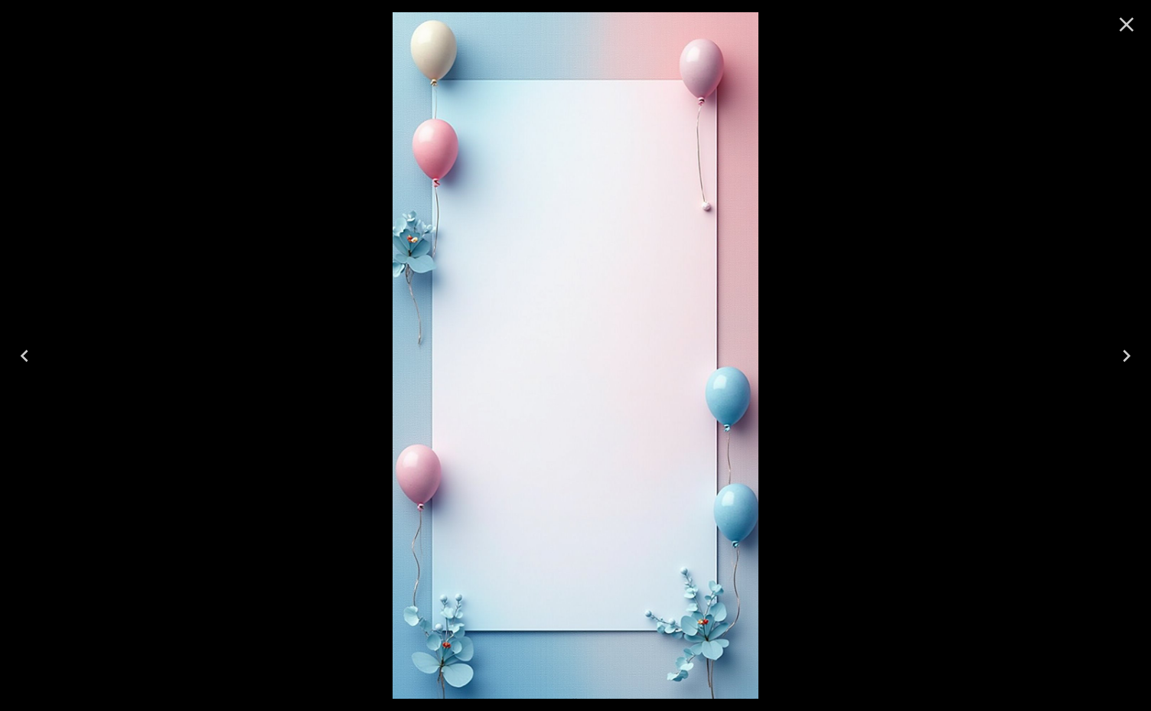
click at [1133, 351] on icon "Next" at bounding box center [1127, 356] width 24 height 24
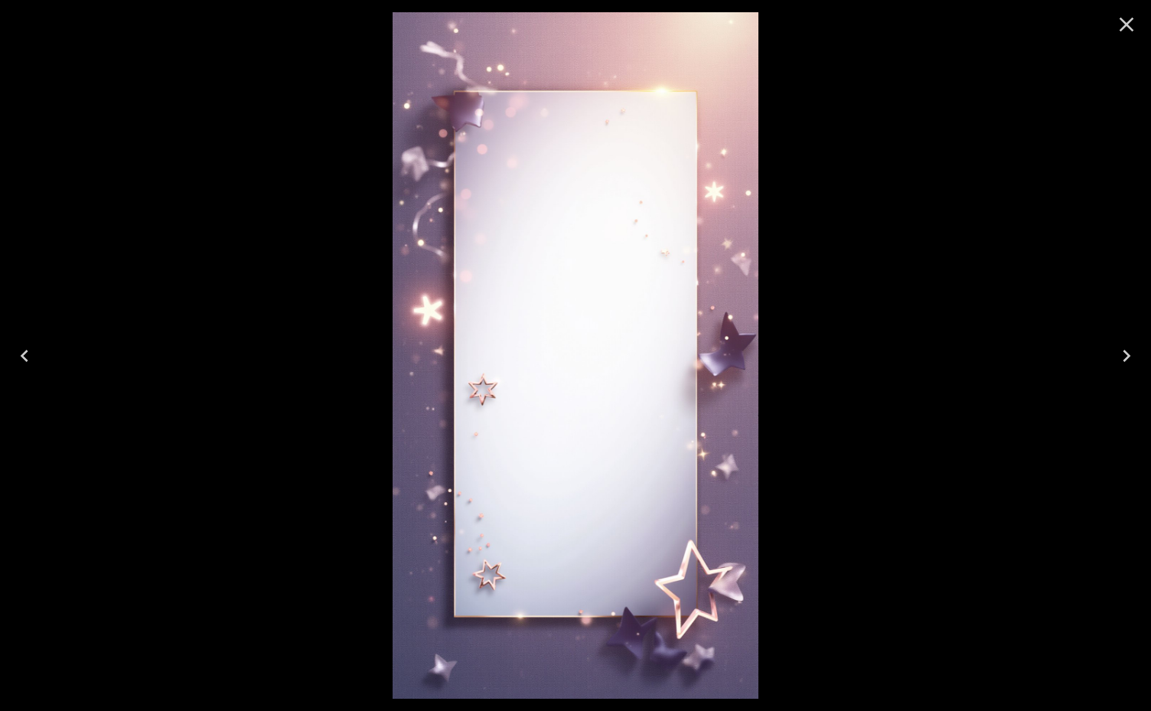
click at [1125, 31] on icon "Close" at bounding box center [1127, 24] width 24 height 24
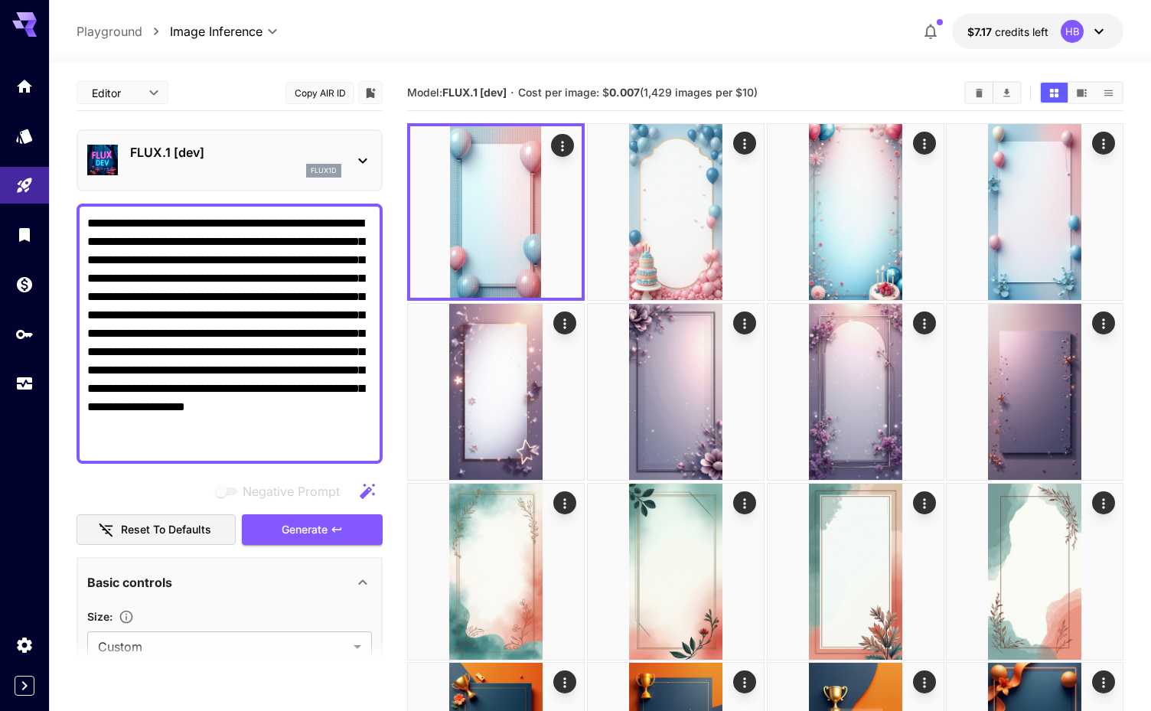
click at [274, 269] on textarea "**********" at bounding box center [229, 333] width 285 height 239
paste textarea "**********"
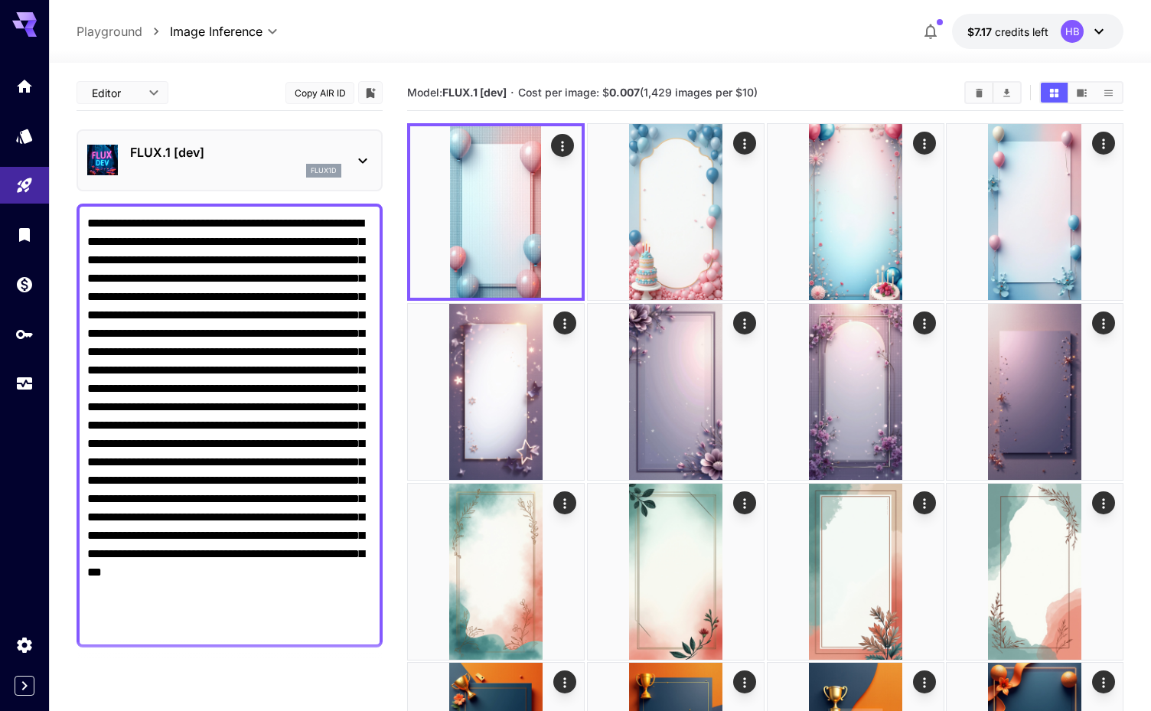
paste textarea
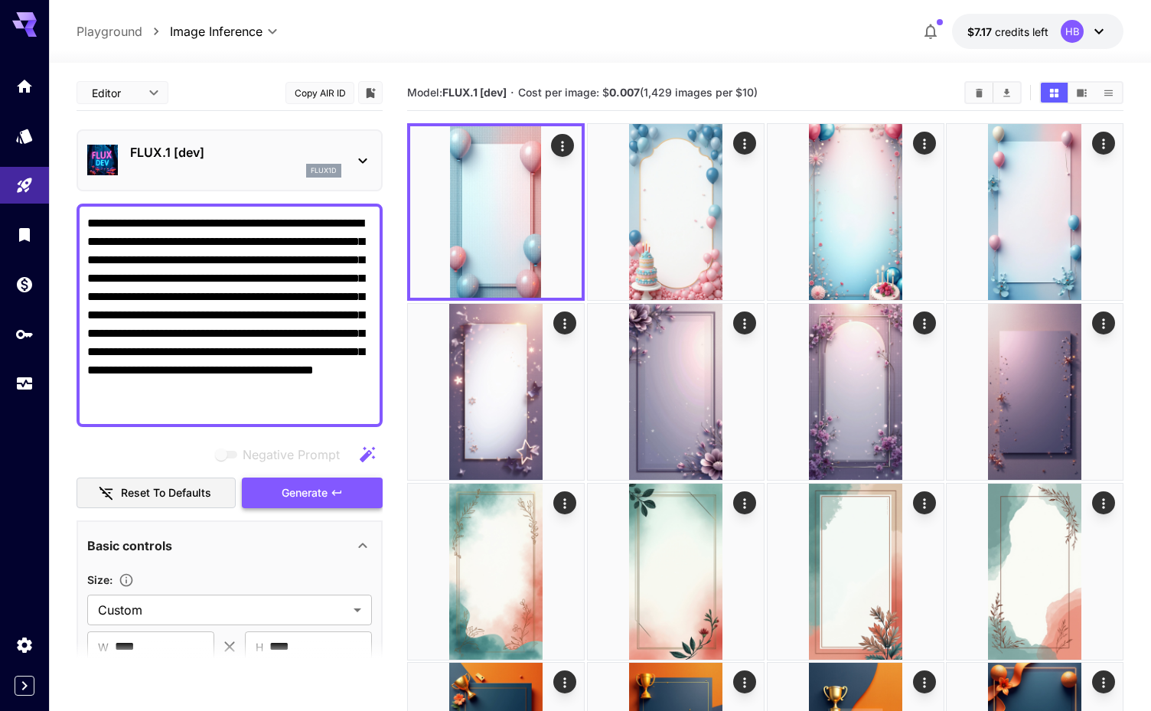
type textarea "**********"
click at [318, 500] on span "Generate" at bounding box center [305, 493] width 46 height 19
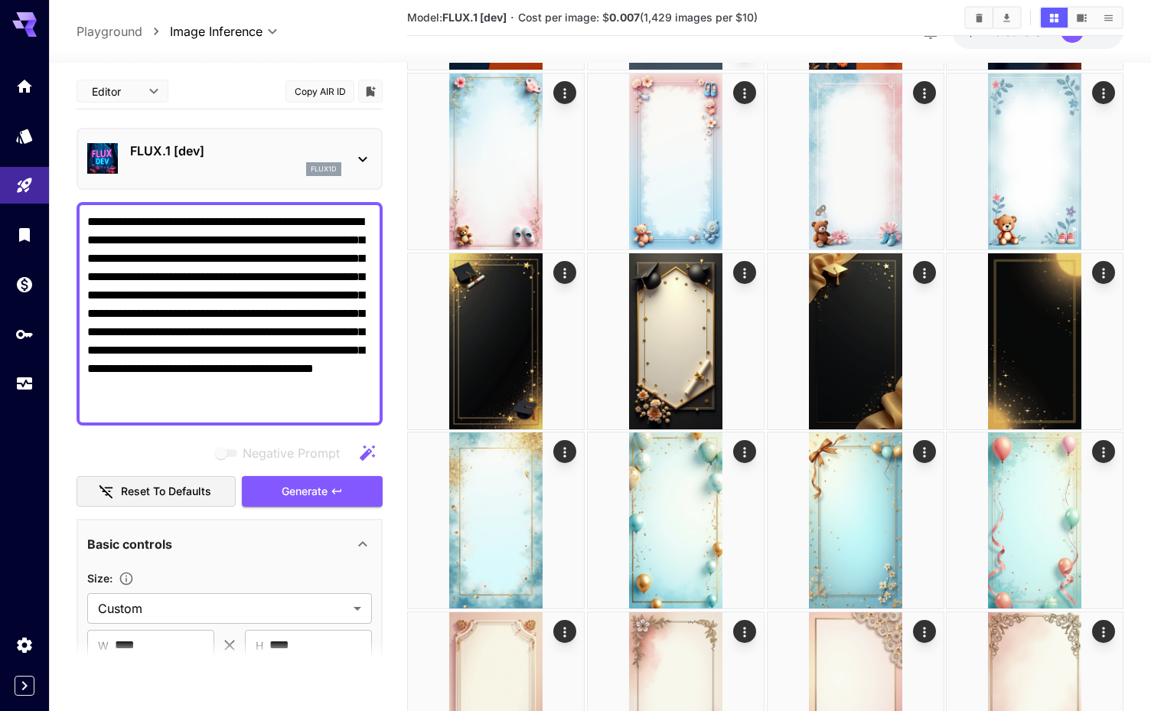
scroll to position [1612, 0]
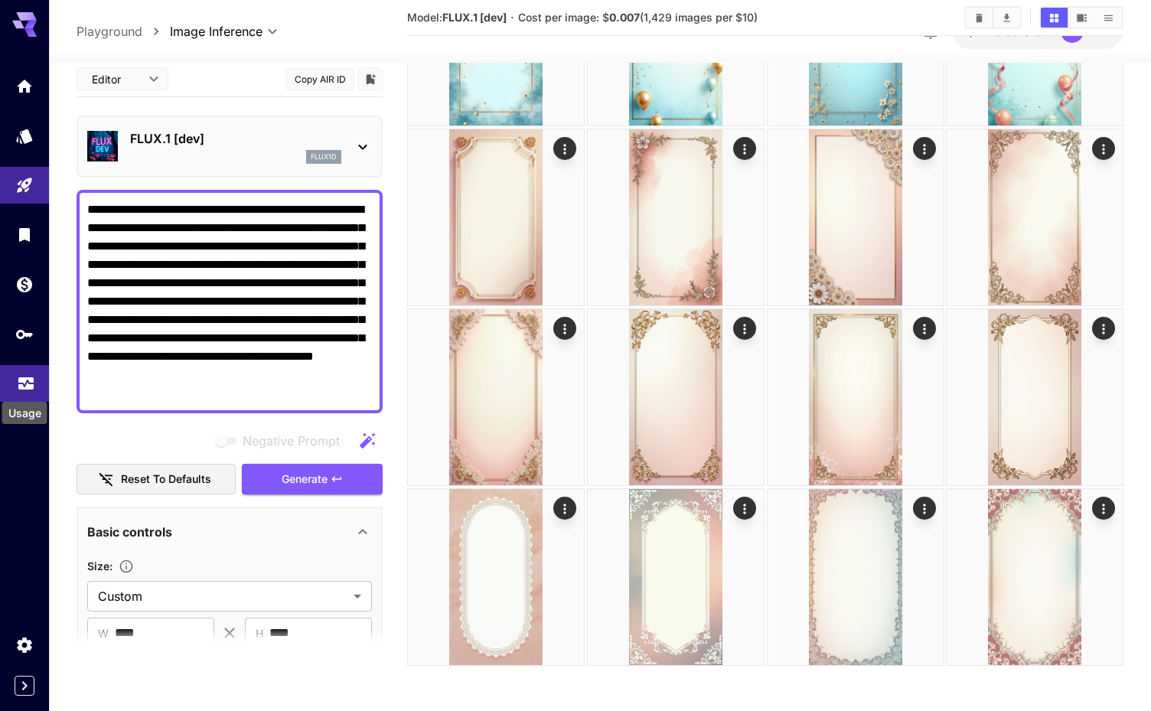
click at [30, 393] on div "Usage" at bounding box center [25, 408] width 48 height 34
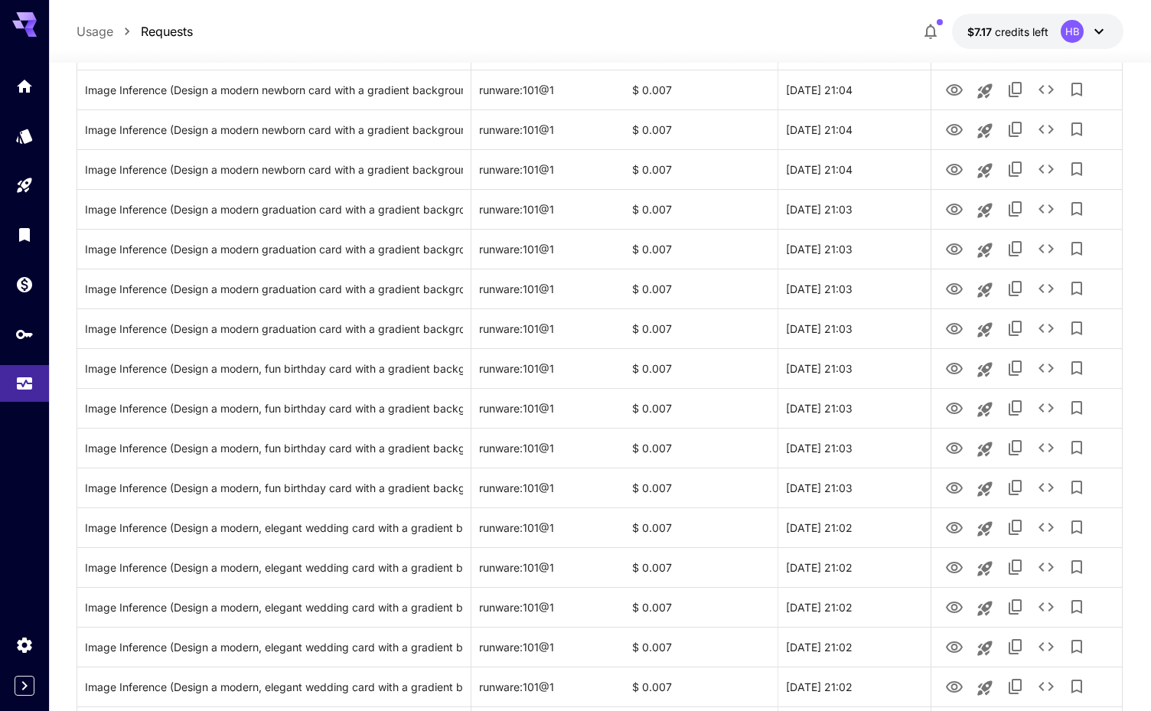
scroll to position [1666, 0]
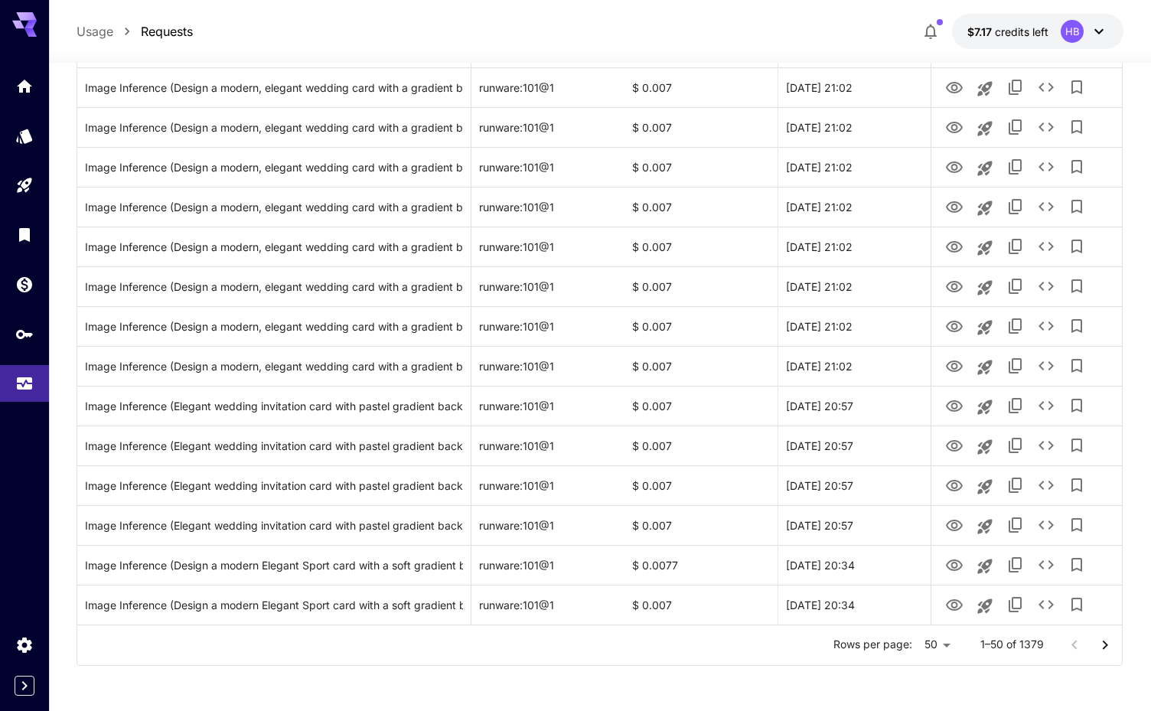
click at [1111, 648] on icon "Go to next page" at bounding box center [1105, 645] width 18 height 18
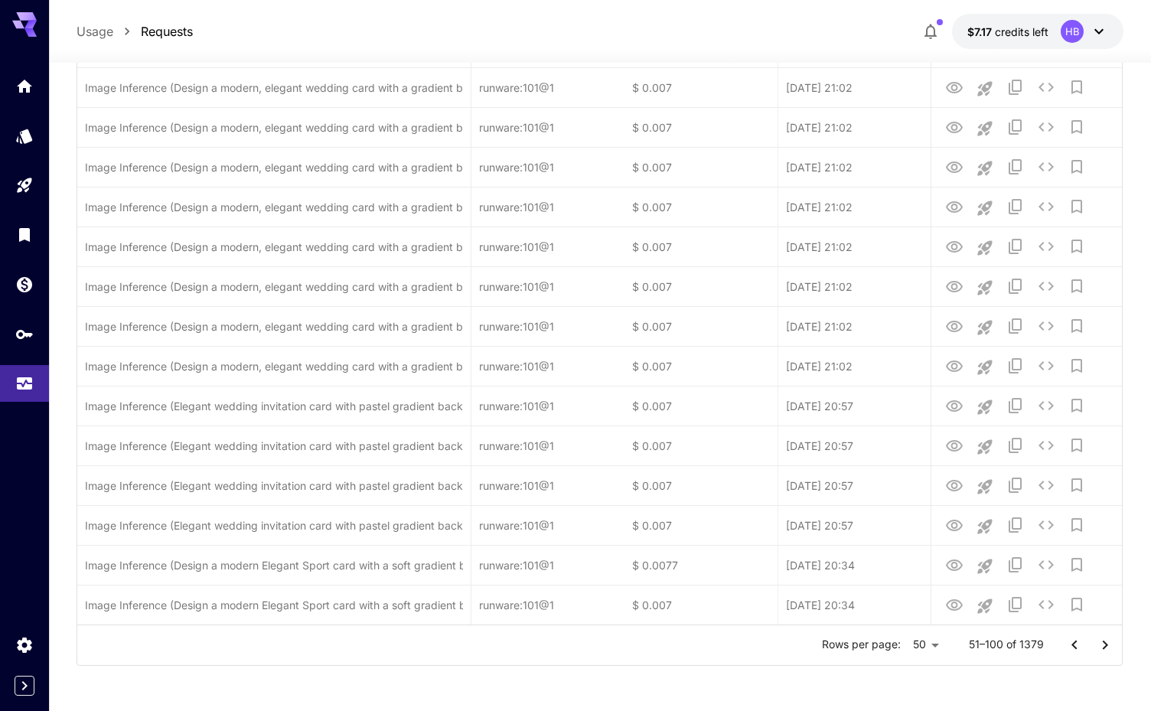
click at [1111, 648] on icon "Go to next page" at bounding box center [1105, 645] width 18 height 18
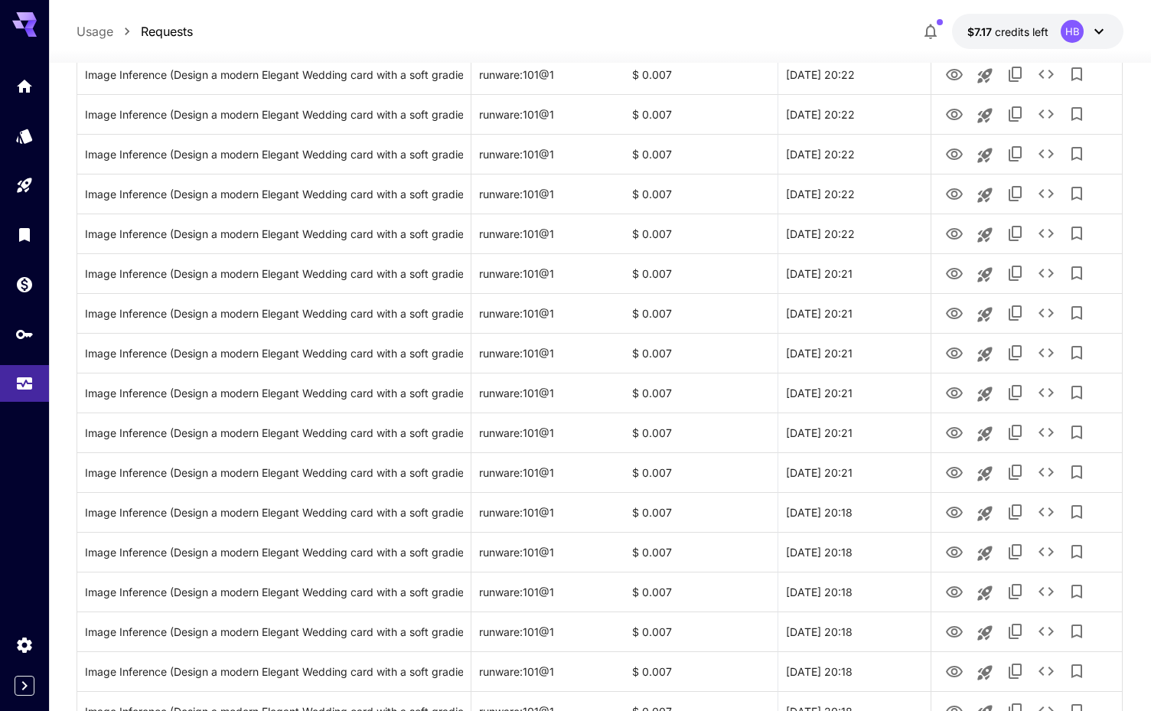
scroll to position [0, 0]
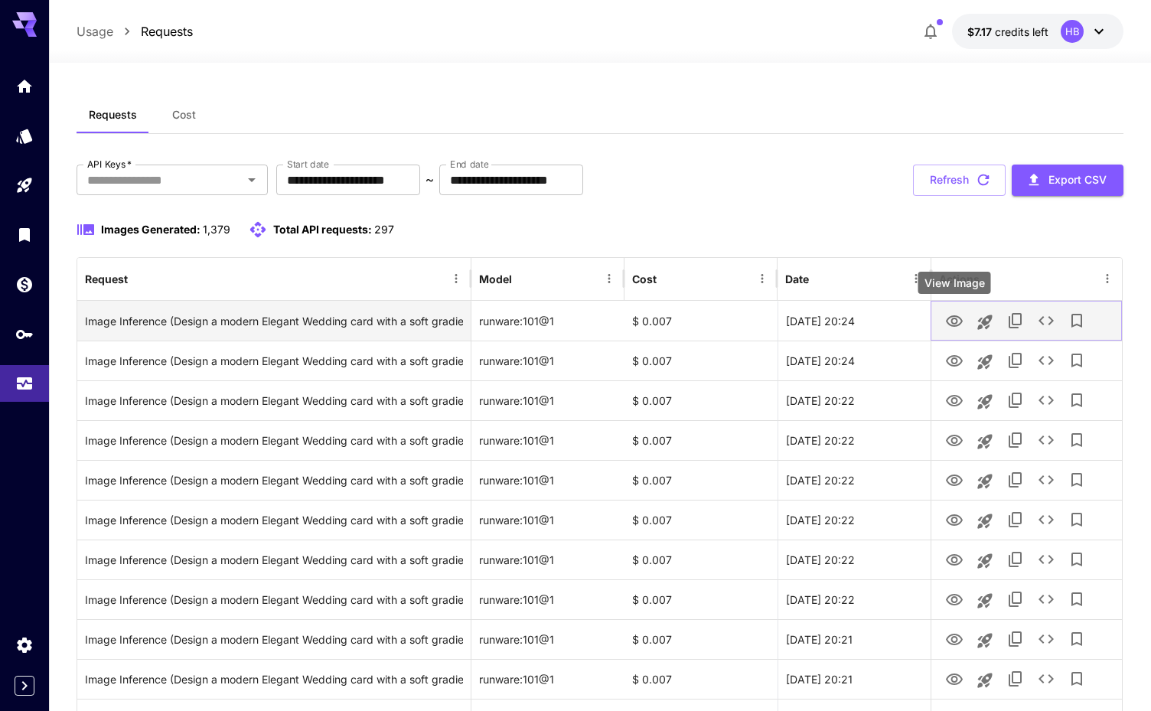
click at [956, 323] on icon "View Image" at bounding box center [954, 320] width 17 height 11
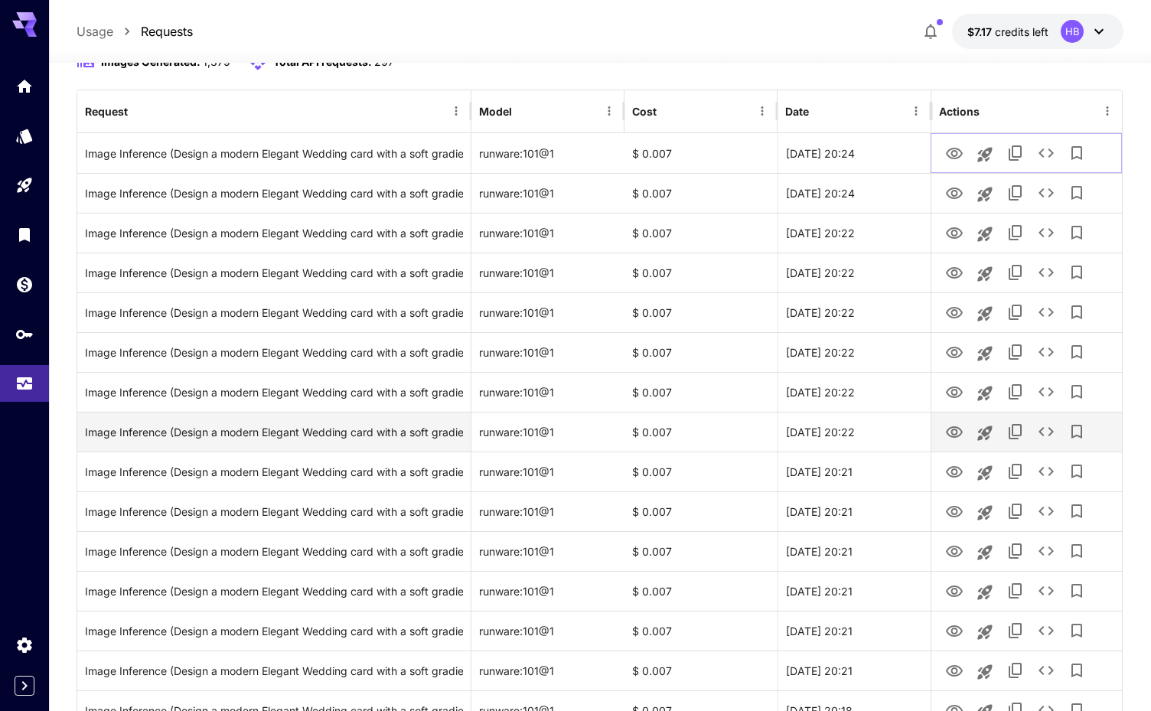
scroll to position [215, 0]
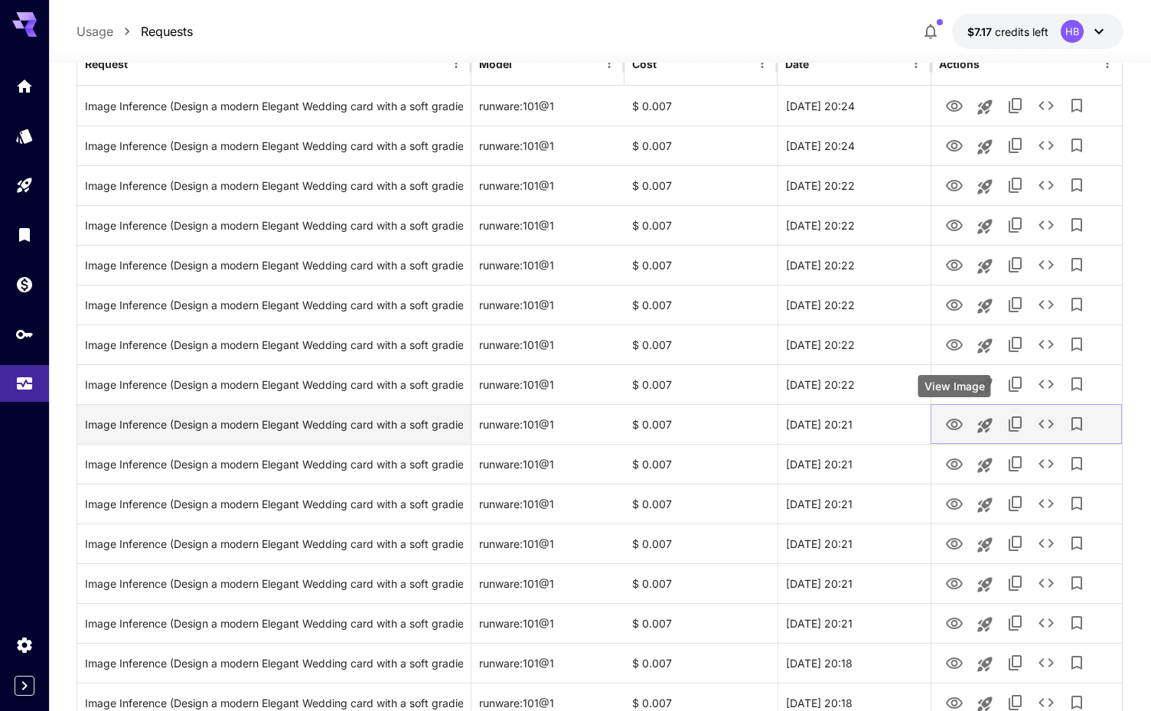
click at [955, 424] on icon "View Image" at bounding box center [954, 425] width 18 height 18
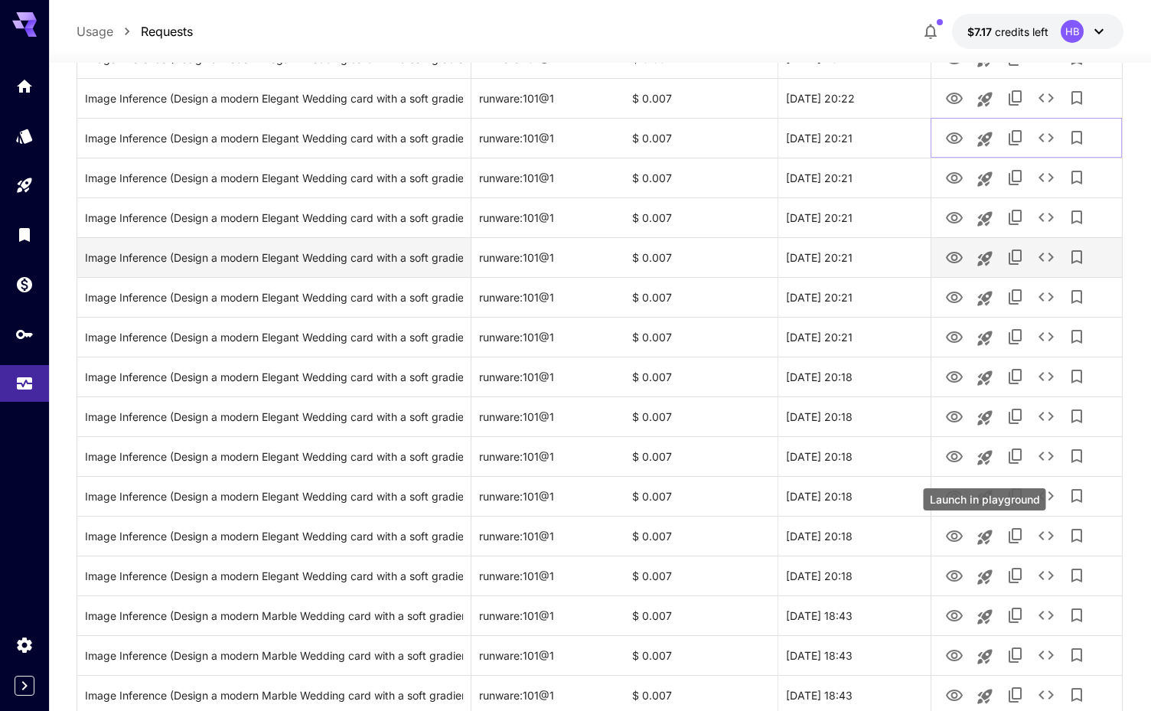
scroll to position [581, 0]
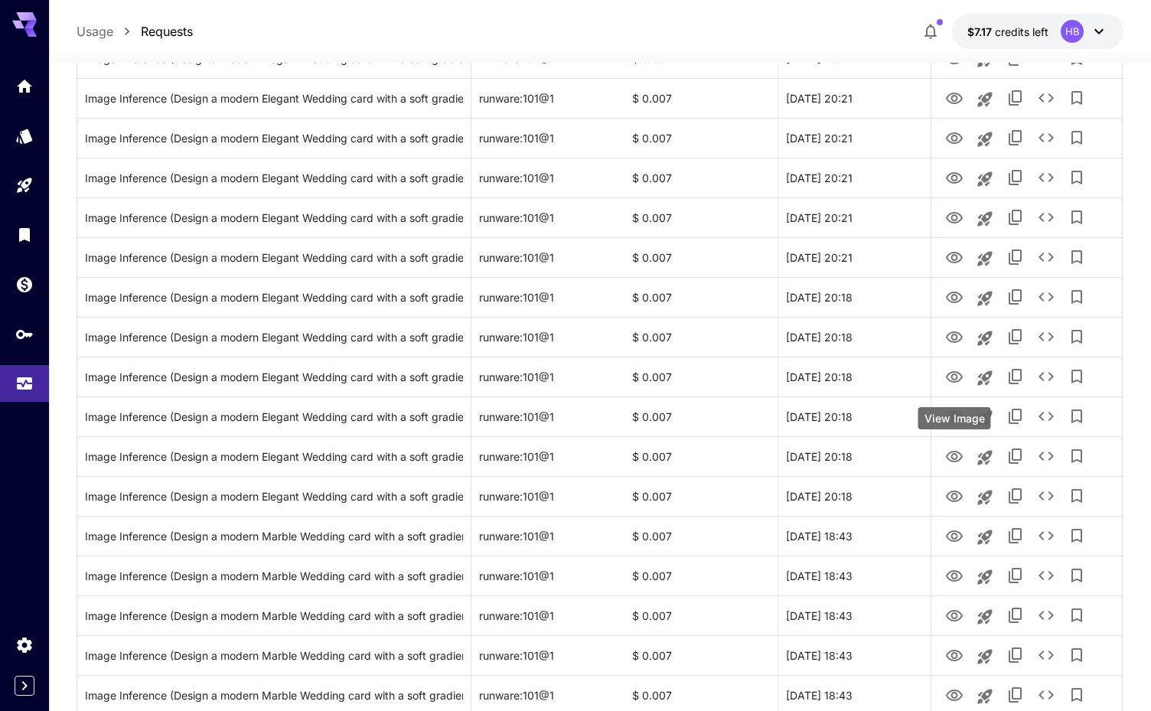
click at [957, 420] on div "View Image" at bounding box center [955, 418] width 73 height 22
click at [954, 370] on div "View Image" at bounding box center [955, 378] width 73 height 22
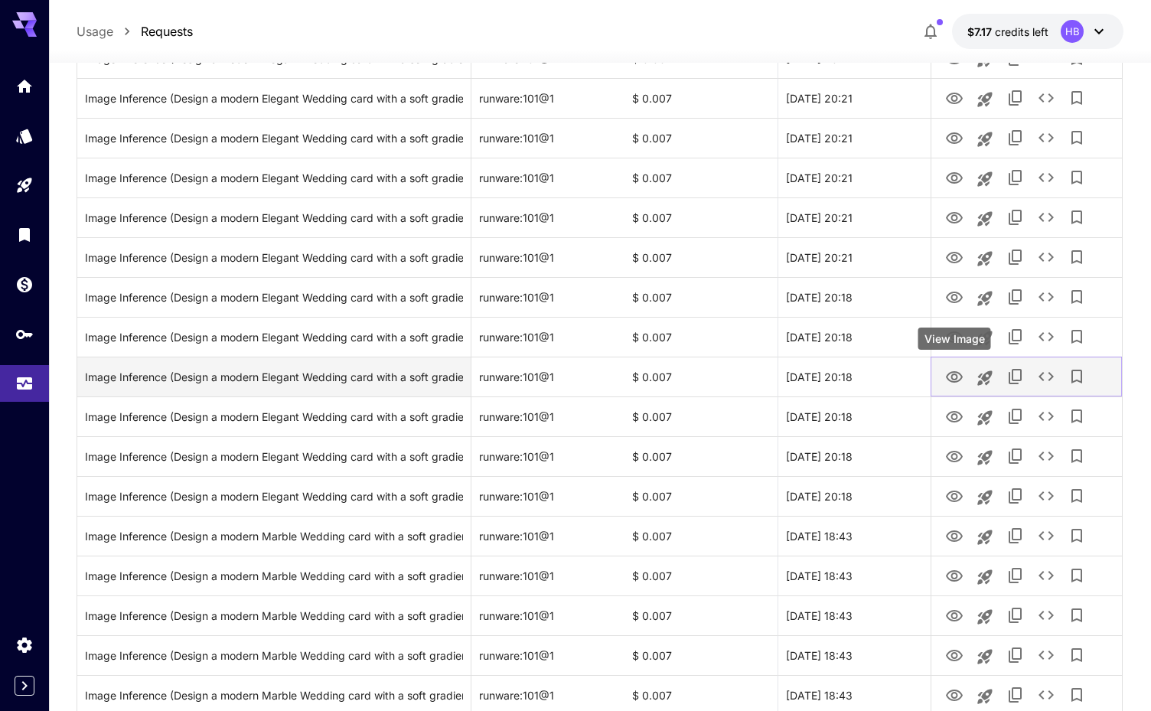
click at [952, 375] on icon "View Image" at bounding box center [954, 376] width 17 height 11
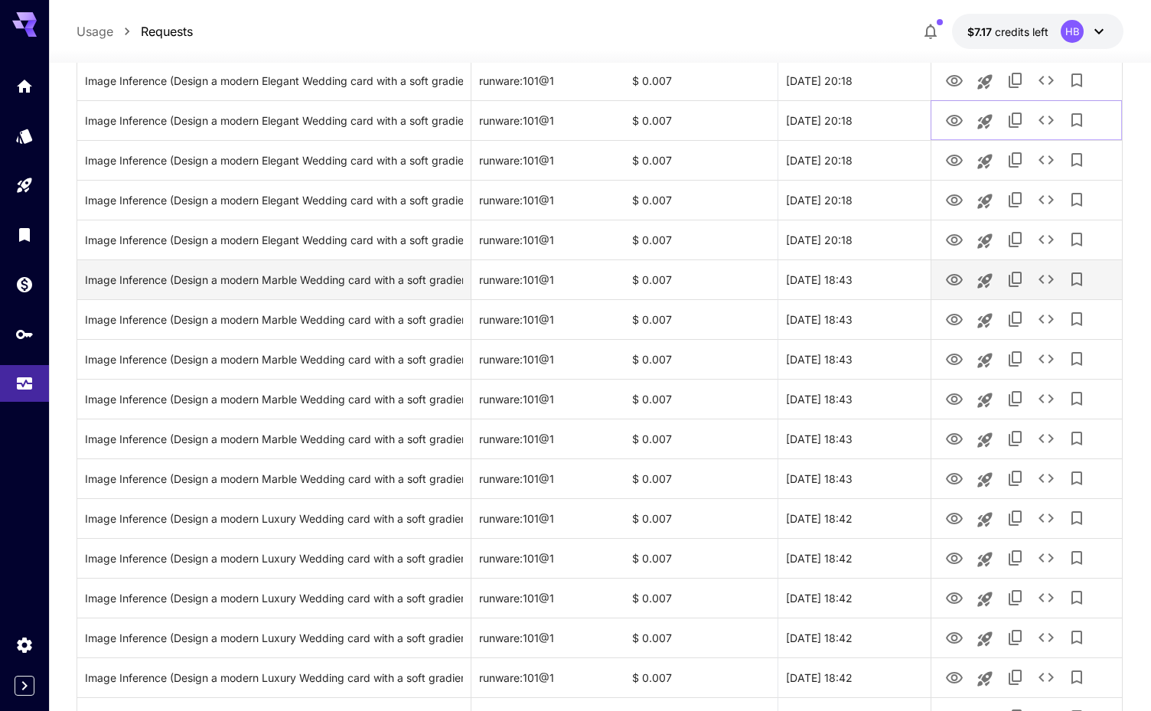
scroll to position [863, 0]
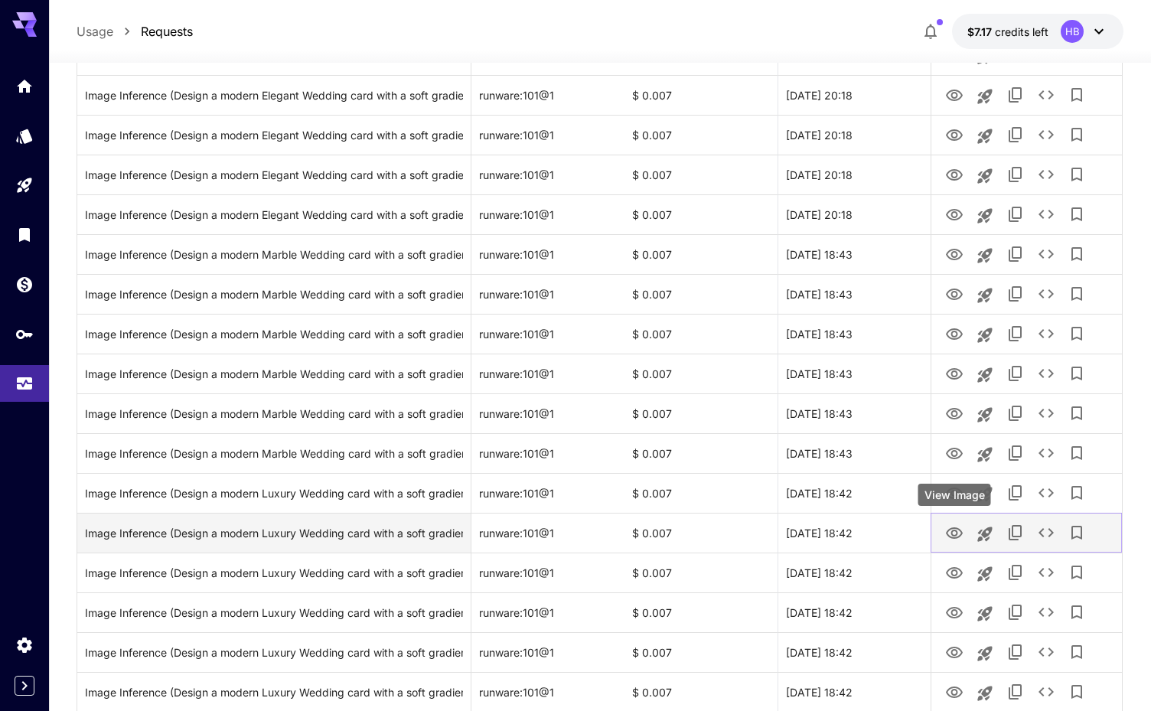
click at [955, 534] on icon "View Image" at bounding box center [954, 533] width 18 height 18
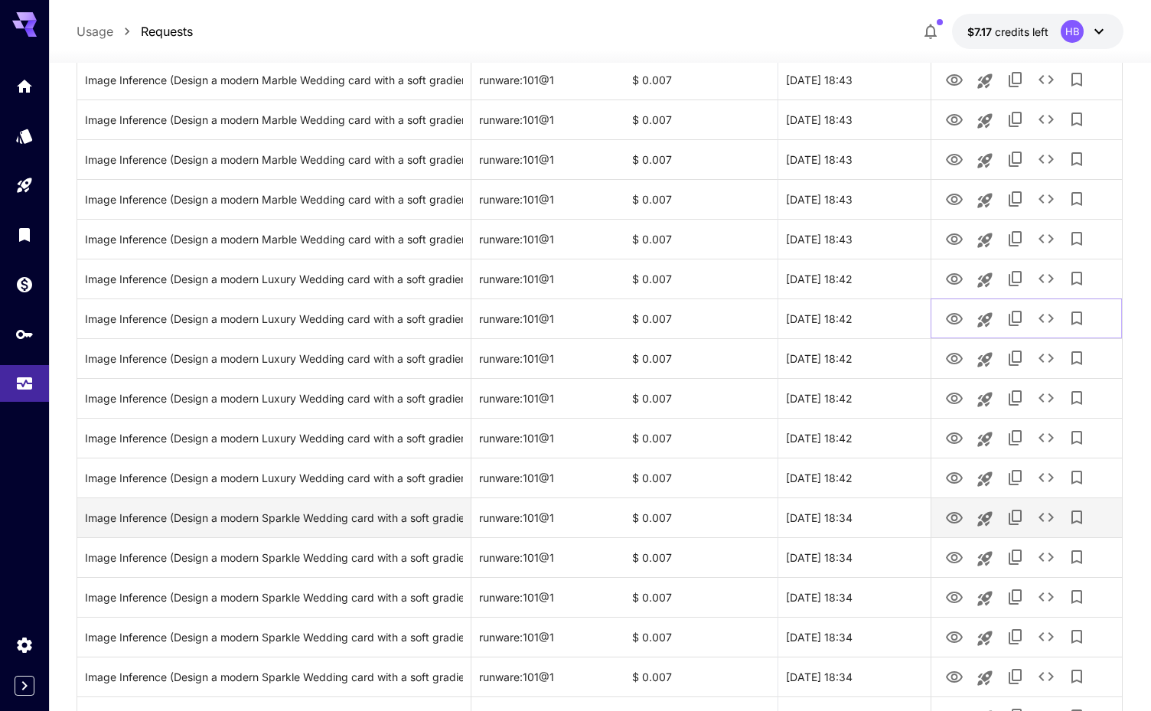
scroll to position [1086, 0]
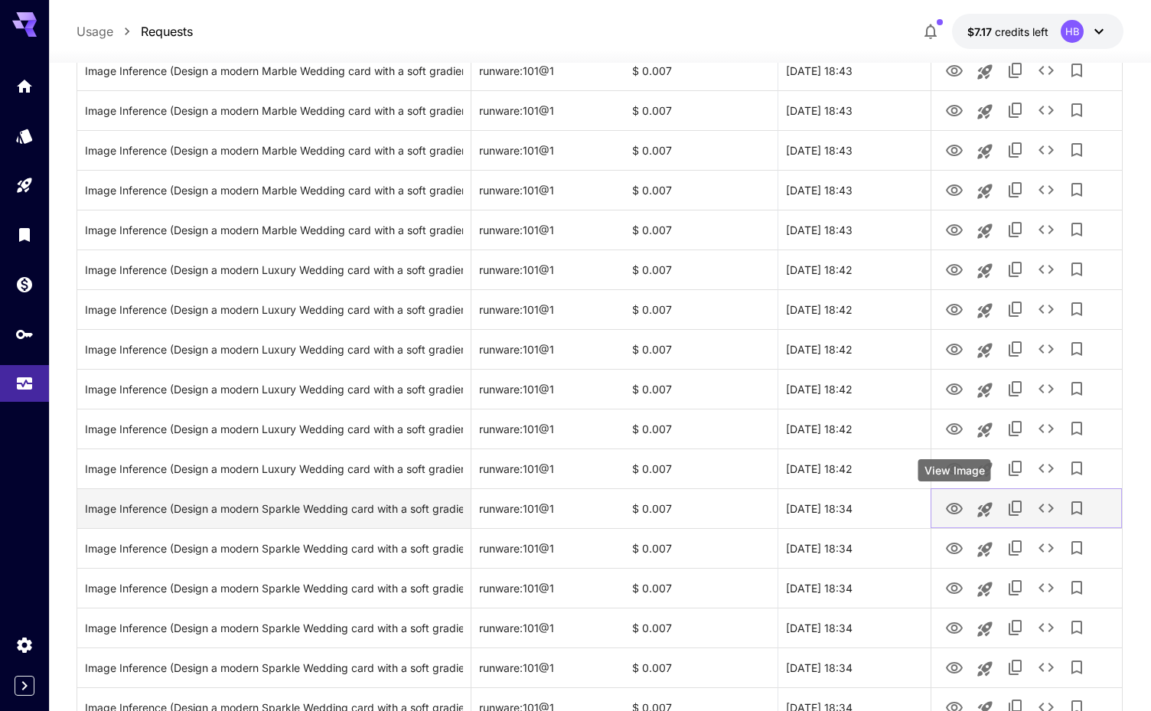
click at [956, 504] on icon "View Image" at bounding box center [954, 508] width 17 height 11
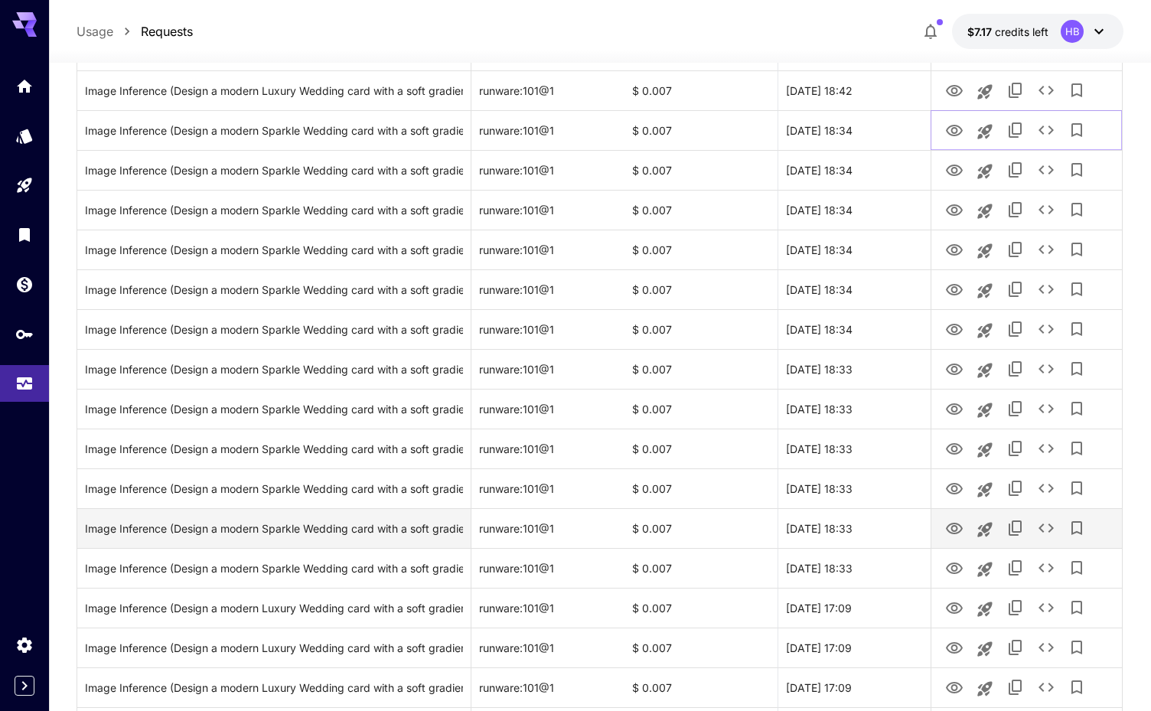
scroll to position [1480, 0]
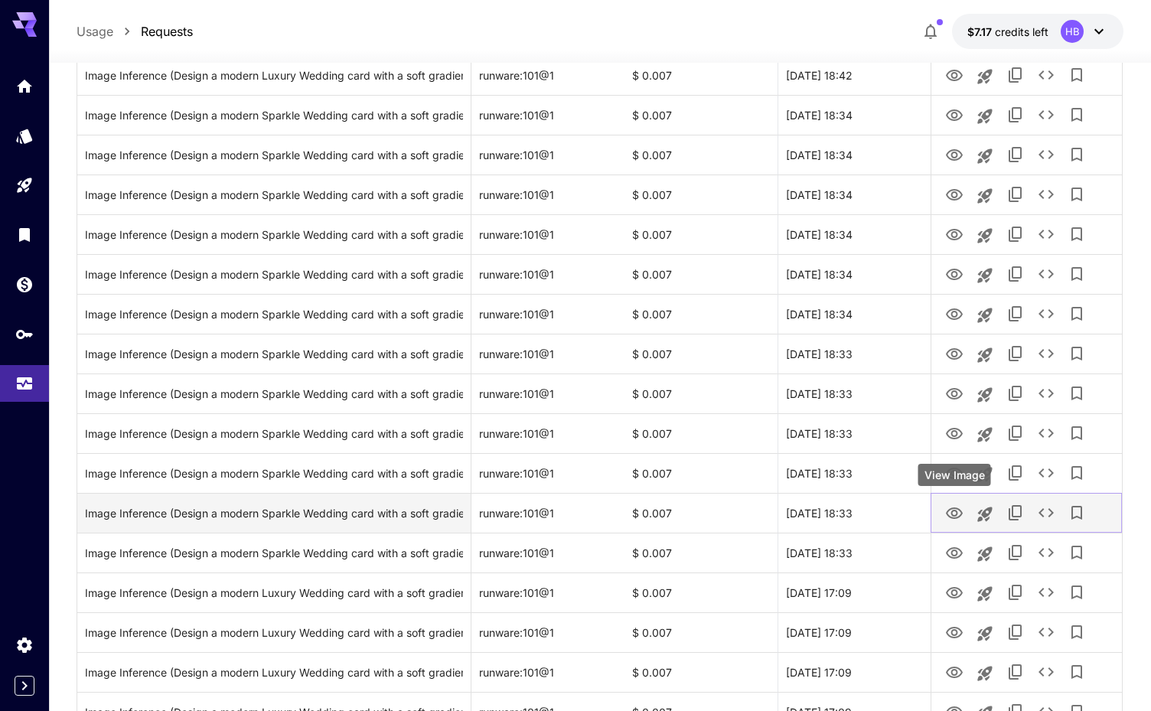
click at [953, 509] on icon "View Image" at bounding box center [954, 513] width 18 height 18
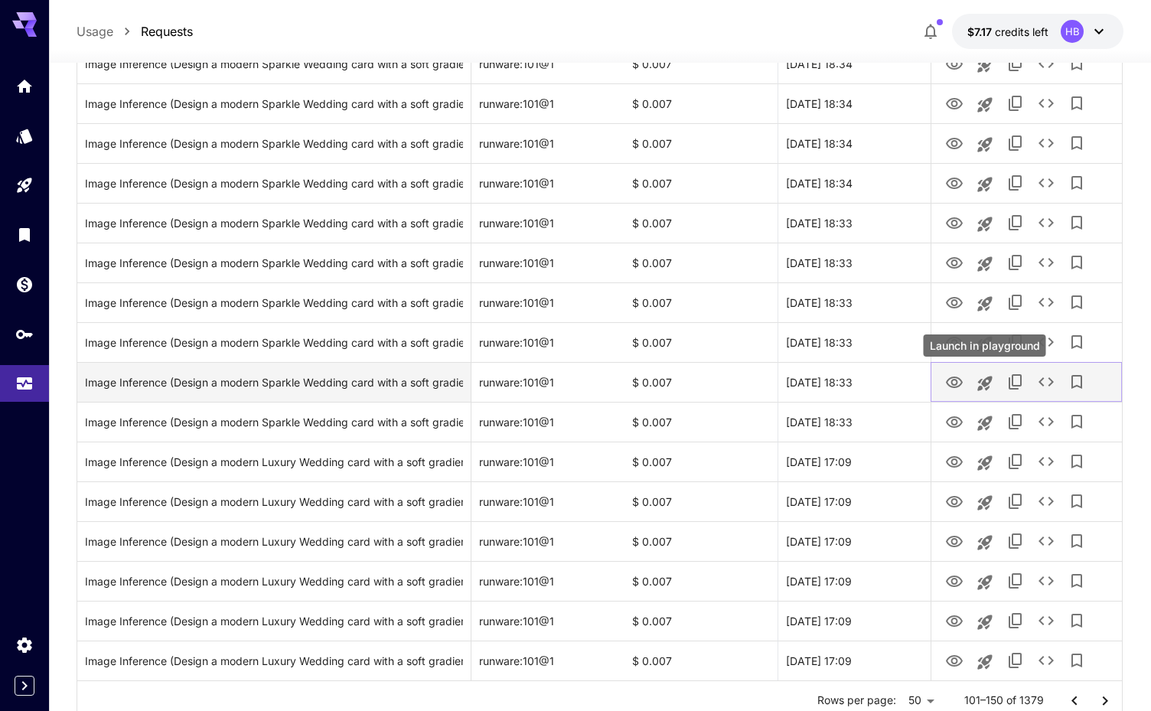
scroll to position [1666, 0]
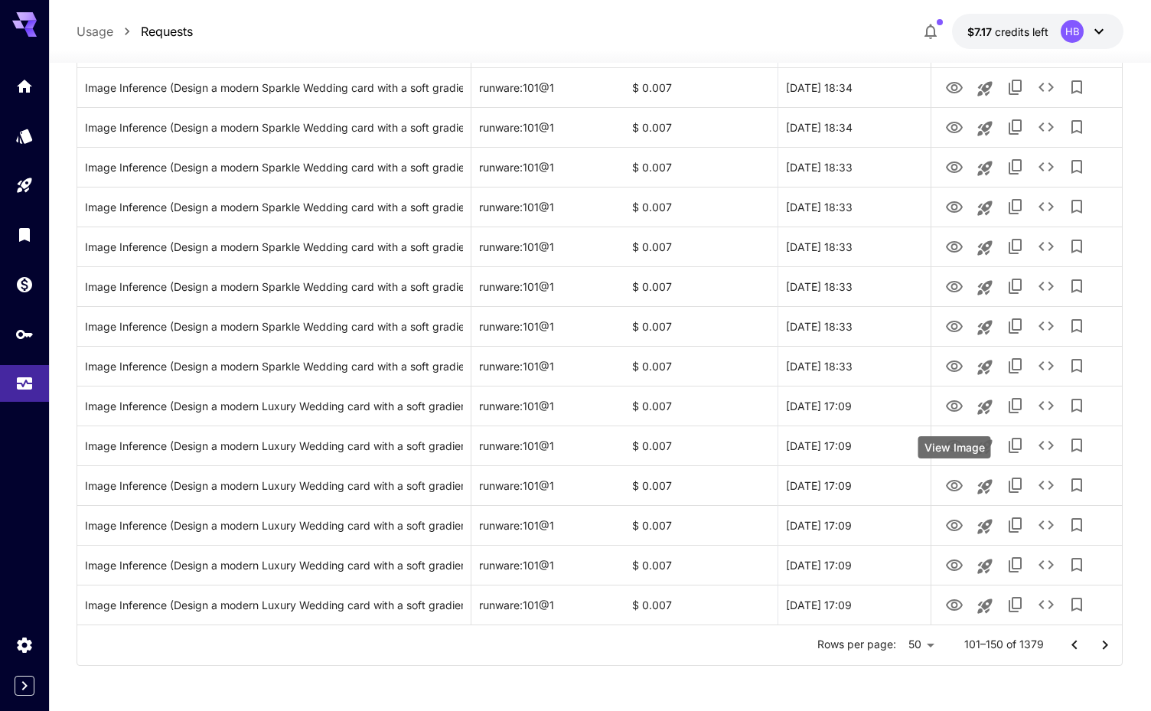
click at [951, 442] on div "View Image" at bounding box center [955, 447] width 73 height 22
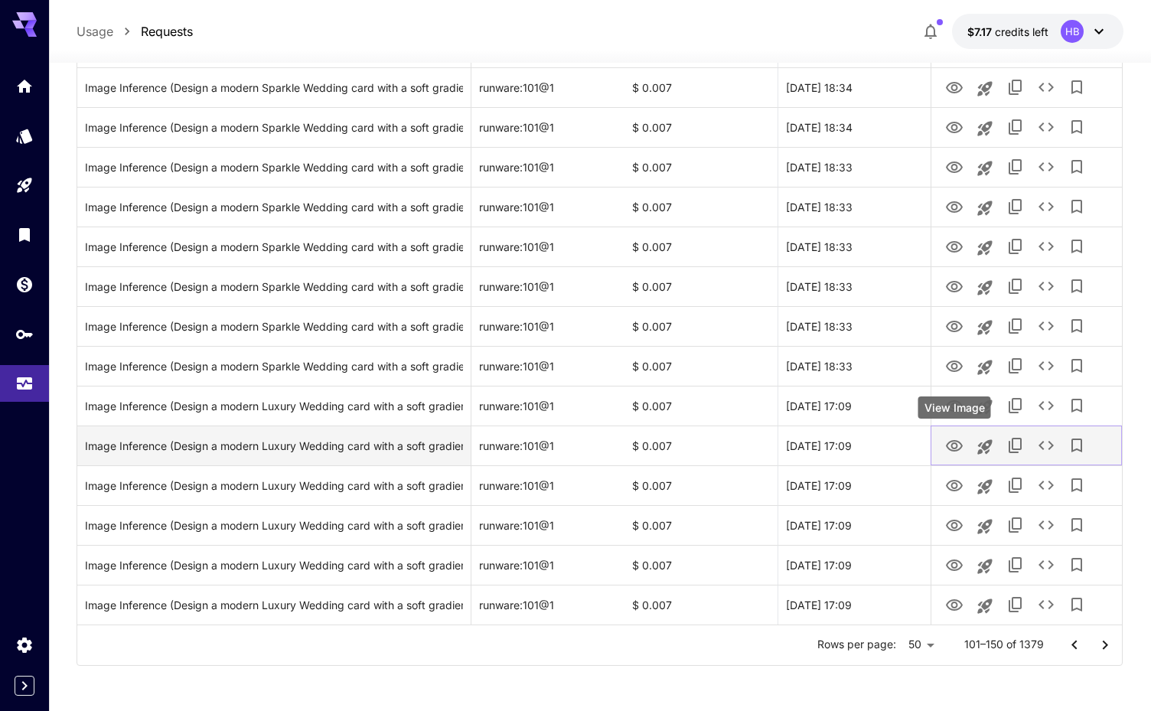
click at [952, 442] on icon "View Image" at bounding box center [954, 446] width 18 height 18
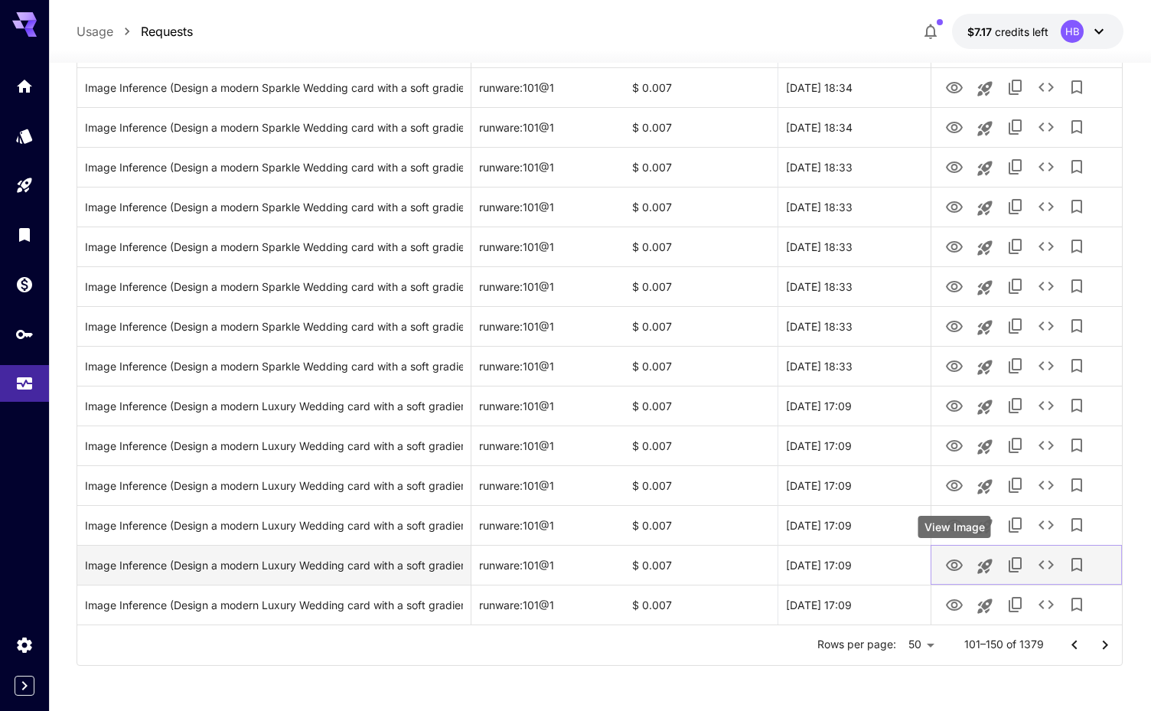
click at [956, 563] on icon "View Image" at bounding box center [954, 565] width 17 height 11
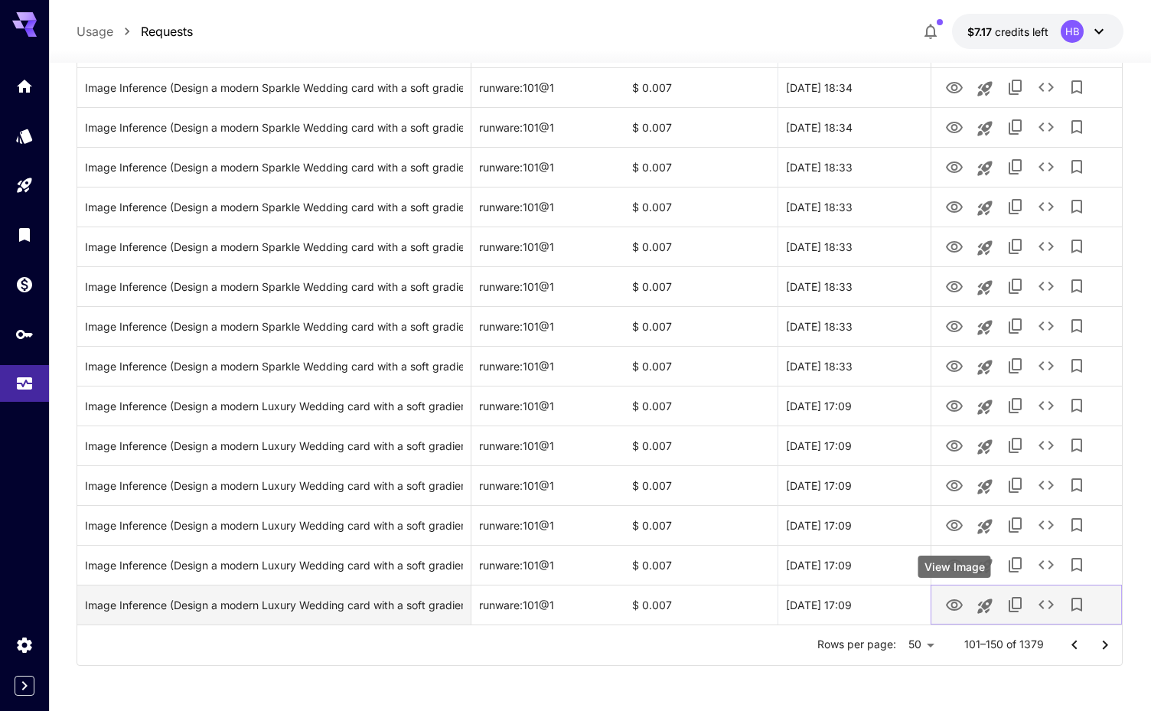
click at [956, 604] on icon "View Image" at bounding box center [954, 604] width 17 height 11
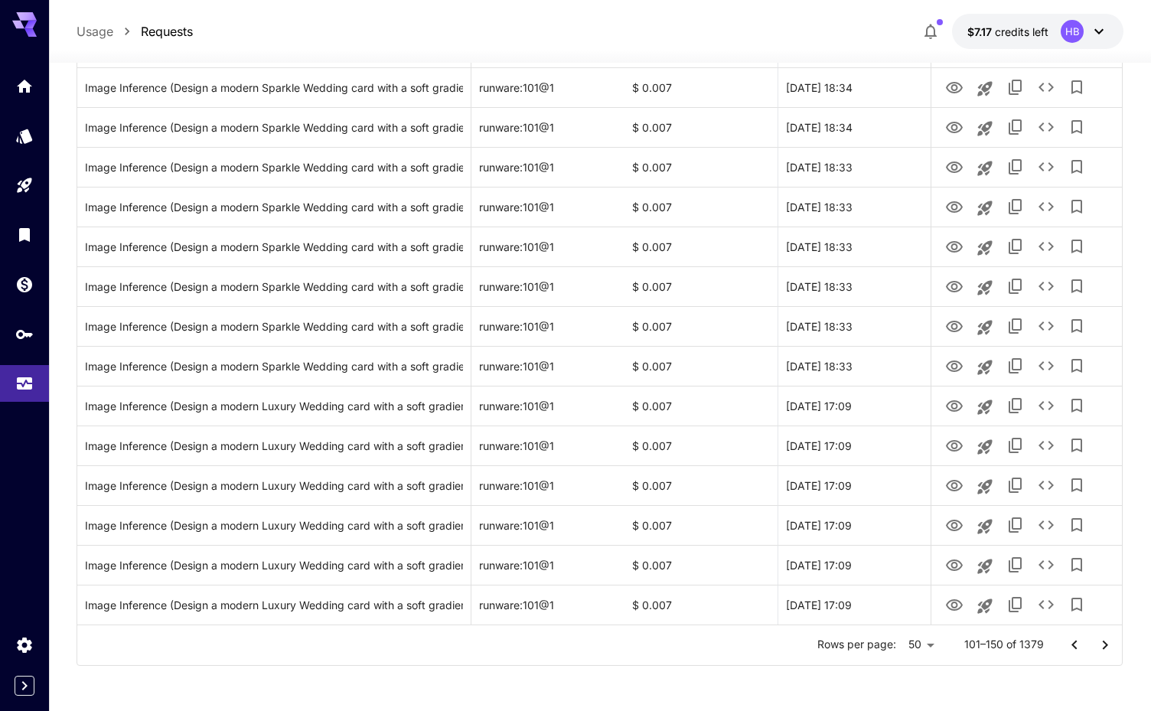
click at [1105, 638] on icon "Go to next page" at bounding box center [1105, 645] width 18 height 18
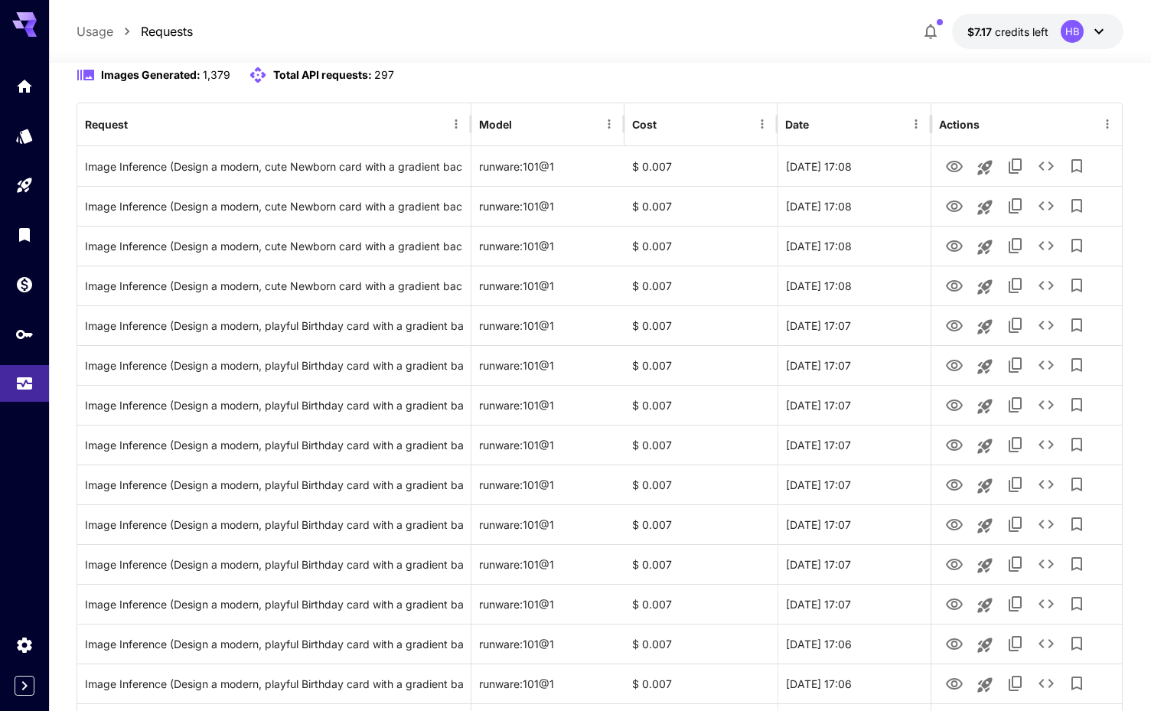
scroll to position [0, 0]
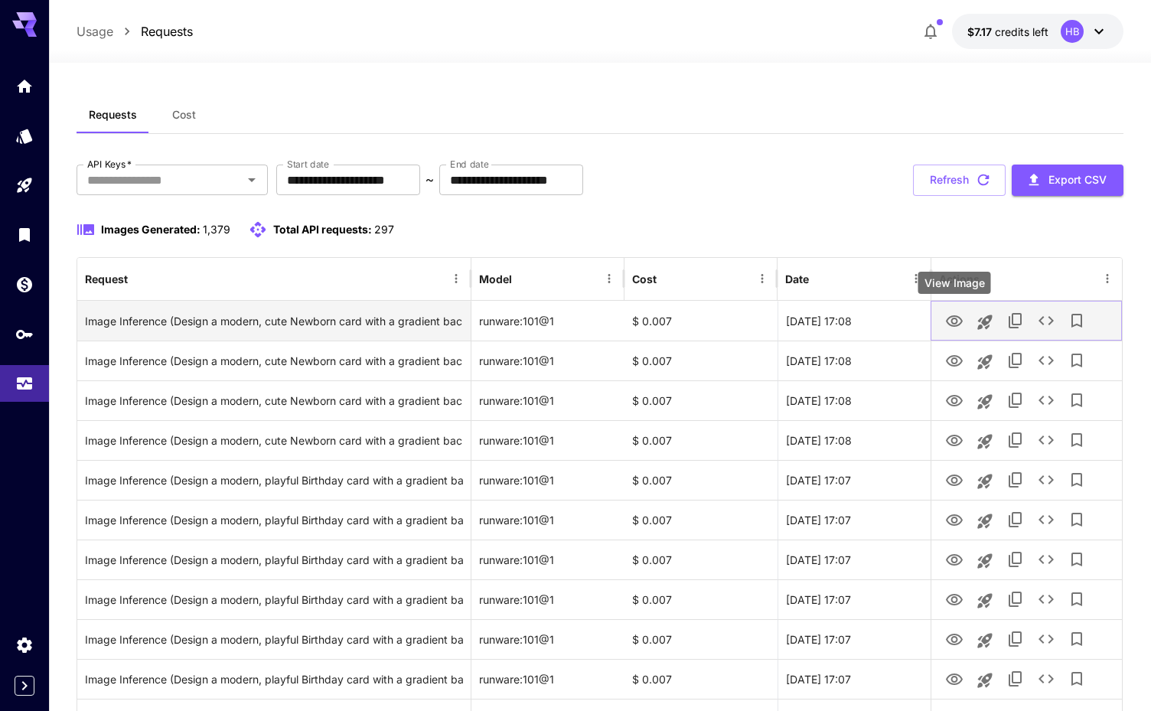
click at [950, 317] on icon "View Image" at bounding box center [954, 320] width 17 height 11
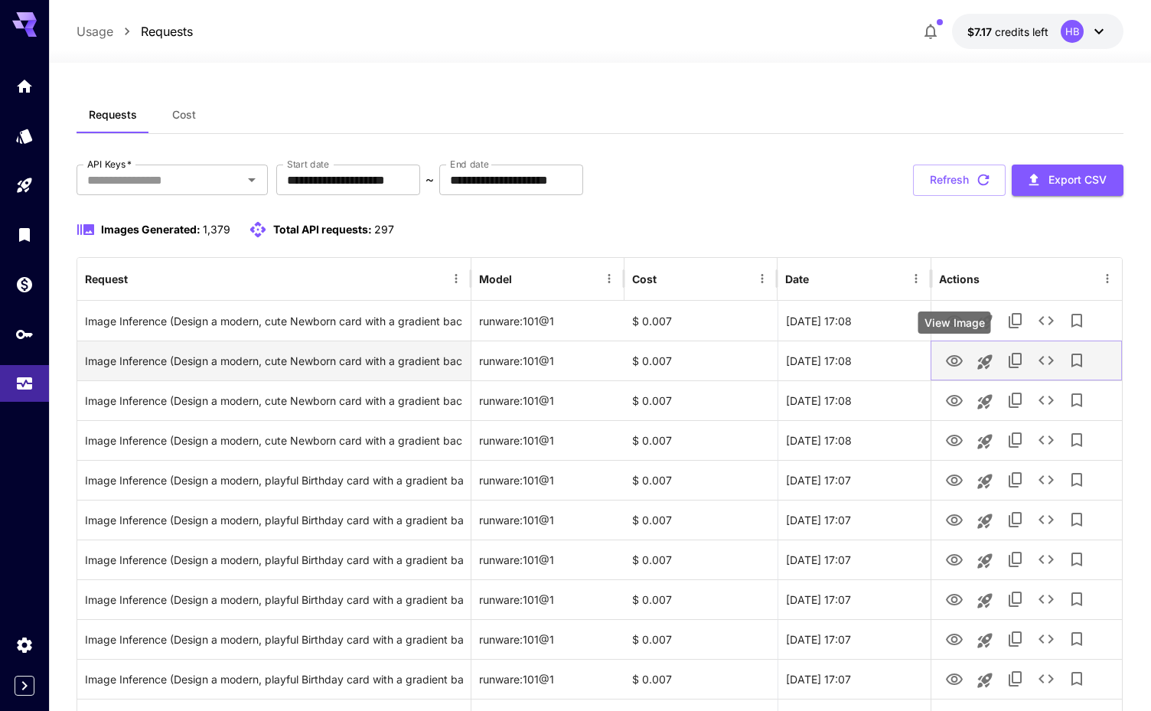
click at [952, 367] on icon "View Image" at bounding box center [954, 361] width 18 height 18
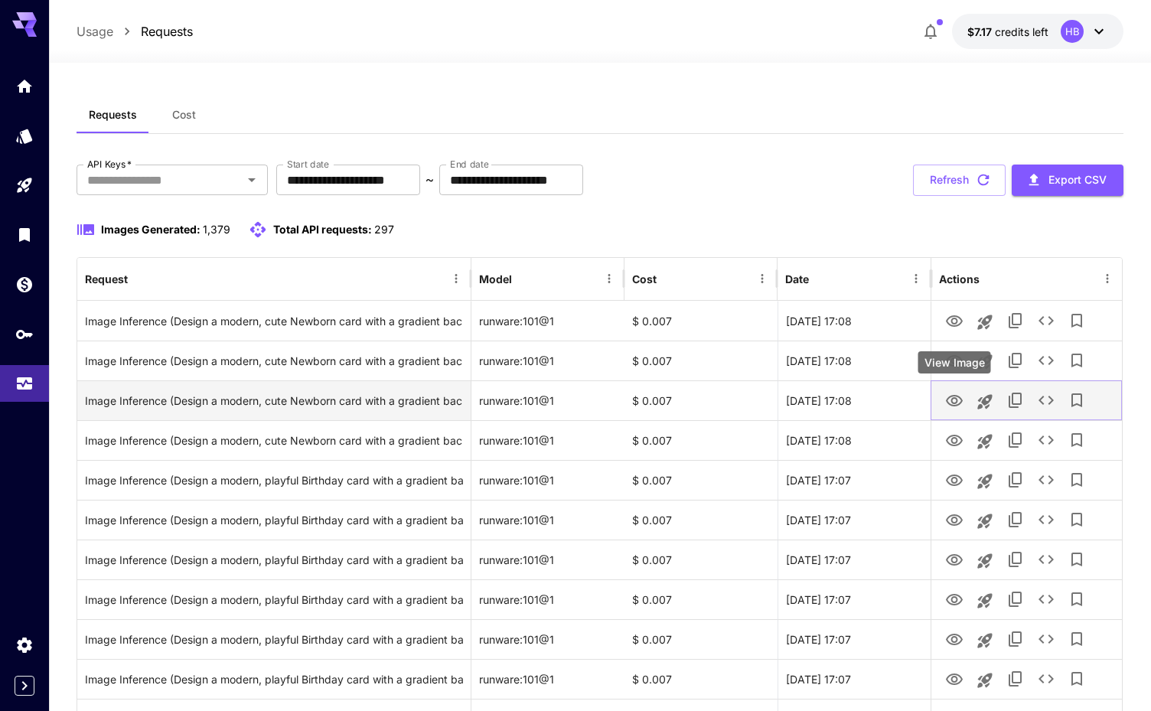
click at [951, 412] on button "View Image" at bounding box center [954, 399] width 31 height 31
click at [951, 399] on icon "View Image" at bounding box center [954, 400] width 17 height 11
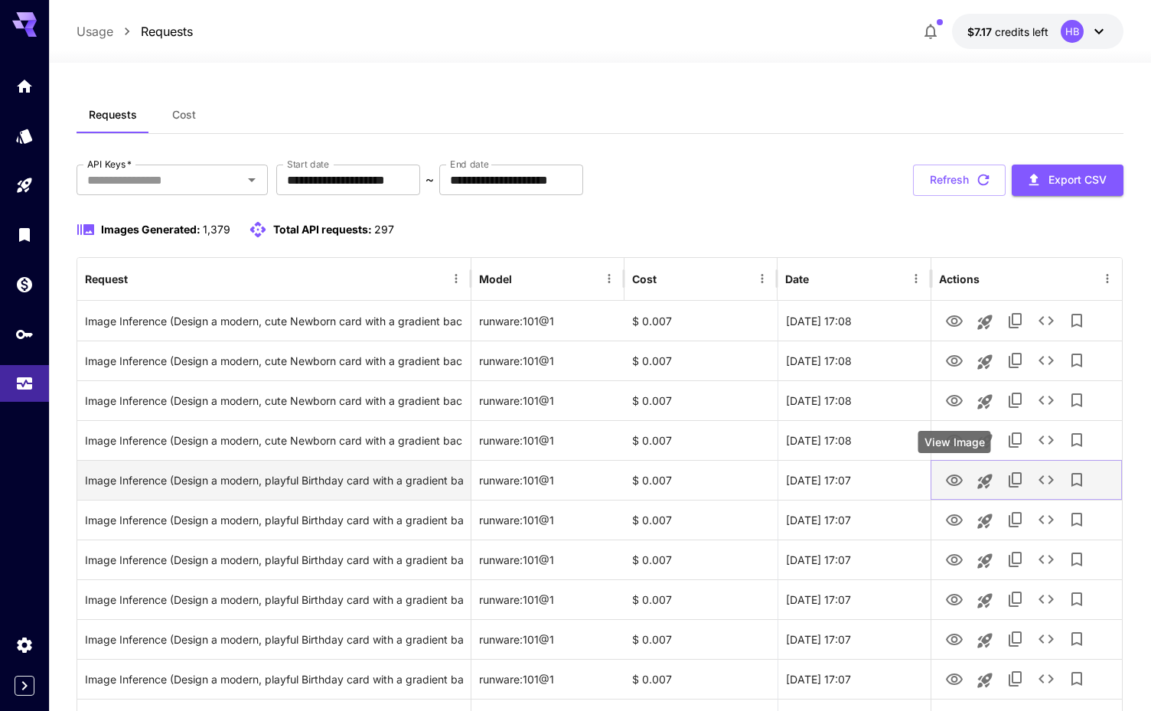
click at [951, 479] on icon "View Image" at bounding box center [954, 480] width 17 height 11
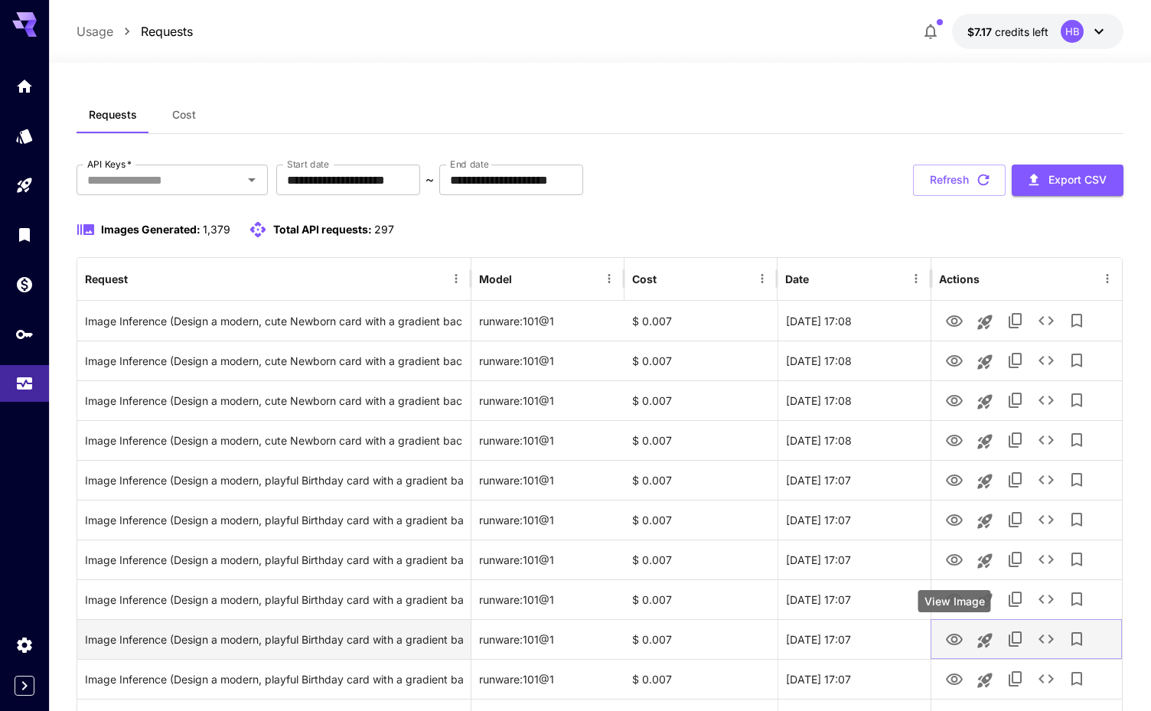
click at [954, 643] on icon "View Image" at bounding box center [954, 640] width 18 height 18
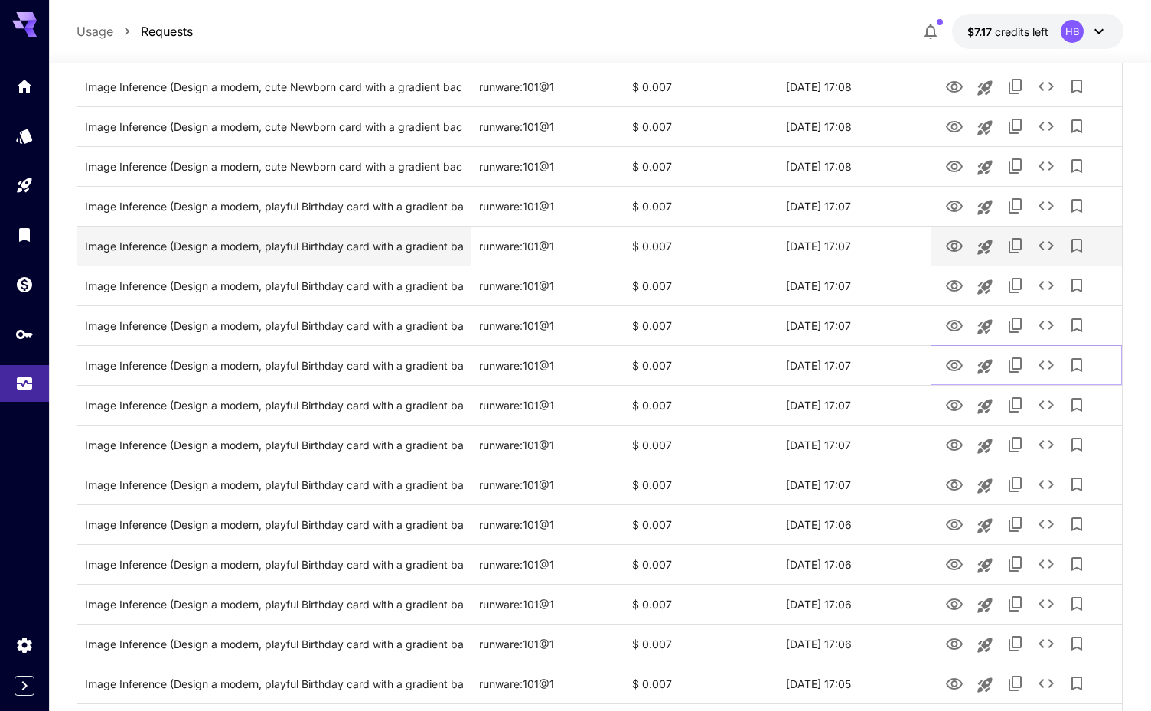
scroll to position [479, 0]
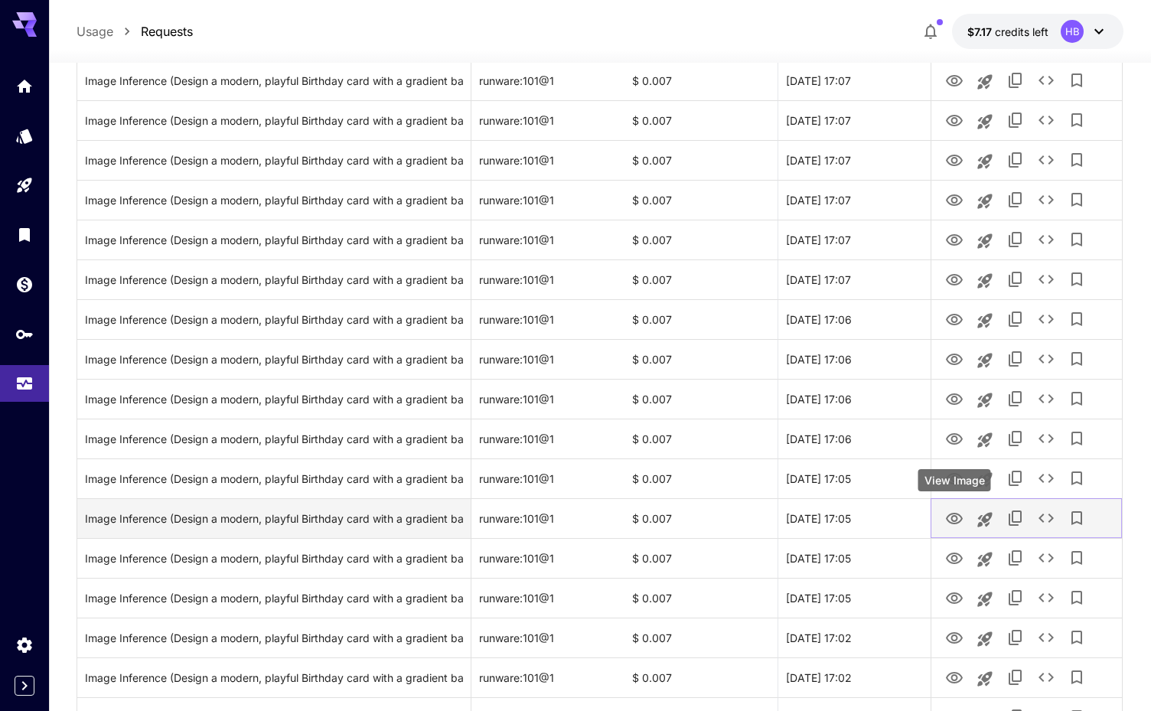
click at [949, 516] on icon "View Image" at bounding box center [954, 519] width 18 height 18
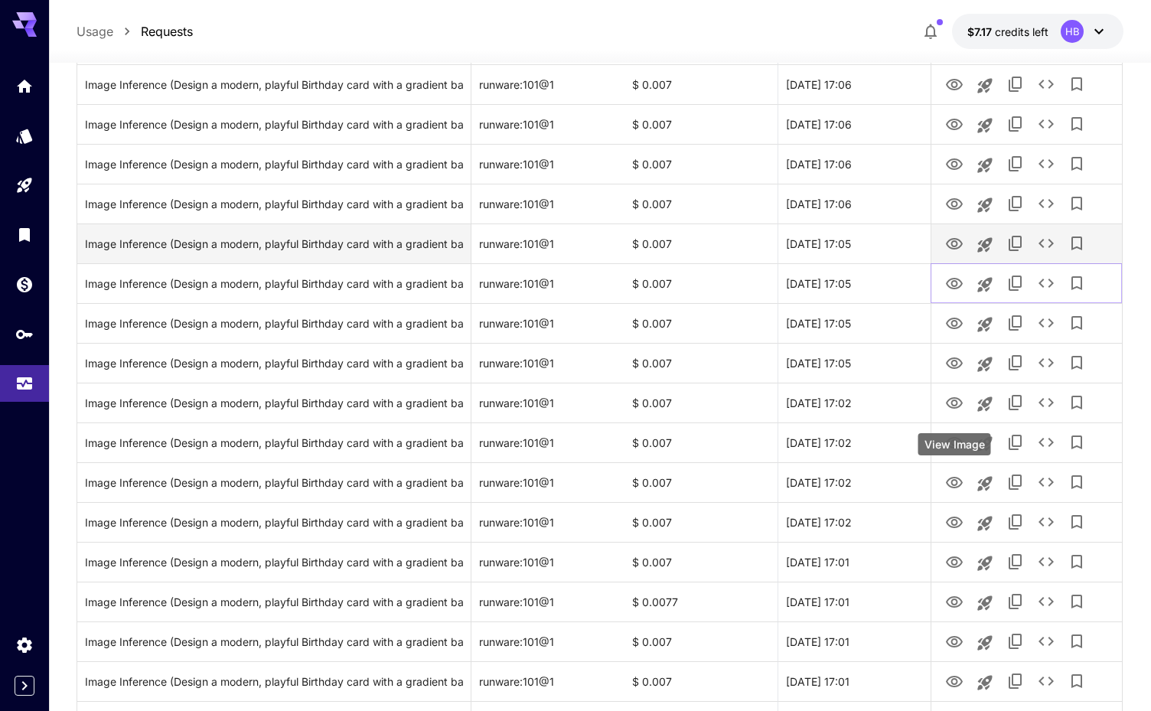
scroll to position [717, 0]
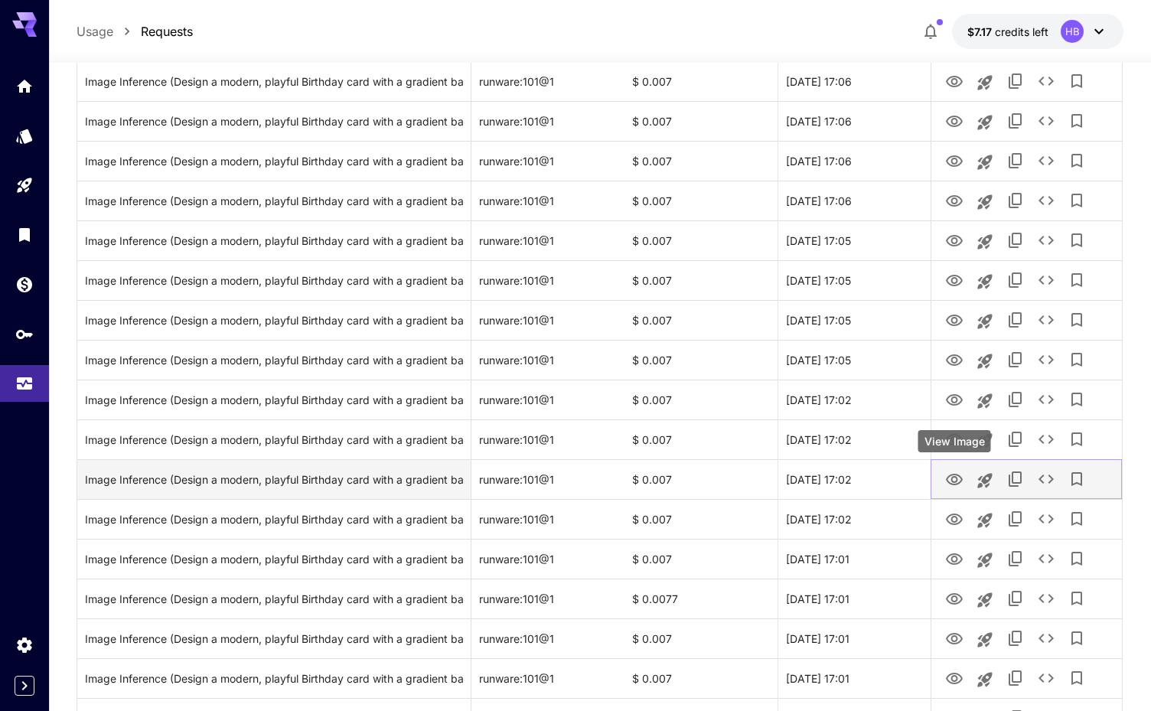
click at [956, 486] on icon "View Image" at bounding box center [954, 480] width 18 height 18
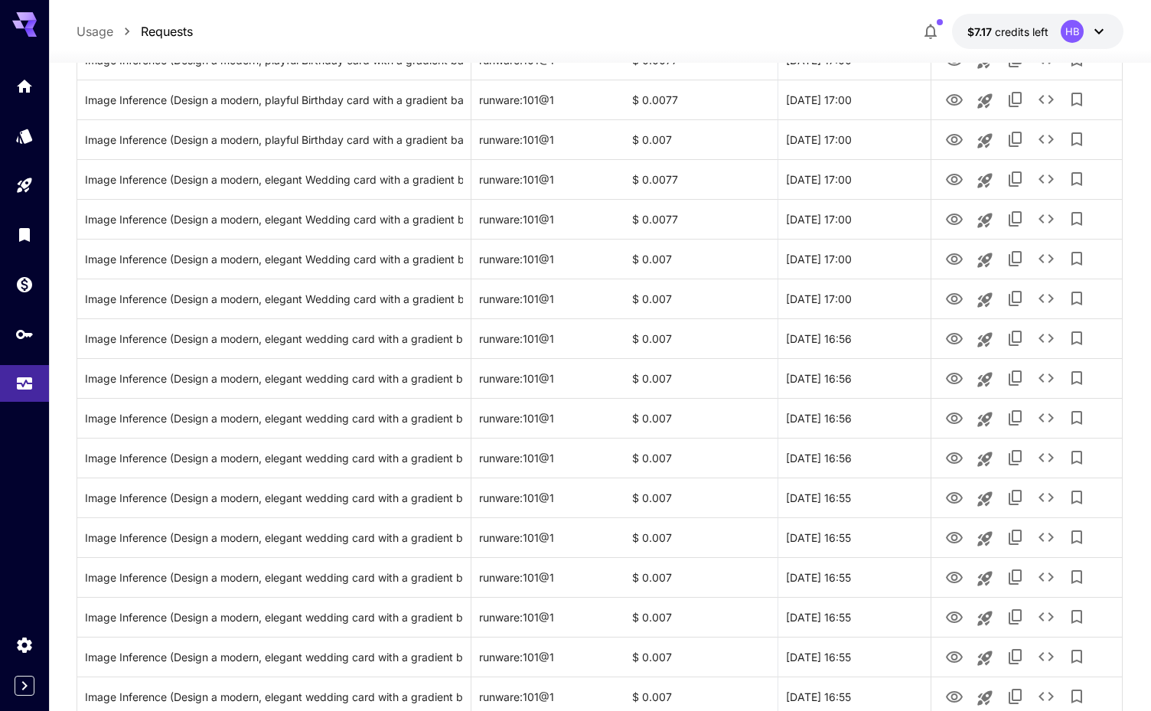
scroll to position [1416, 0]
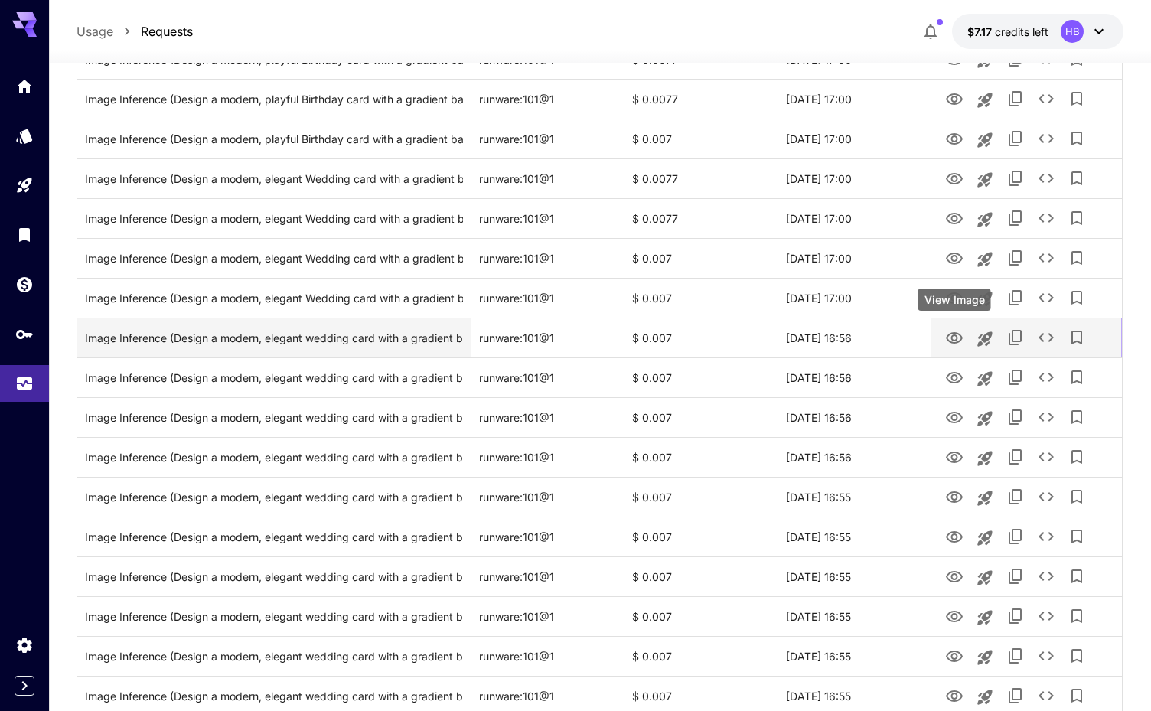
click at [949, 337] on icon "View Image" at bounding box center [954, 338] width 18 height 18
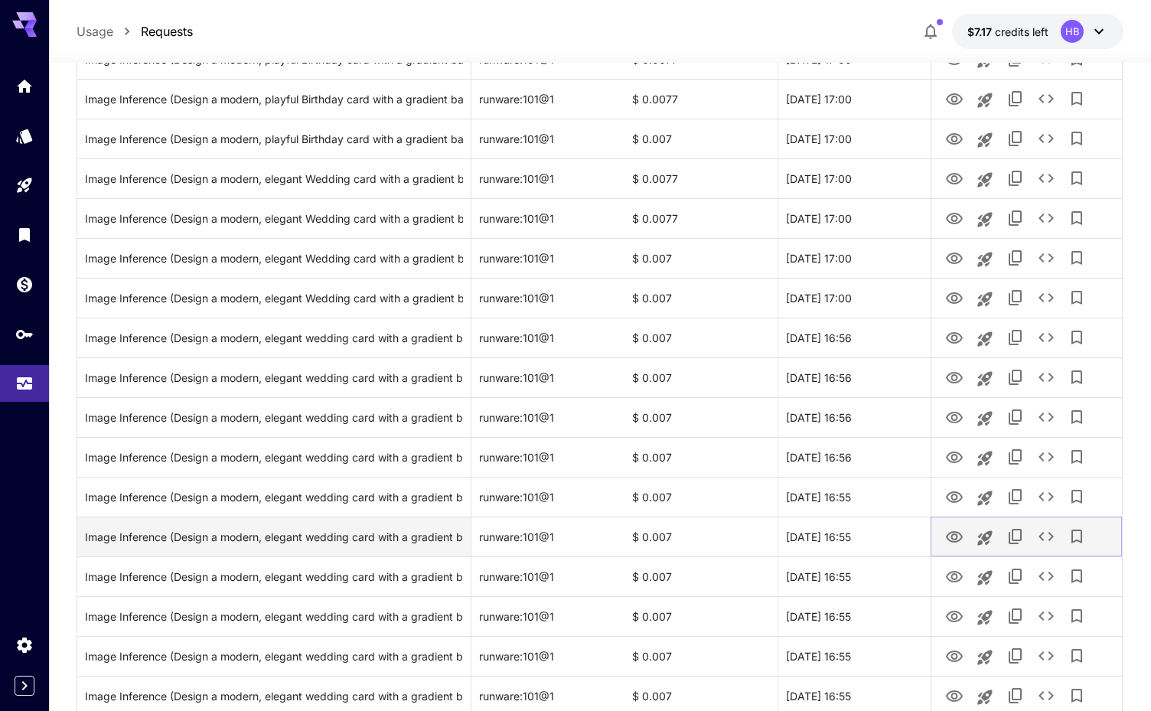
click at [950, 537] on icon "View Image" at bounding box center [954, 537] width 18 height 18
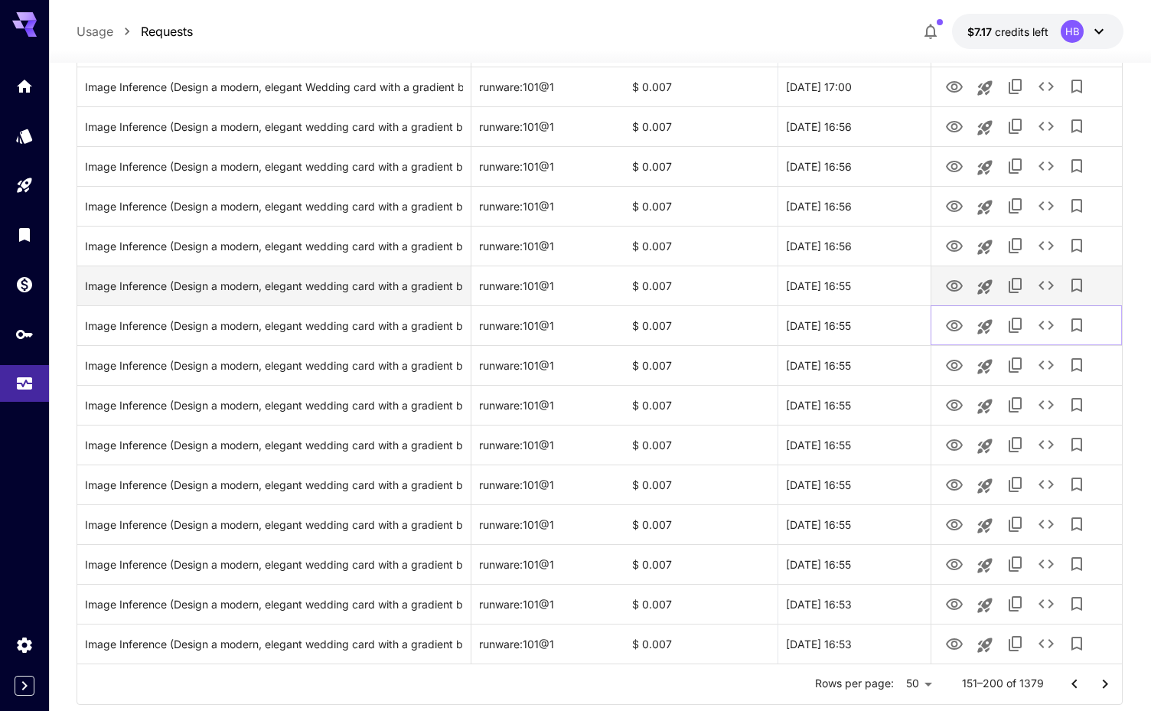
scroll to position [1634, 0]
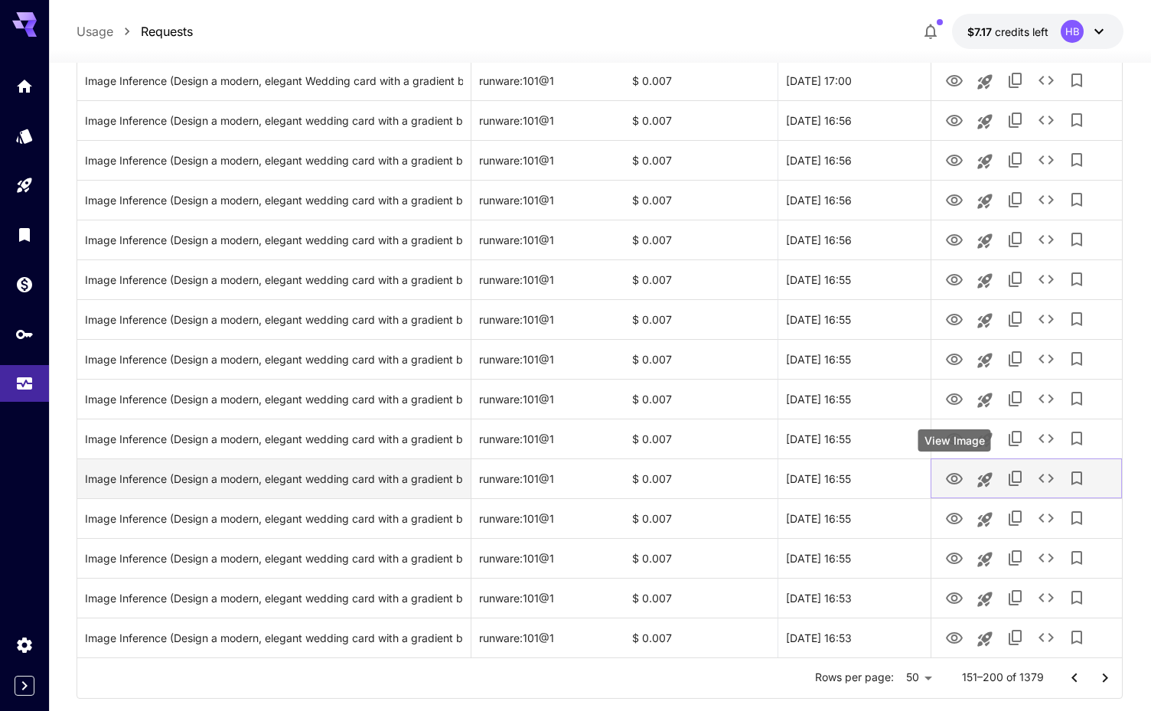
click at [955, 472] on icon "View Image" at bounding box center [954, 479] width 18 height 18
click at [420, 468] on div "Image Inference (Design a modern, elegant wedding card with a gradient backgrou…" at bounding box center [274, 478] width 378 height 39
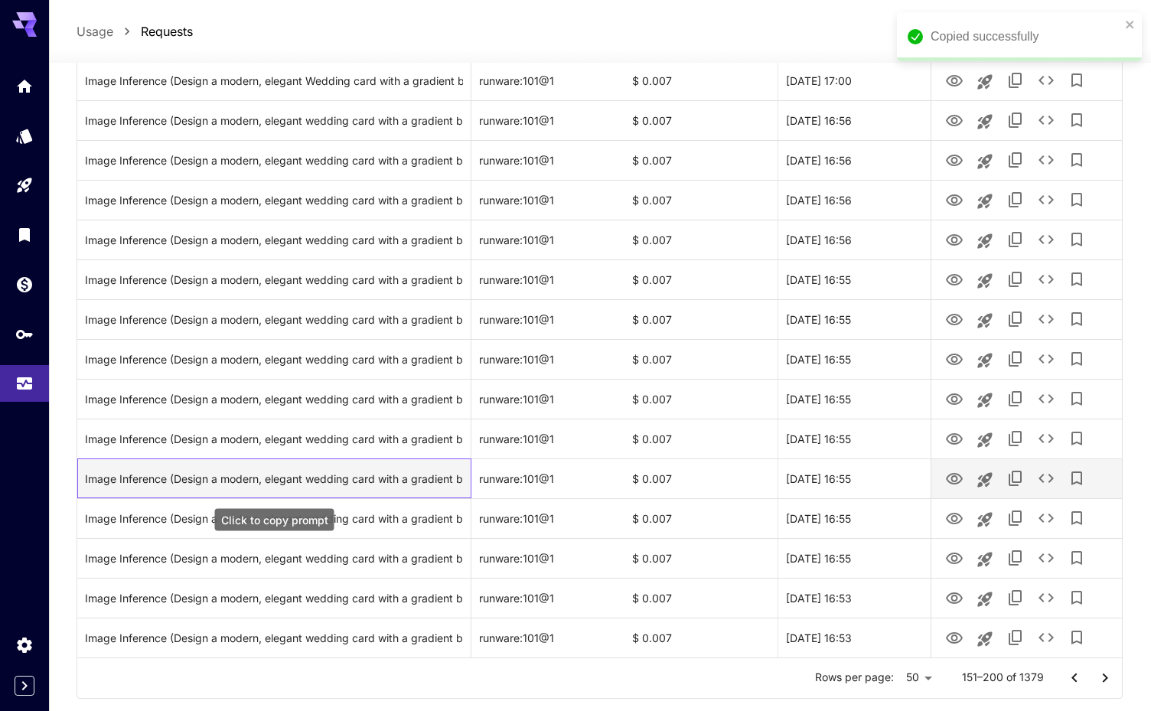
click at [418, 475] on div "Image Inference (Design a modern, elegant wedding card with a gradient backgrou…" at bounding box center [274, 478] width 378 height 39
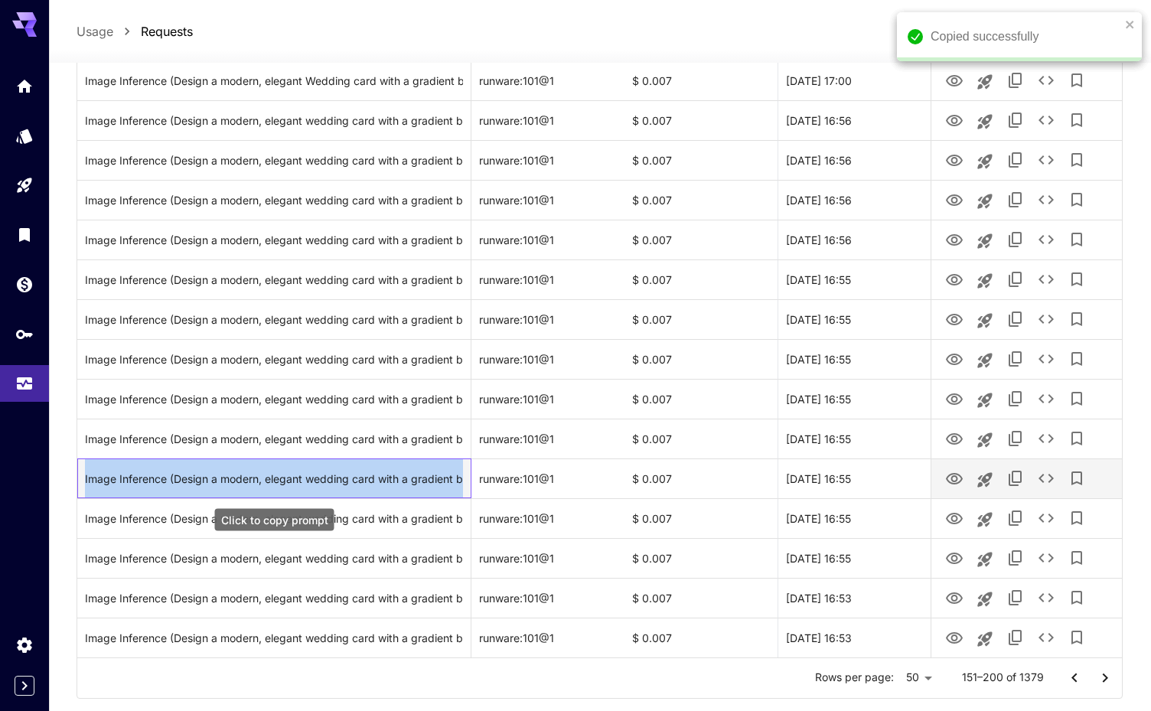
click at [418, 475] on div "Image Inference (Design a modern, elegant wedding card with a gradient backgrou…" at bounding box center [274, 478] width 378 height 39
copy div "Image Inference (Design a modern, elegant wedding card with a gradient backgrou…"
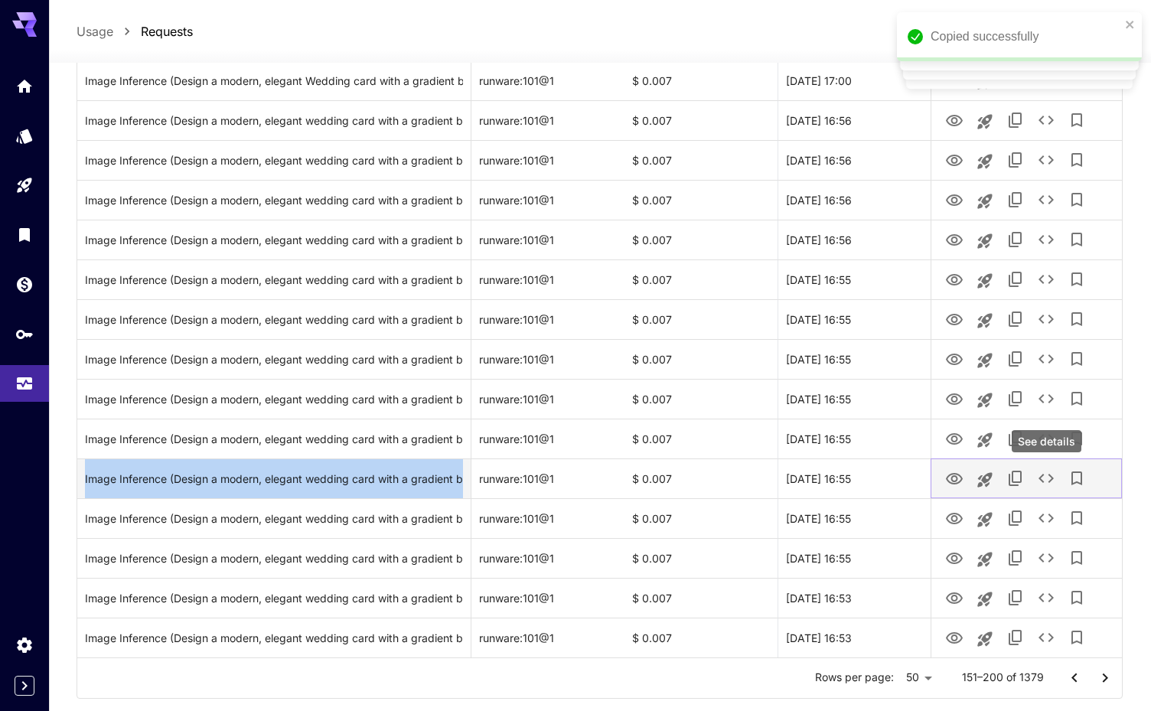
click at [1041, 473] on icon "See details" at bounding box center [1046, 478] width 18 height 18
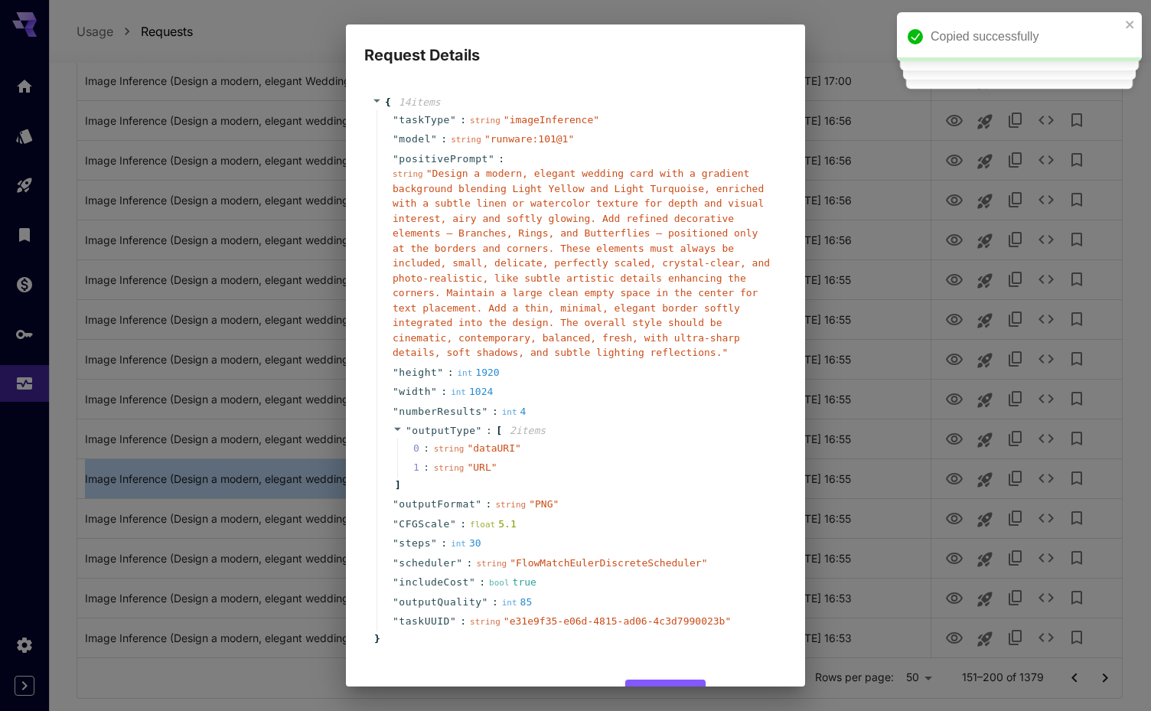
click at [433, 175] on span "" Design a modern, elegant wedding card with a gradient background blending Lig…" at bounding box center [581, 263] width 377 height 191
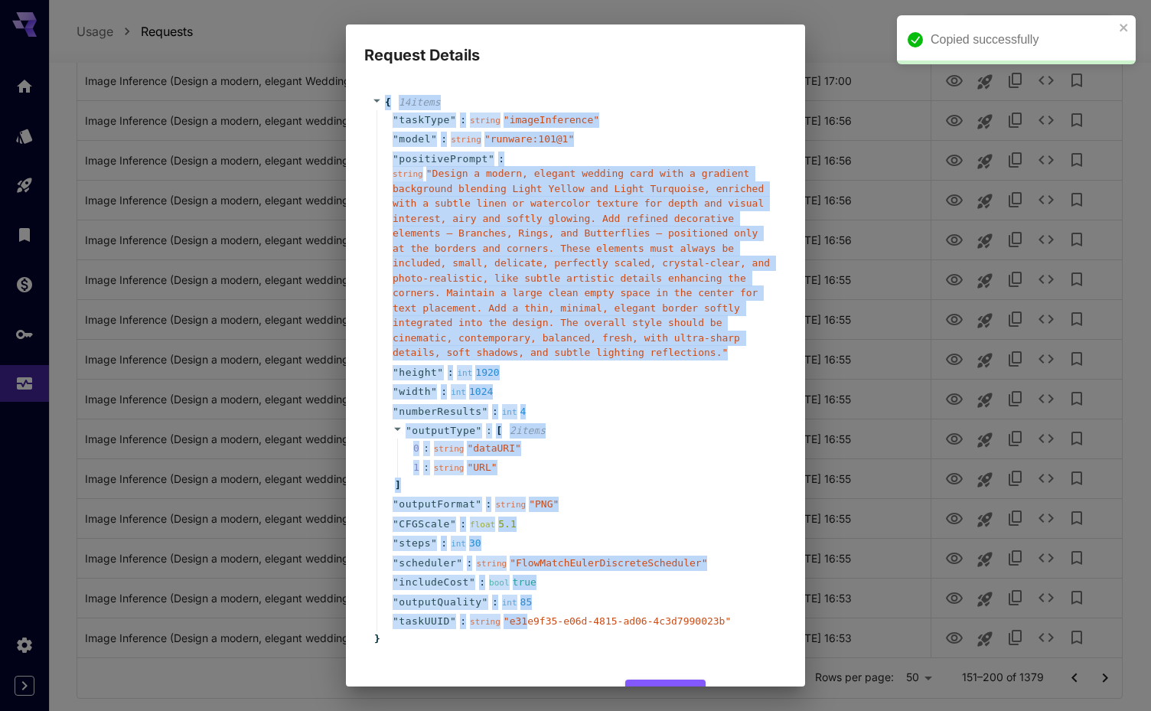
scroll to position [51, 0]
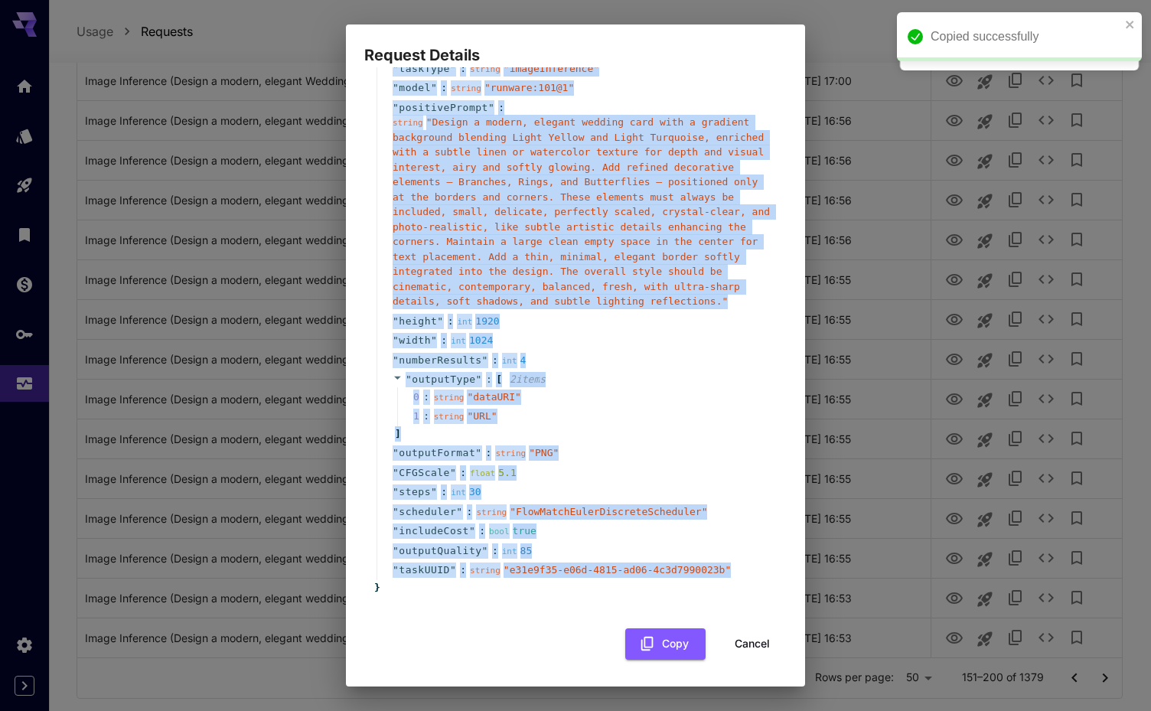
drag, startPoint x: 386, startPoint y: 99, endPoint x: 768, endPoint y: 576, distance: 611.0
click at [768, 576] on div "{ 14 item s " taskType " : string " imageInference " " model " : string " runwa…" at bounding box center [575, 319] width 407 height 551
click at [671, 634] on button "Copy" at bounding box center [665, 643] width 80 height 31
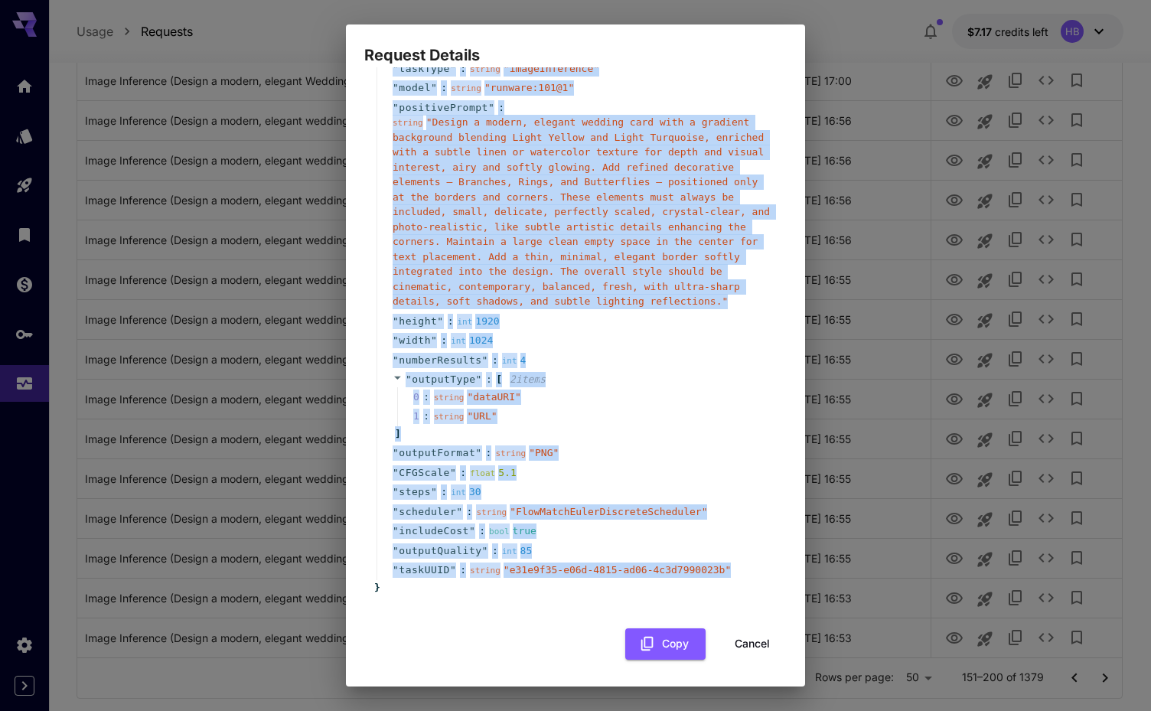
click at [530, 380] on span "2 item s" at bounding box center [528, 379] width 36 height 11
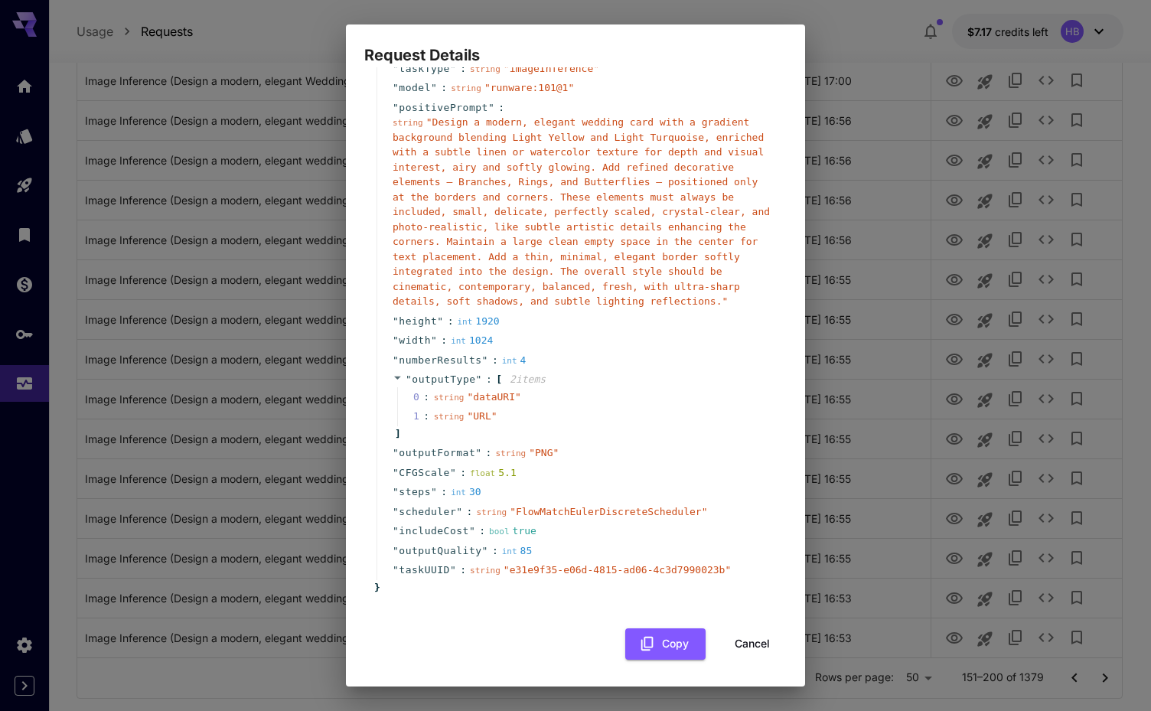
click at [244, 263] on div "Request Details { 14 item s " taskType " : string " imageInference " " model " …" at bounding box center [575, 355] width 1151 height 711
click at [752, 641] on button "Cancel" at bounding box center [752, 643] width 69 height 31
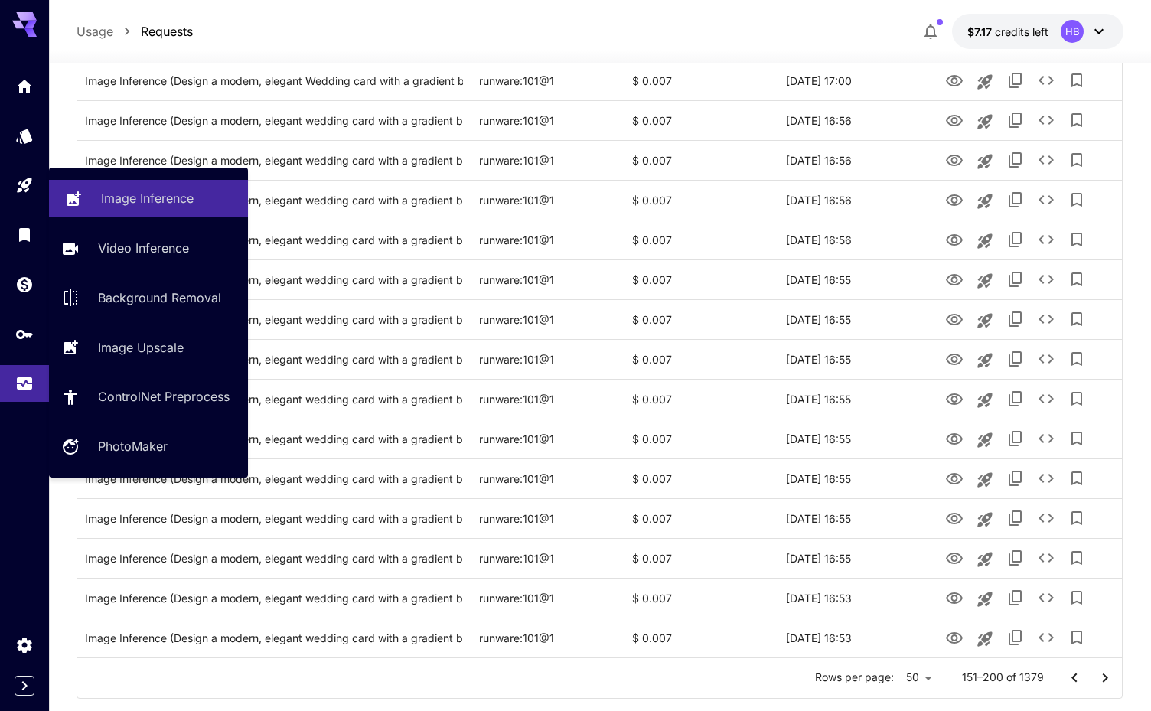
click at [122, 202] on p "Image Inference" at bounding box center [147, 198] width 93 height 18
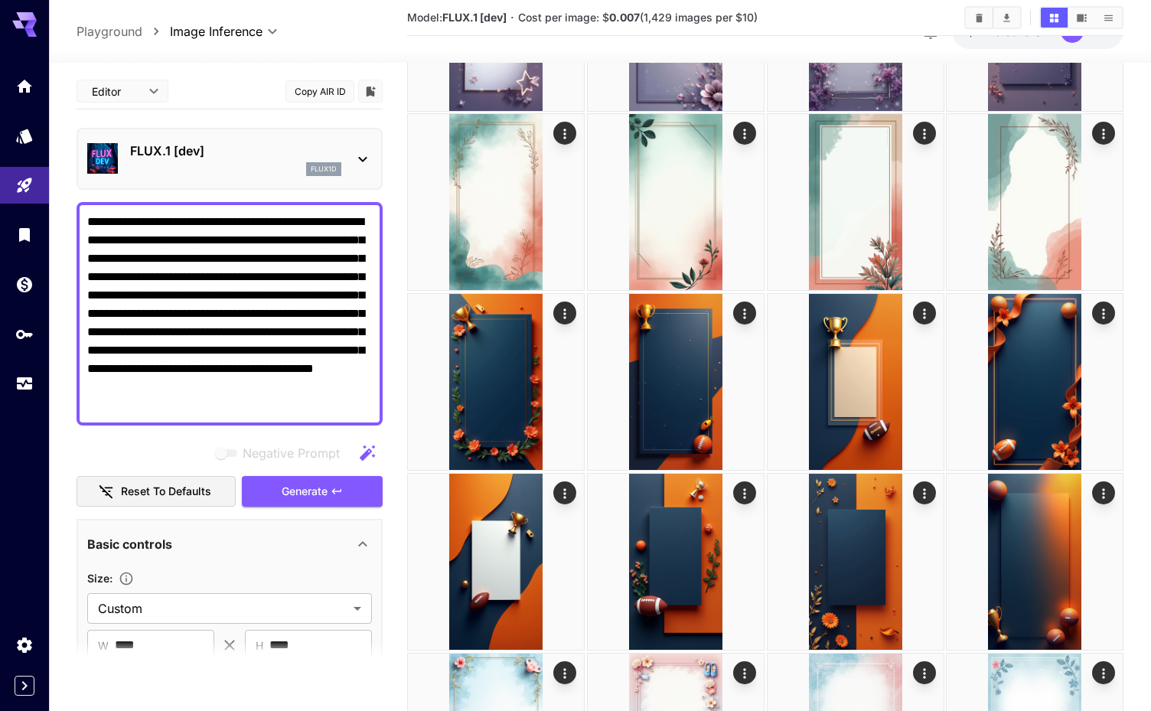
scroll to position [29, 0]
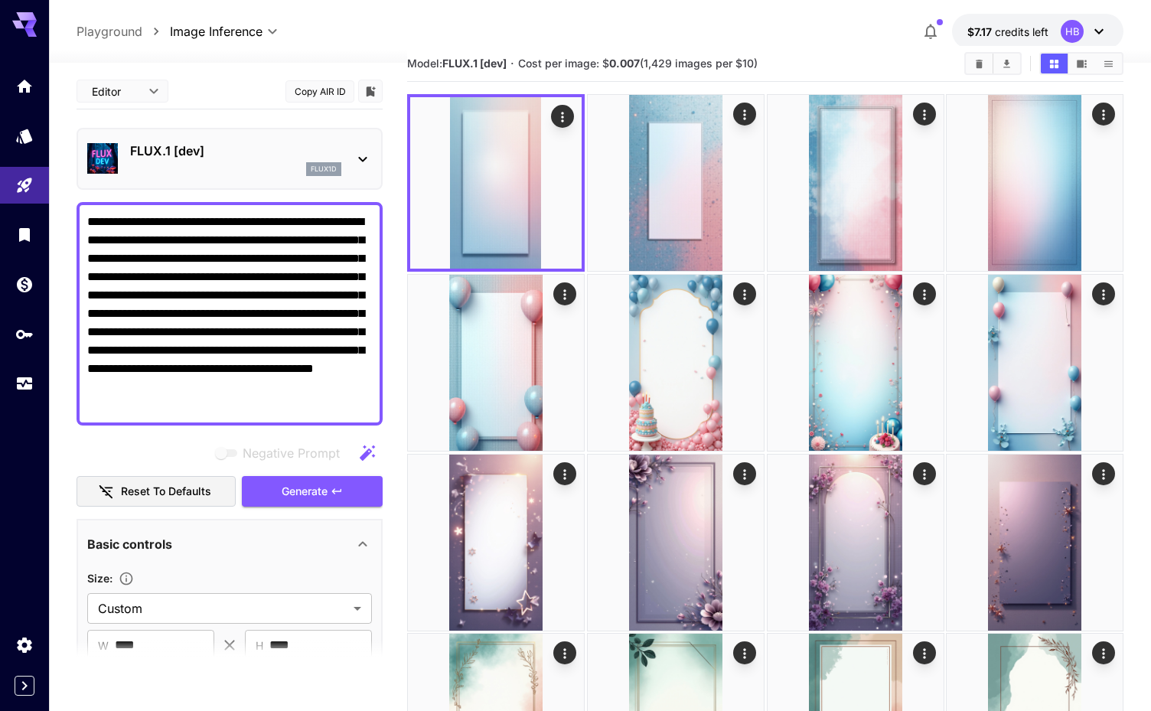
click at [253, 276] on textarea "**********" at bounding box center [229, 314] width 285 height 202
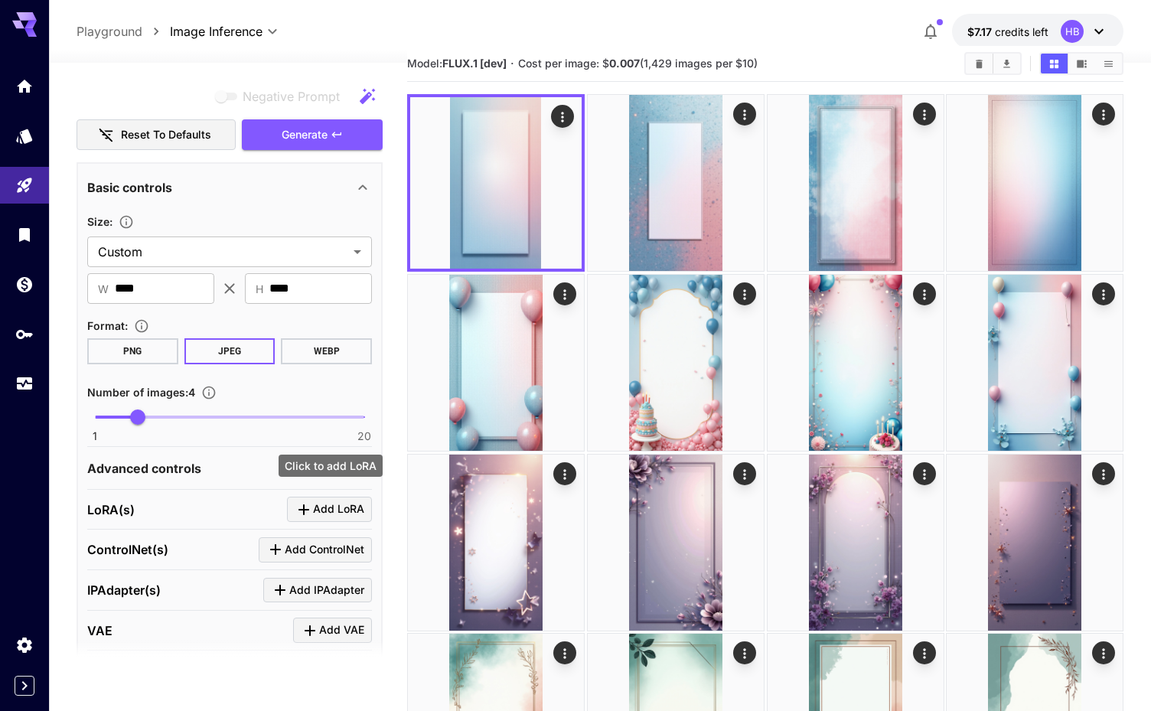
scroll to position [514, 0]
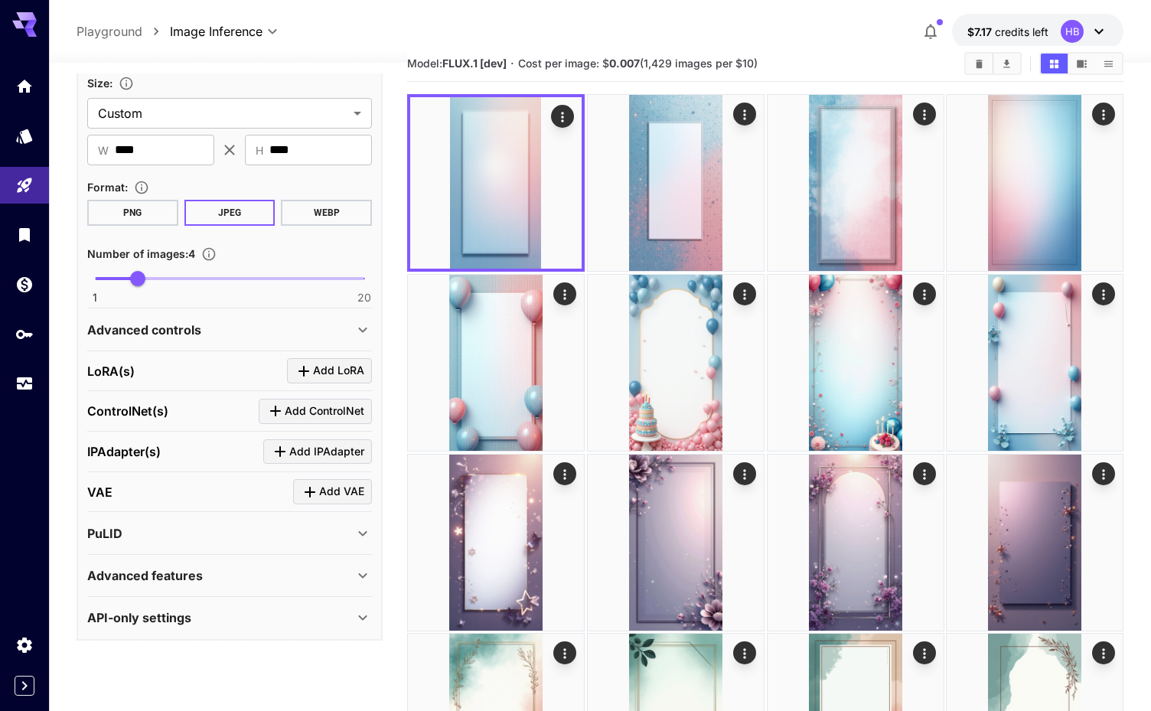
type textarea "**********"
click at [150, 219] on button "PNG" at bounding box center [132, 213] width 91 height 26
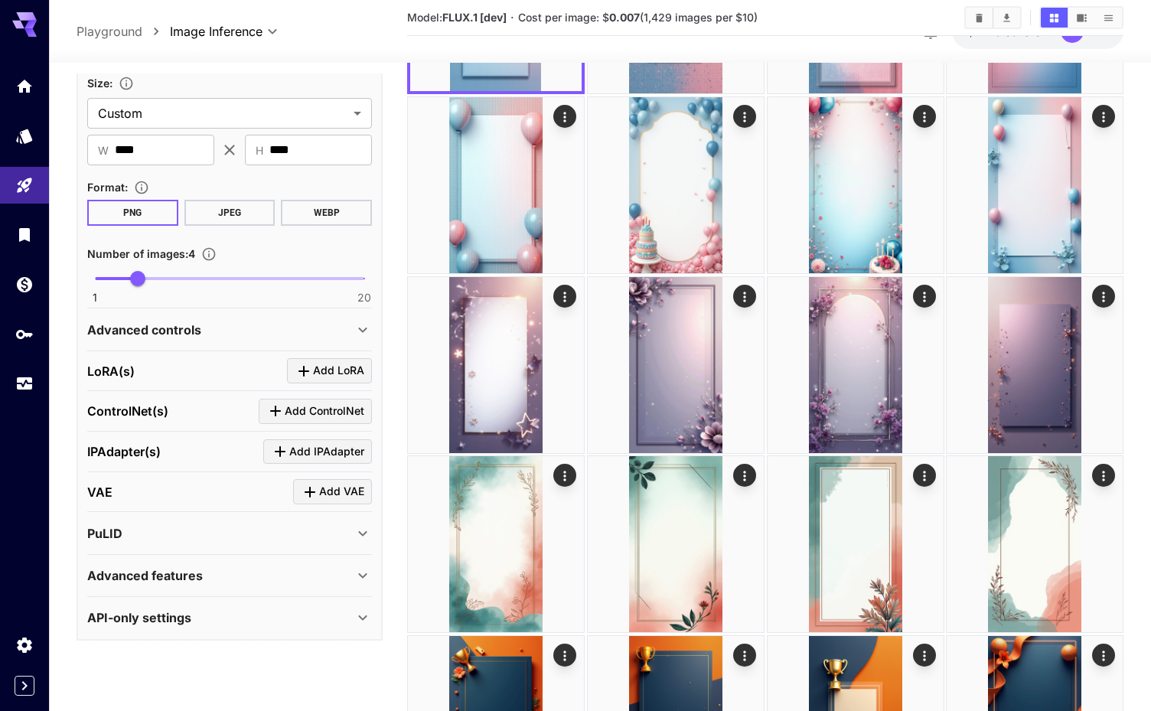
scroll to position [211, 0]
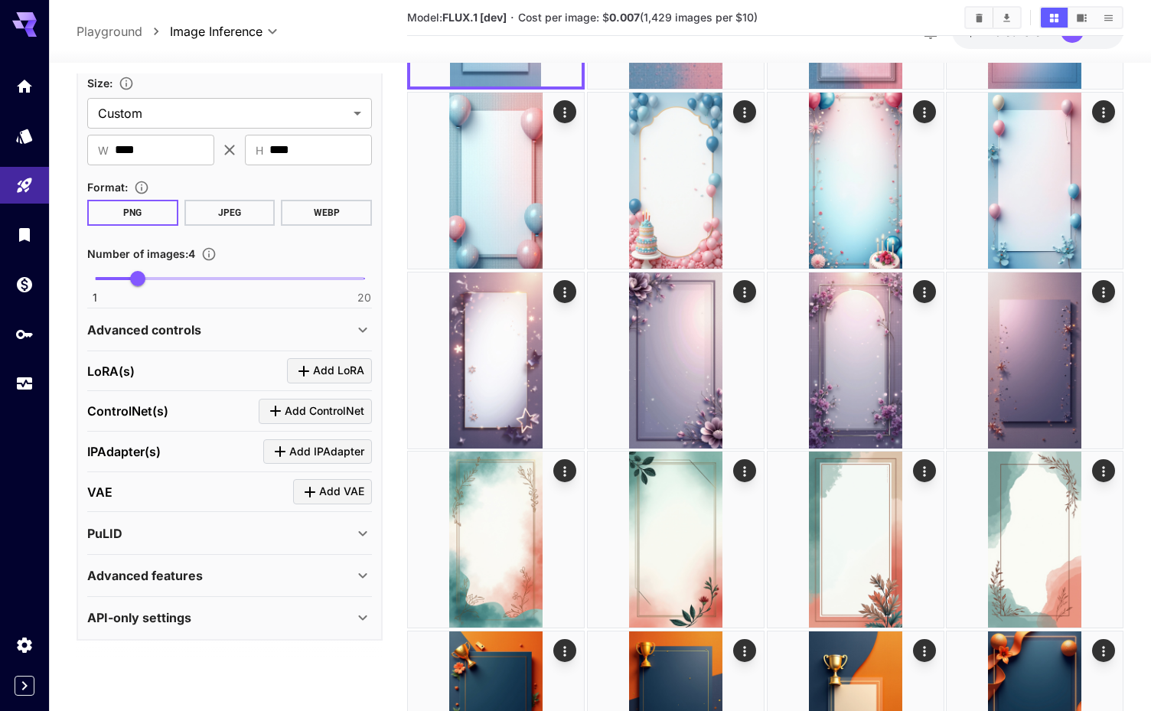
click at [298, 329] on div "Advanced controls" at bounding box center [220, 330] width 266 height 18
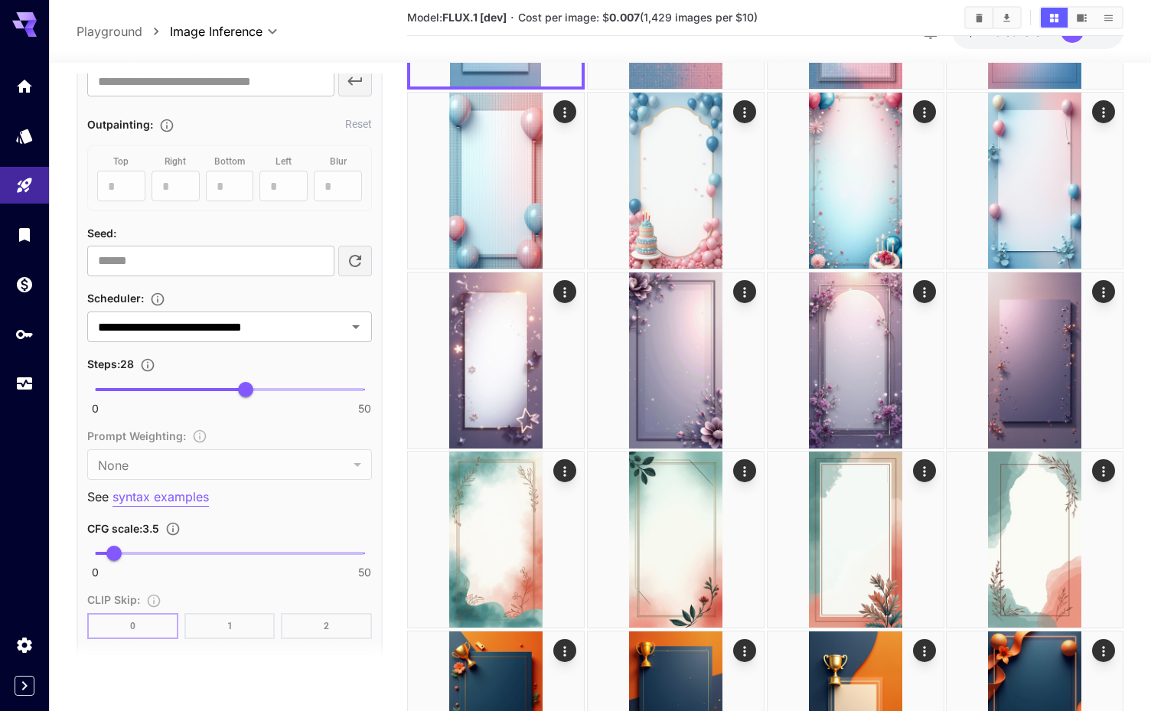
scroll to position [0, 0]
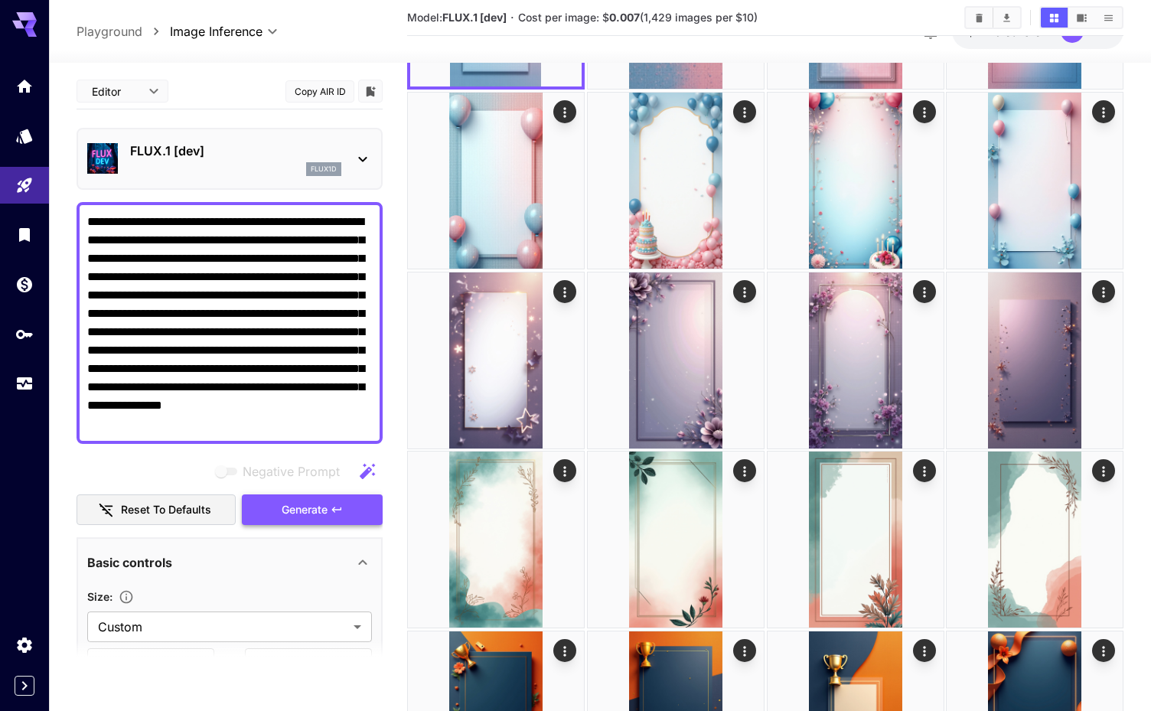
click at [322, 514] on span "Generate" at bounding box center [305, 510] width 46 height 19
